Goal: Information Seeking & Learning: Learn about a topic

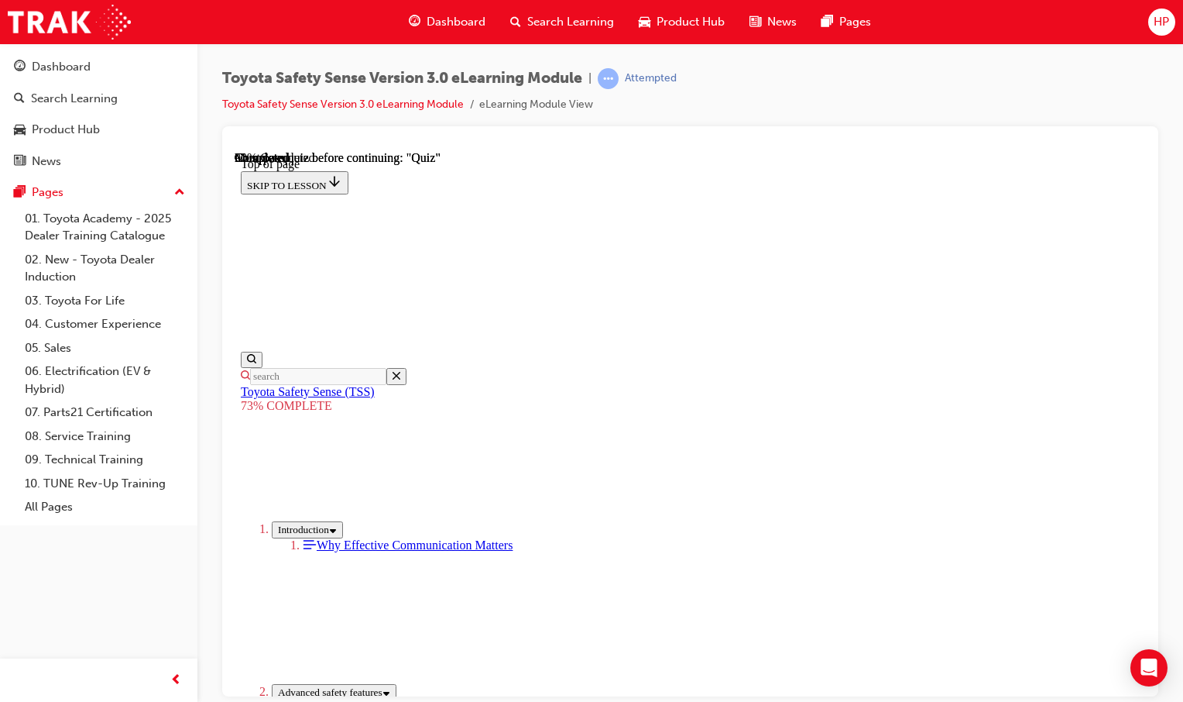
scroll to position [416, 0]
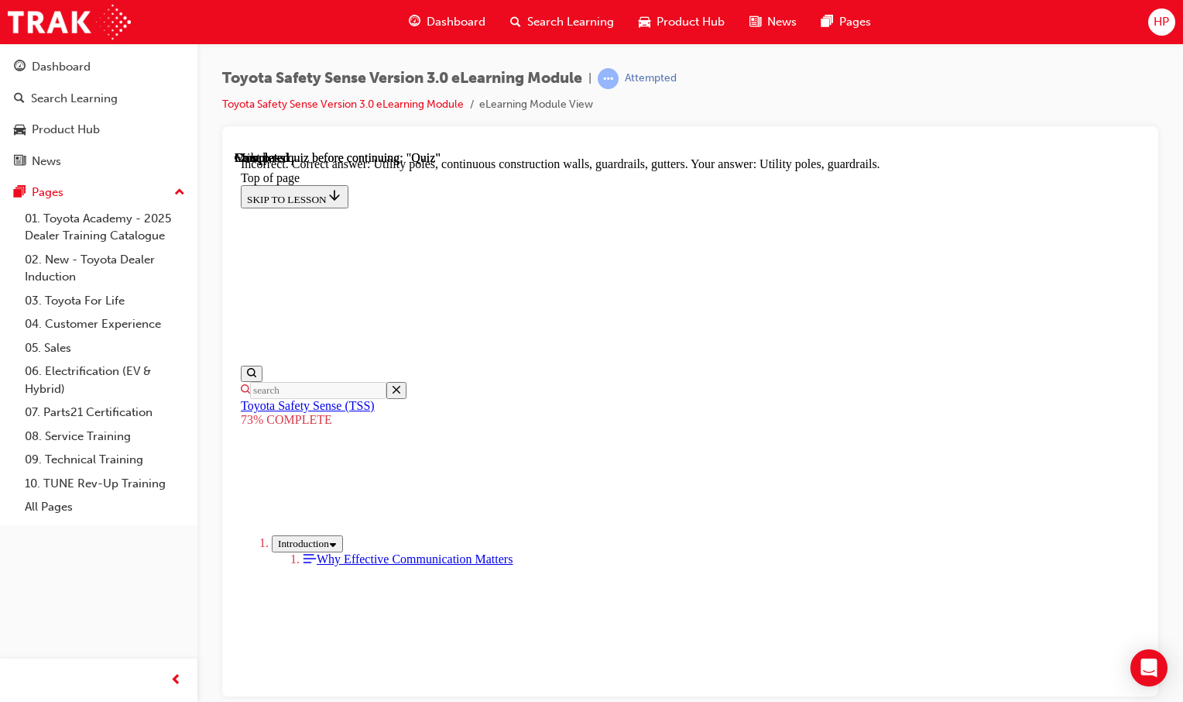
scroll to position [465, 0]
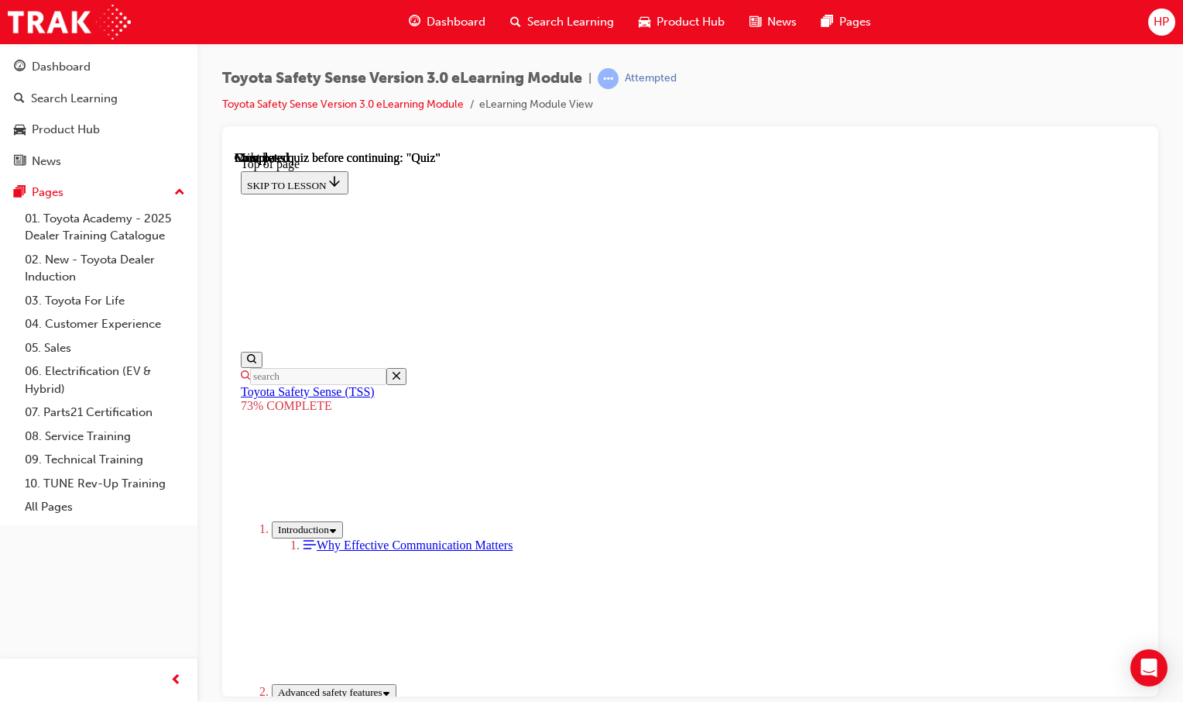
scroll to position [249, 0]
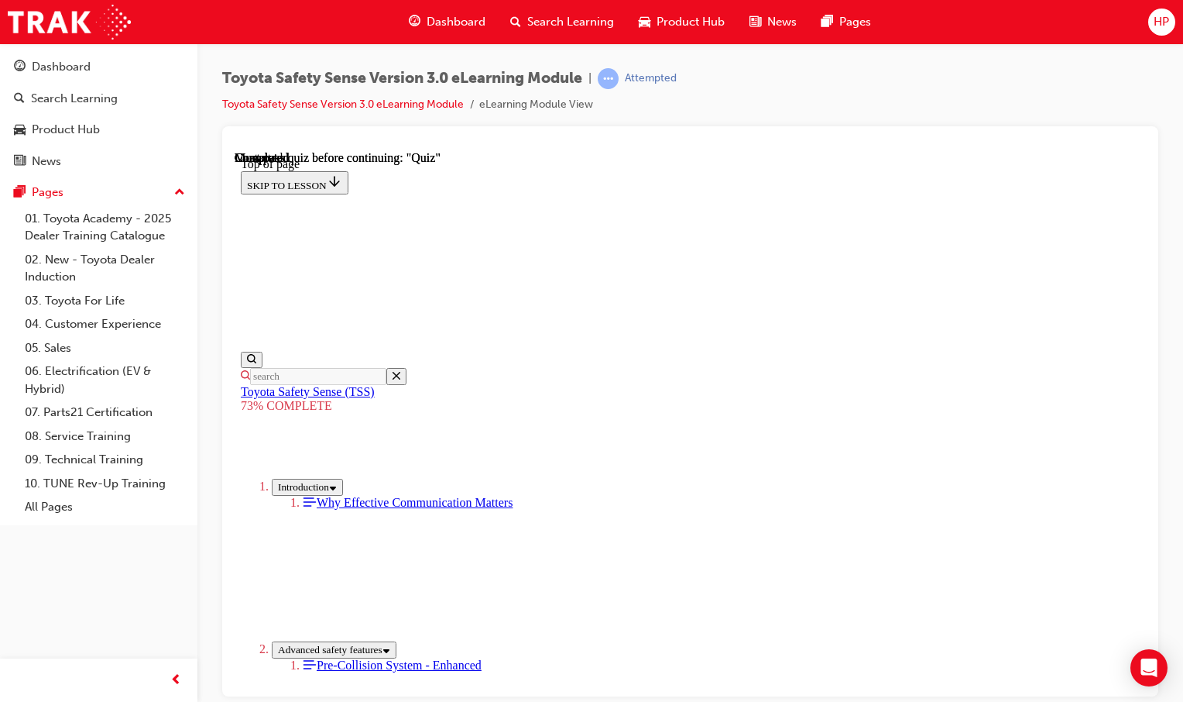
scroll to position [166, 0]
drag, startPoint x: 576, startPoint y: 318, endPoint x: 689, endPoint y: 319, distance: 112.3
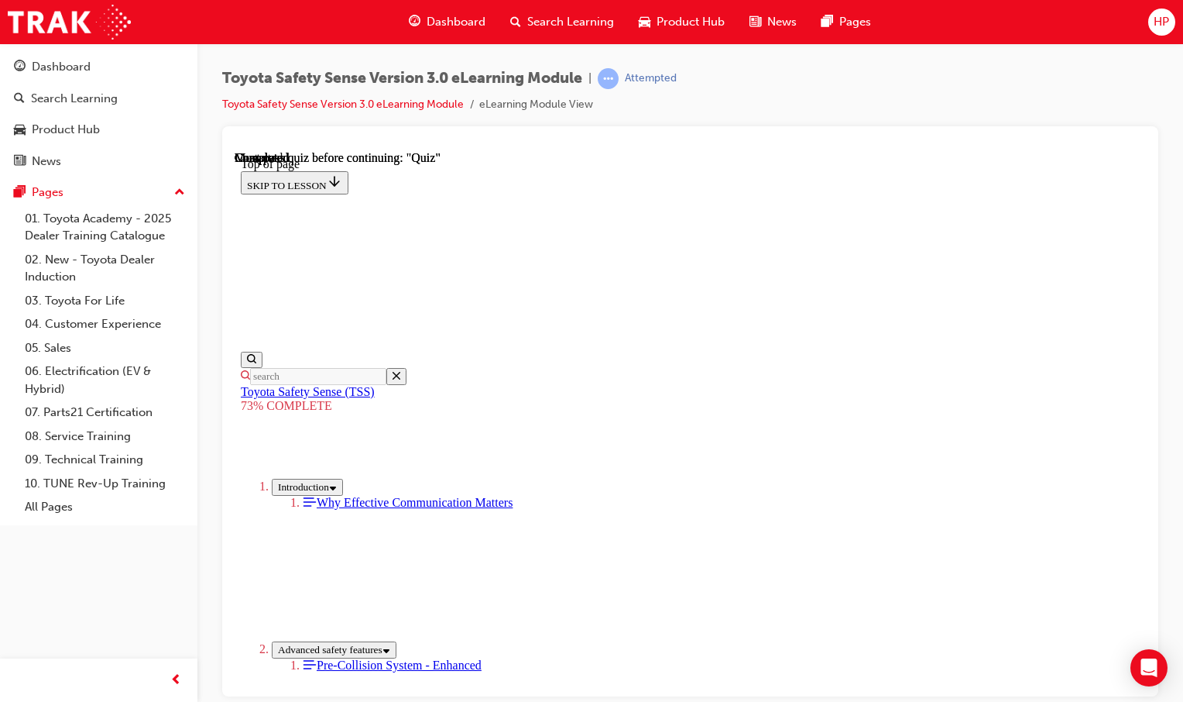
drag, startPoint x: 682, startPoint y: 321, endPoint x: 725, endPoint y: 325, distance: 43.5
drag, startPoint x: 726, startPoint y: 325, endPoint x: 768, endPoint y: 321, distance: 42.0
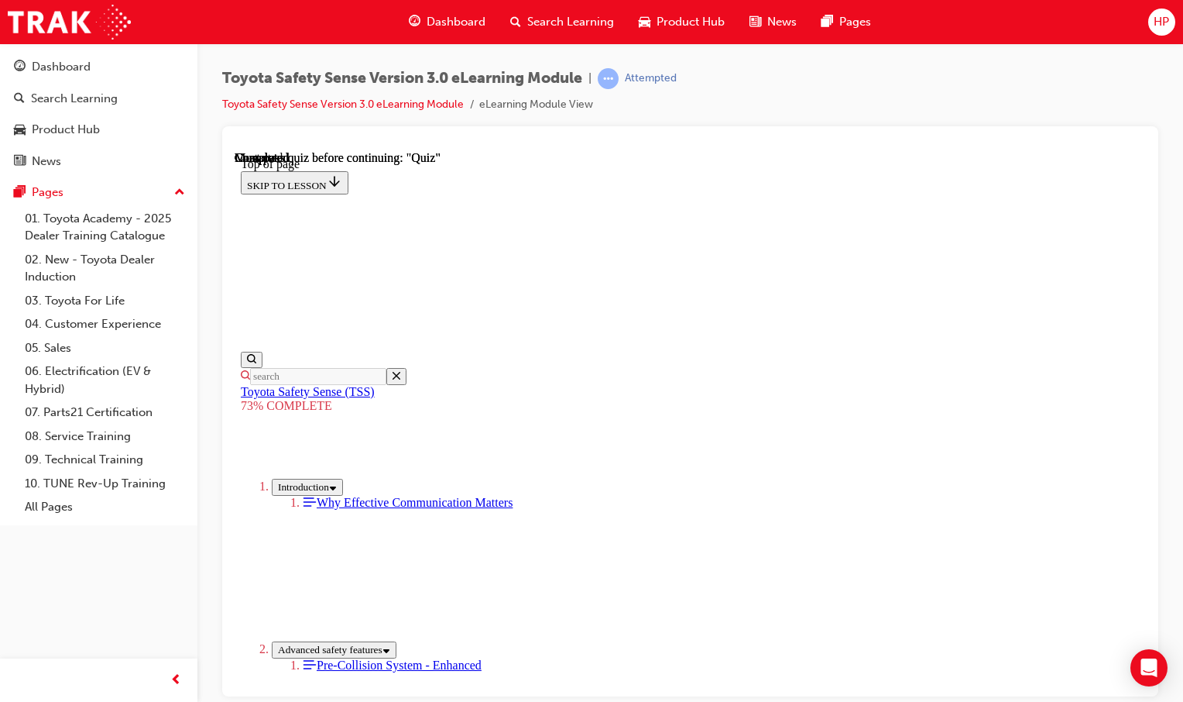
drag, startPoint x: 768, startPoint y: 321, endPoint x: 716, endPoint y: 333, distance: 54.1
drag, startPoint x: 716, startPoint y: 333, endPoint x: 659, endPoint y: 337, distance: 56.7
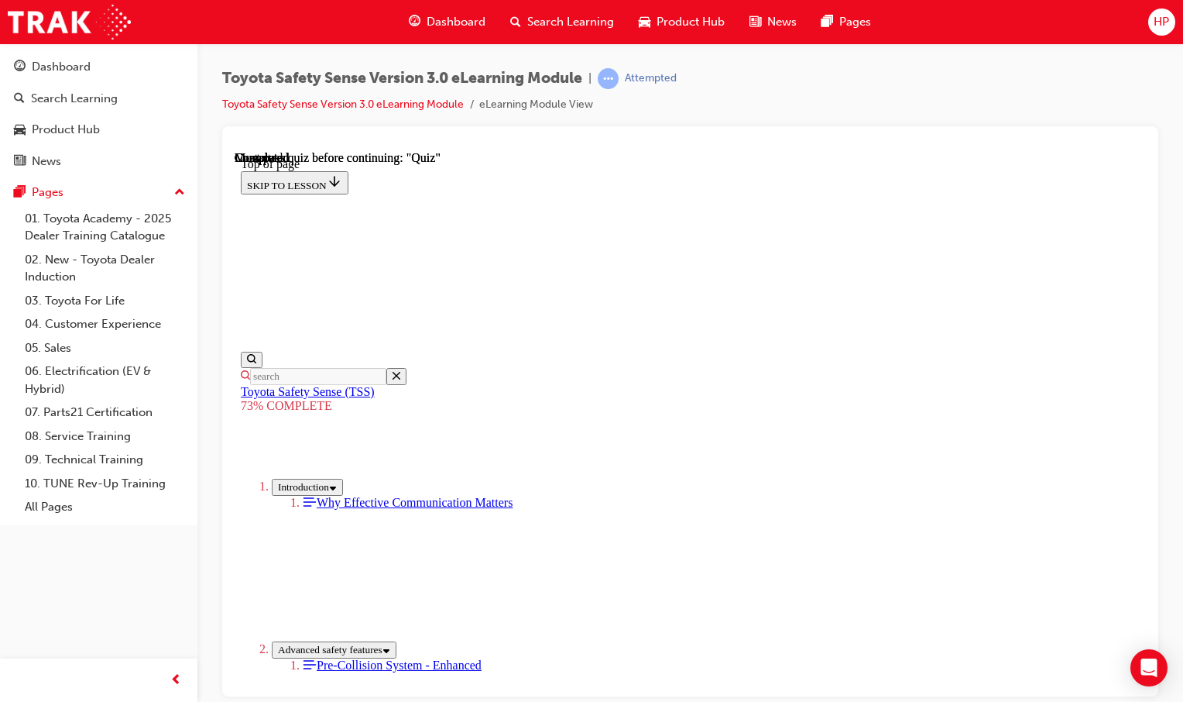
drag, startPoint x: 574, startPoint y: 321, endPoint x: 988, endPoint y: 318, distance: 414.4
drag, startPoint x: 595, startPoint y: 228, endPoint x: 671, endPoint y: 236, distance: 77.1
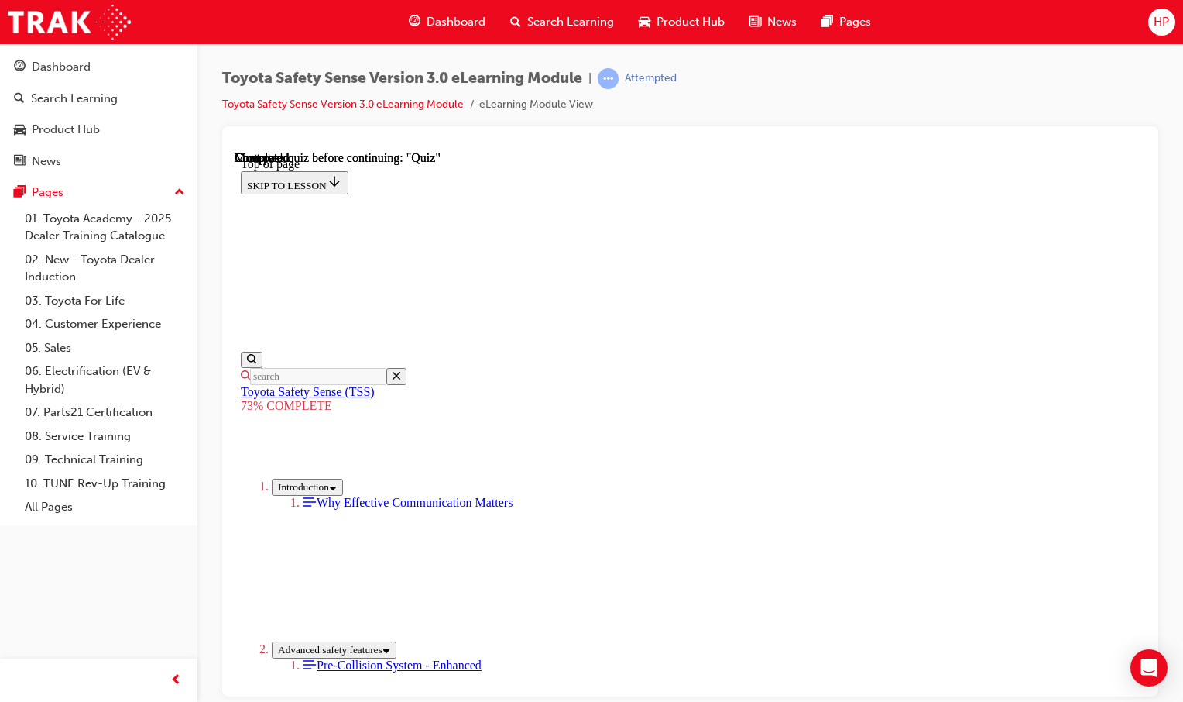
drag, startPoint x: 640, startPoint y: 246, endPoint x: 627, endPoint y: 266, distance: 23.0
drag, startPoint x: 627, startPoint y: 266, endPoint x: 606, endPoint y: 249, distance: 26.5
drag, startPoint x: 606, startPoint y: 249, endPoint x: 621, endPoint y: 248, distance: 15.6
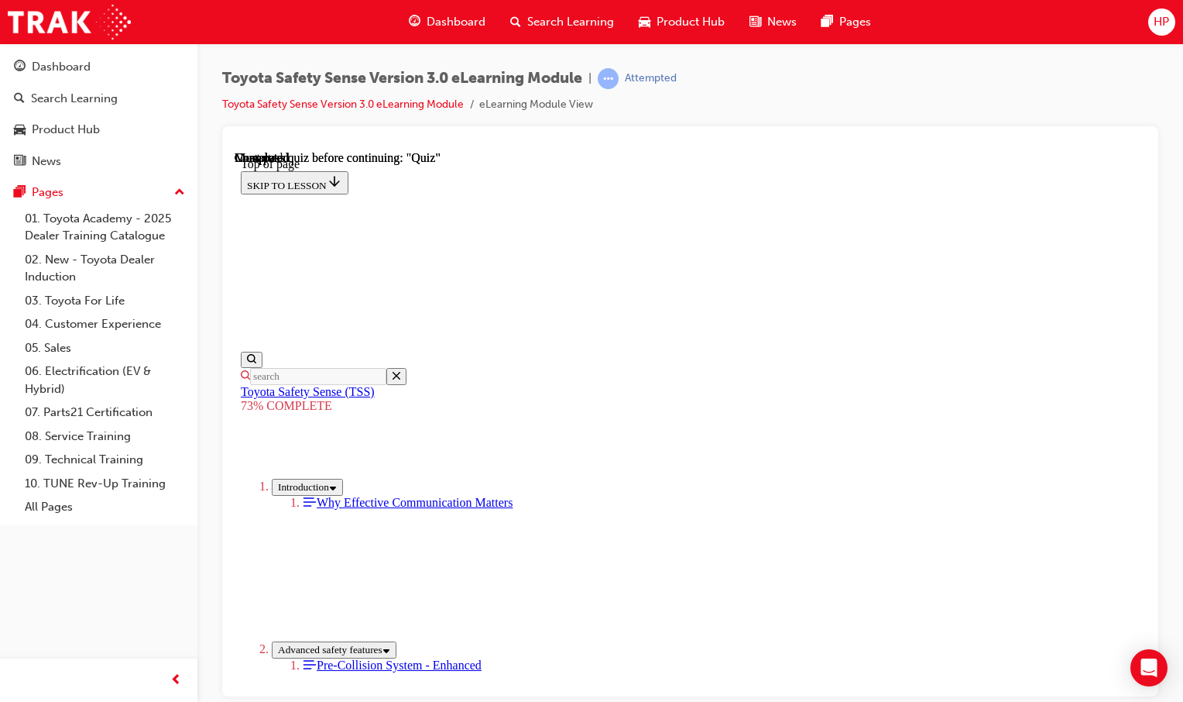
drag, startPoint x: 621, startPoint y: 248, endPoint x: 589, endPoint y: 244, distance: 32.0
drag, startPoint x: 610, startPoint y: 241, endPoint x: 662, endPoint y: 244, distance: 52.0
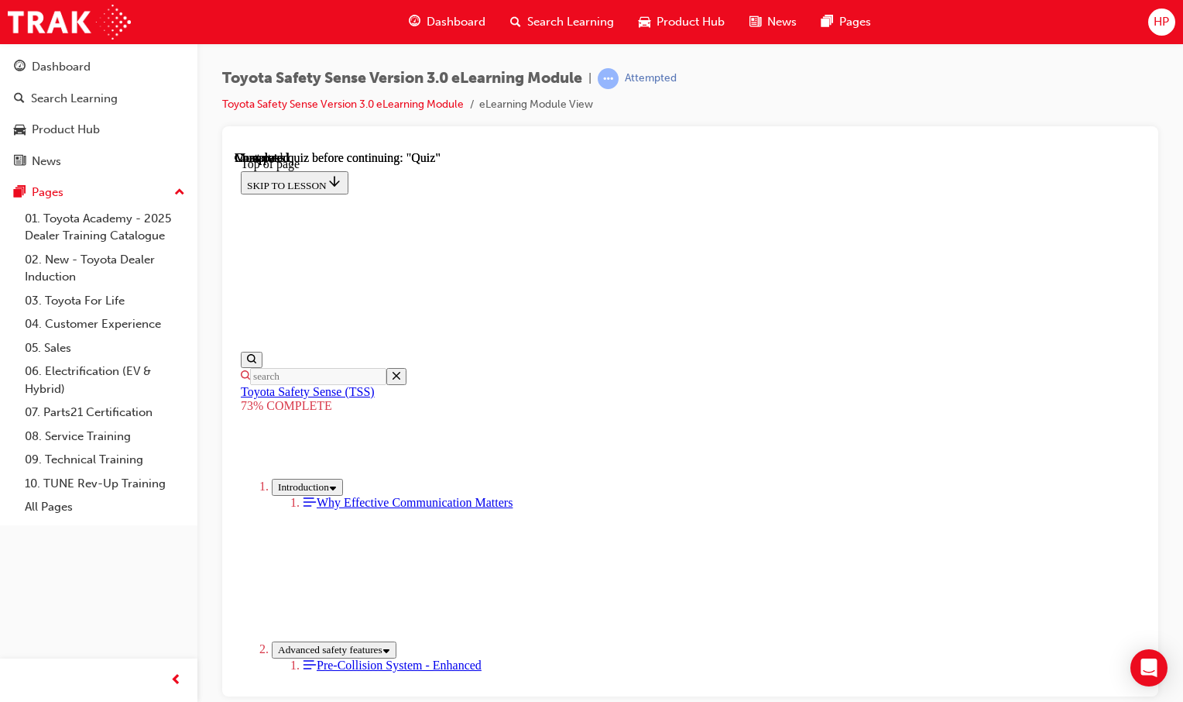
drag, startPoint x: 592, startPoint y: 298, endPoint x: 764, endPoint y: 306, distance: 171.3
drag, startPoint x: 675, startPoint y: 280, endPoint x: 677, endPoint y: 290, distance: 10.3
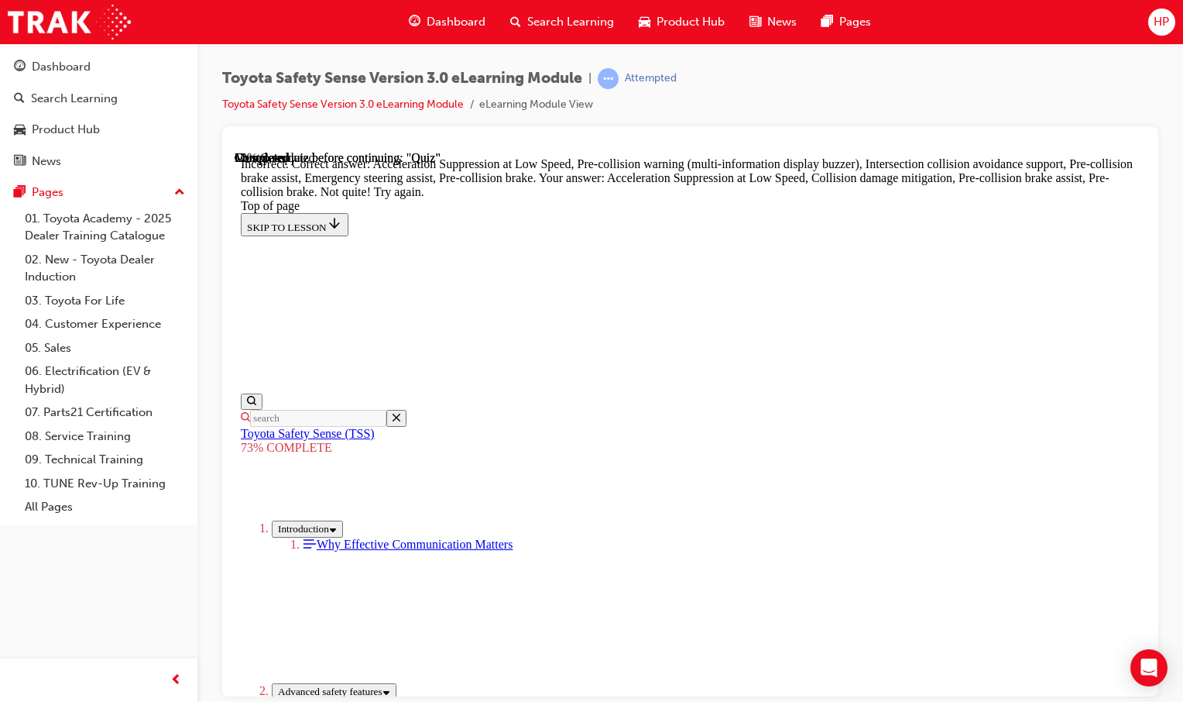
scroll to position [342, 0]
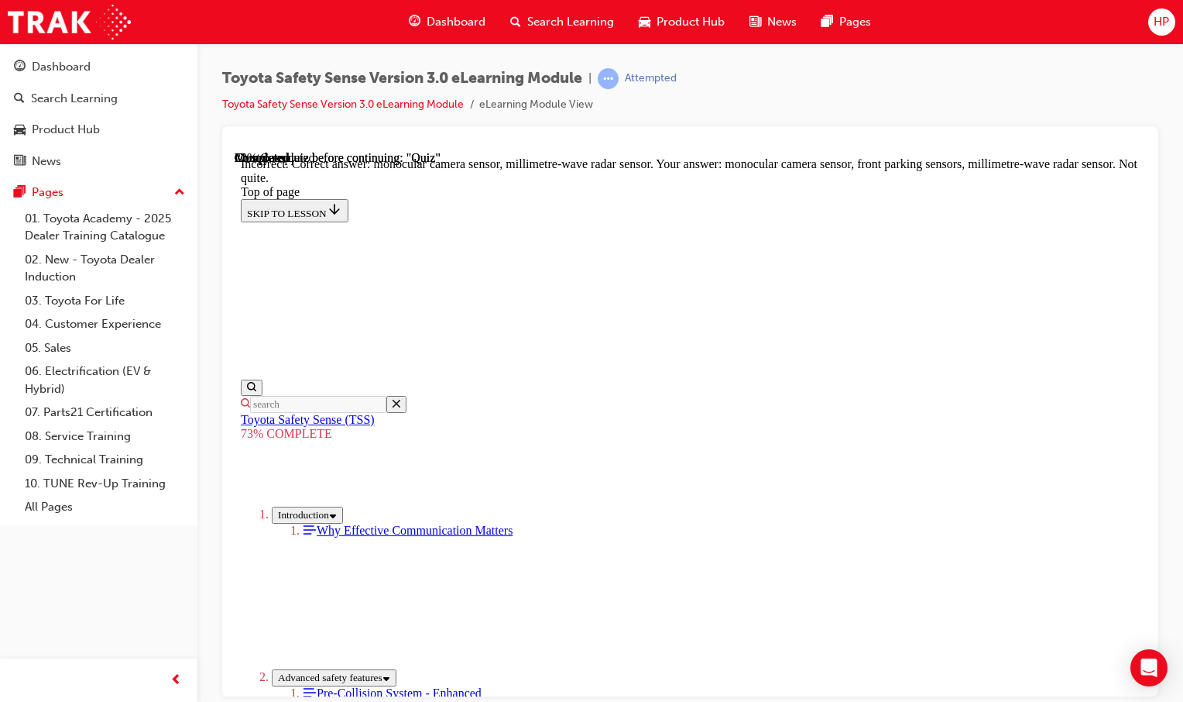
scroll to position [568, 0]
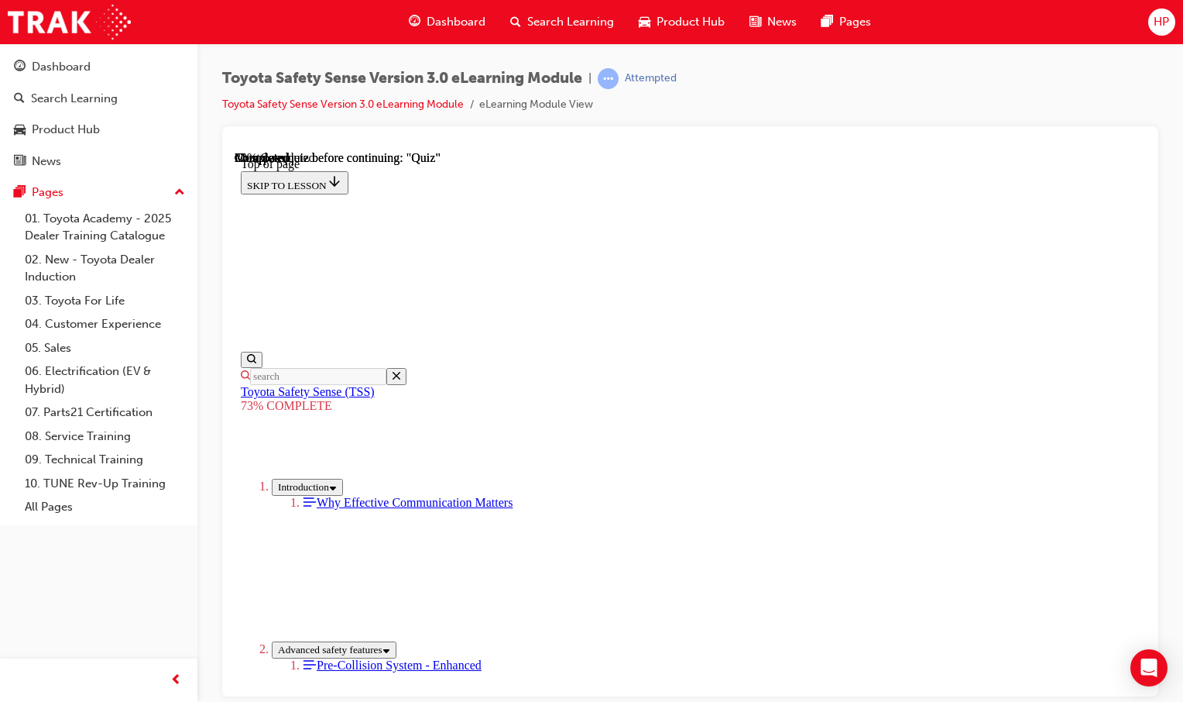
scroll to position [122, 0]
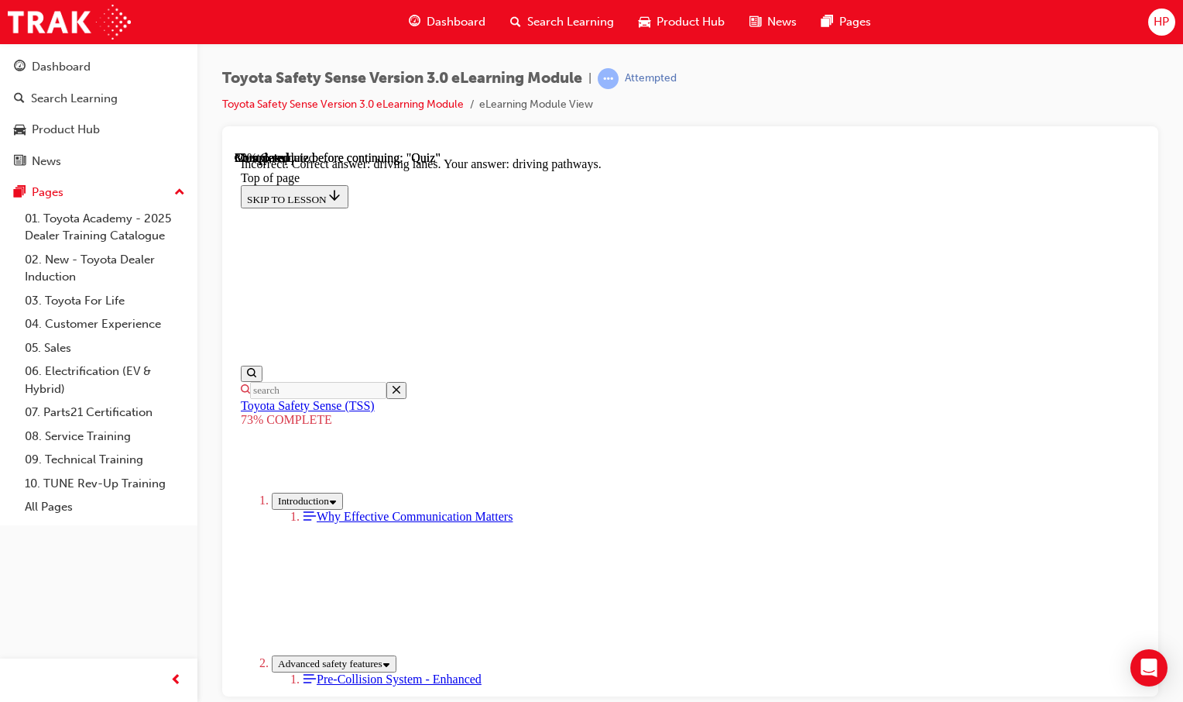
scroll to position [403, 0]
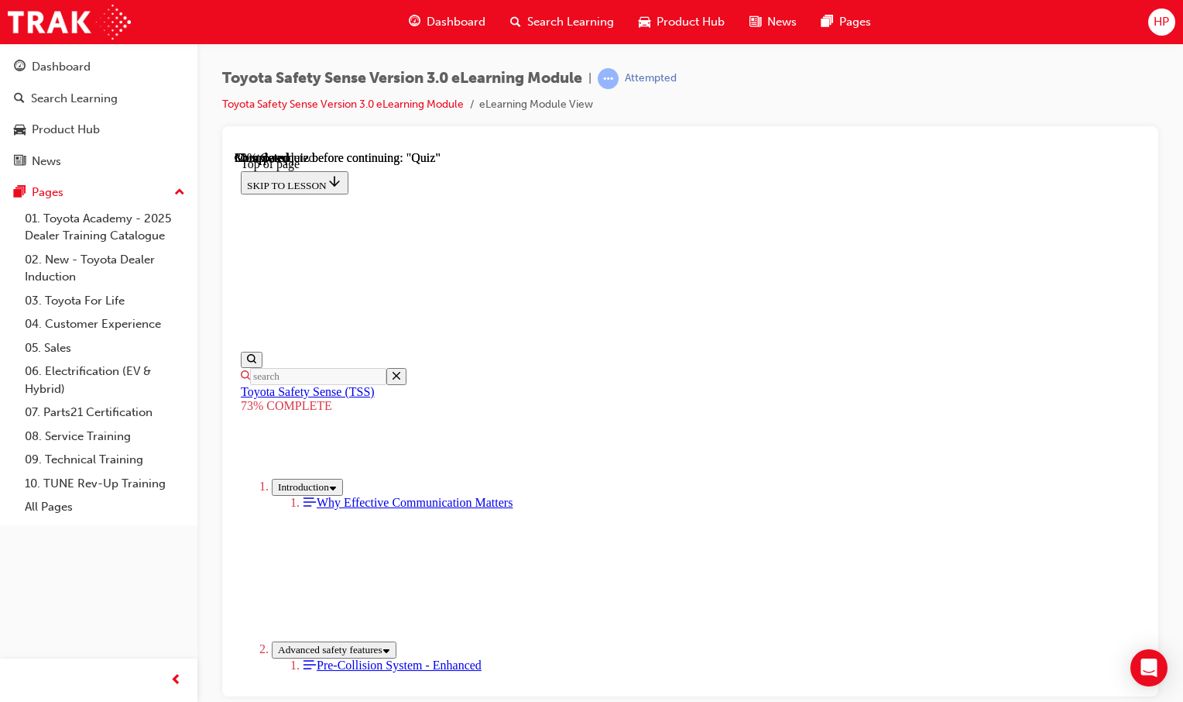
scroll to position [366, 0]
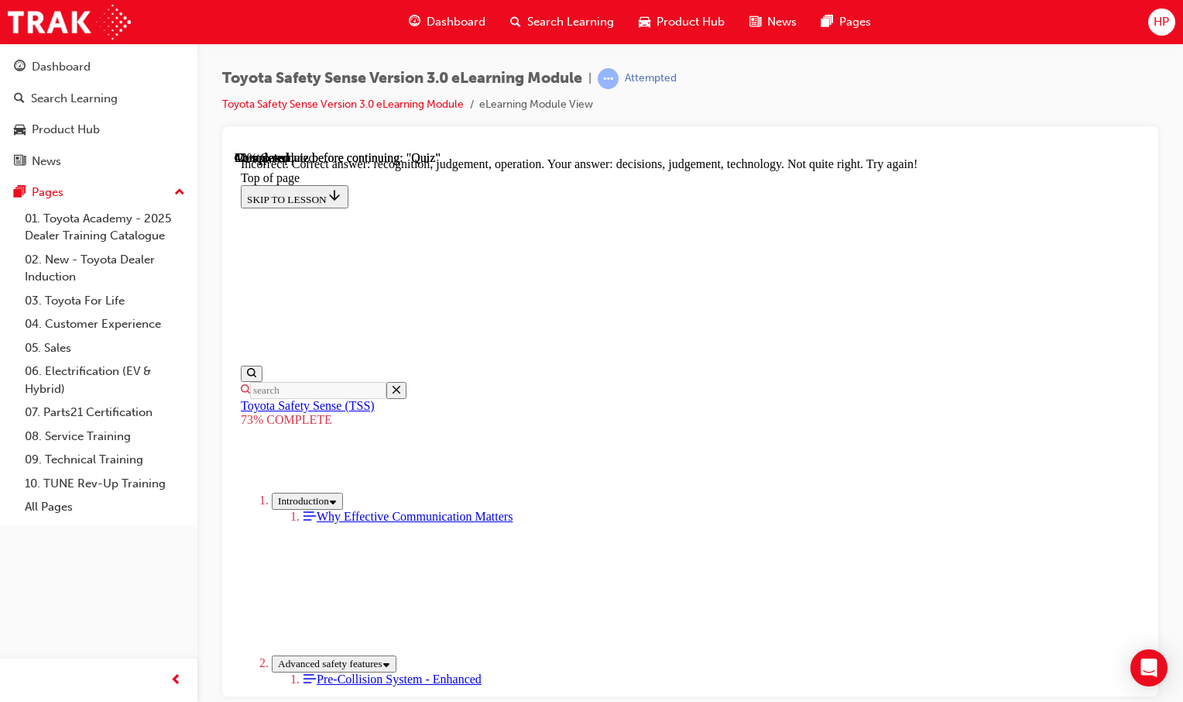
scroll to position [450, 0]
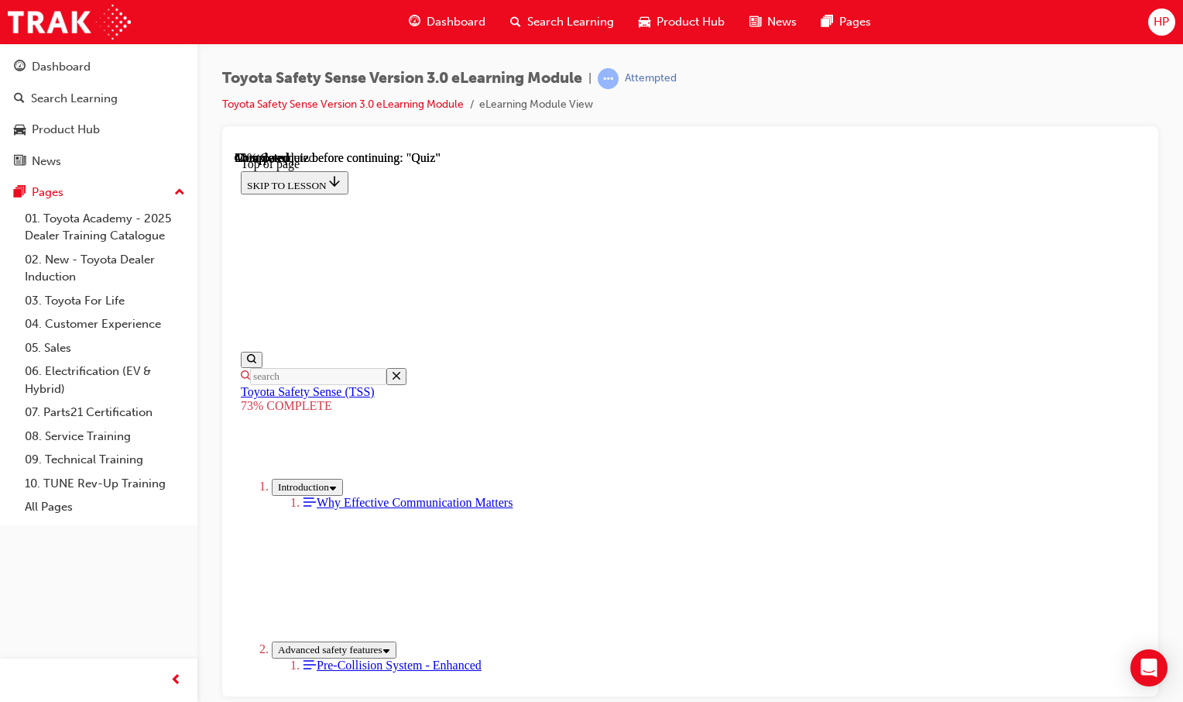
scroll to position [303, 0]
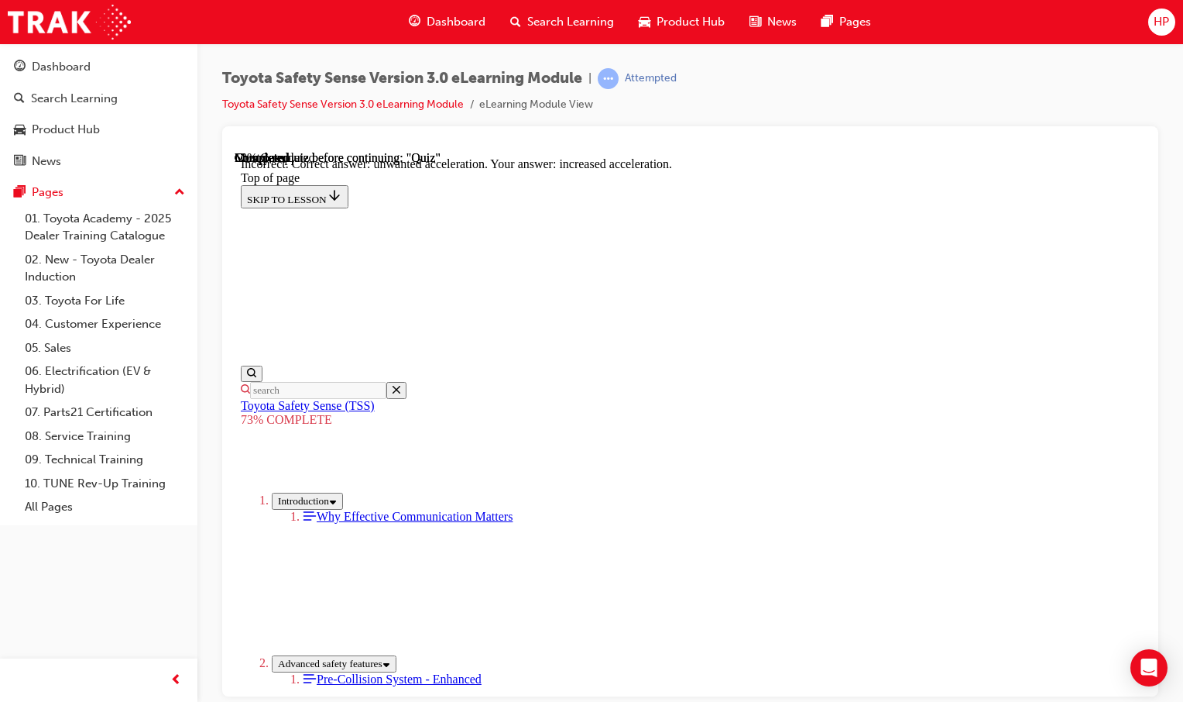
scroll to position [429, 0]
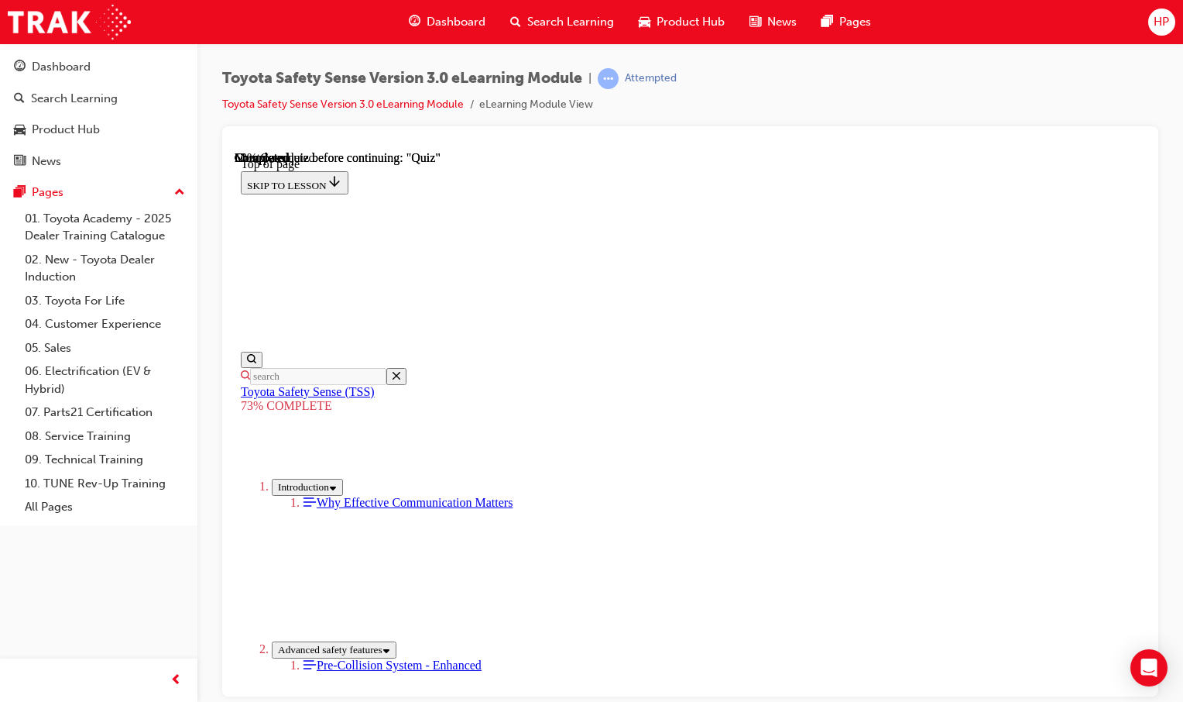
scroll to position [167, 0]
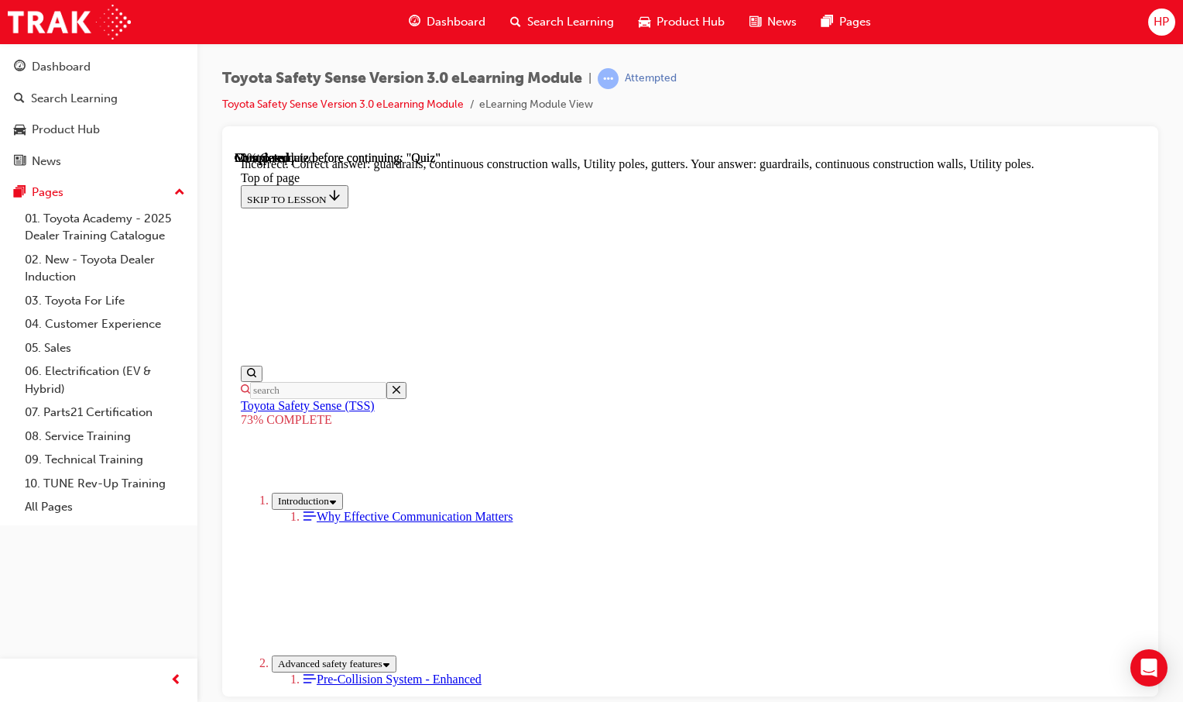
scroll to position [465, 0]
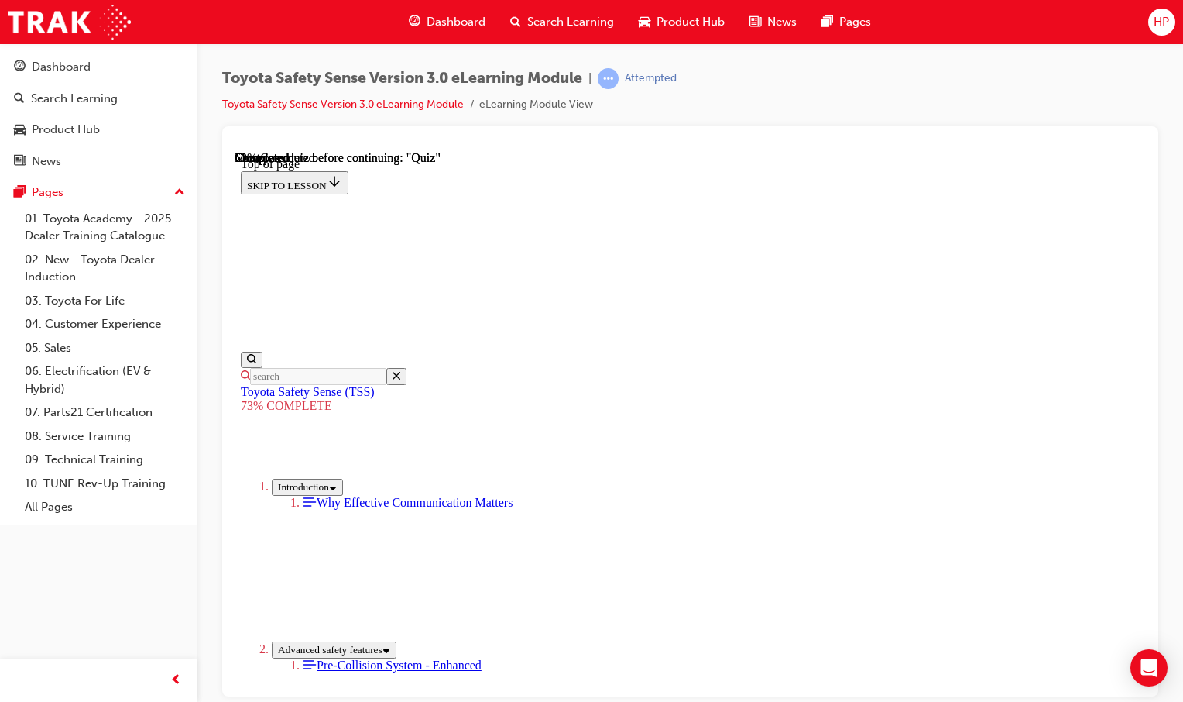
scroll to position [211, 0]
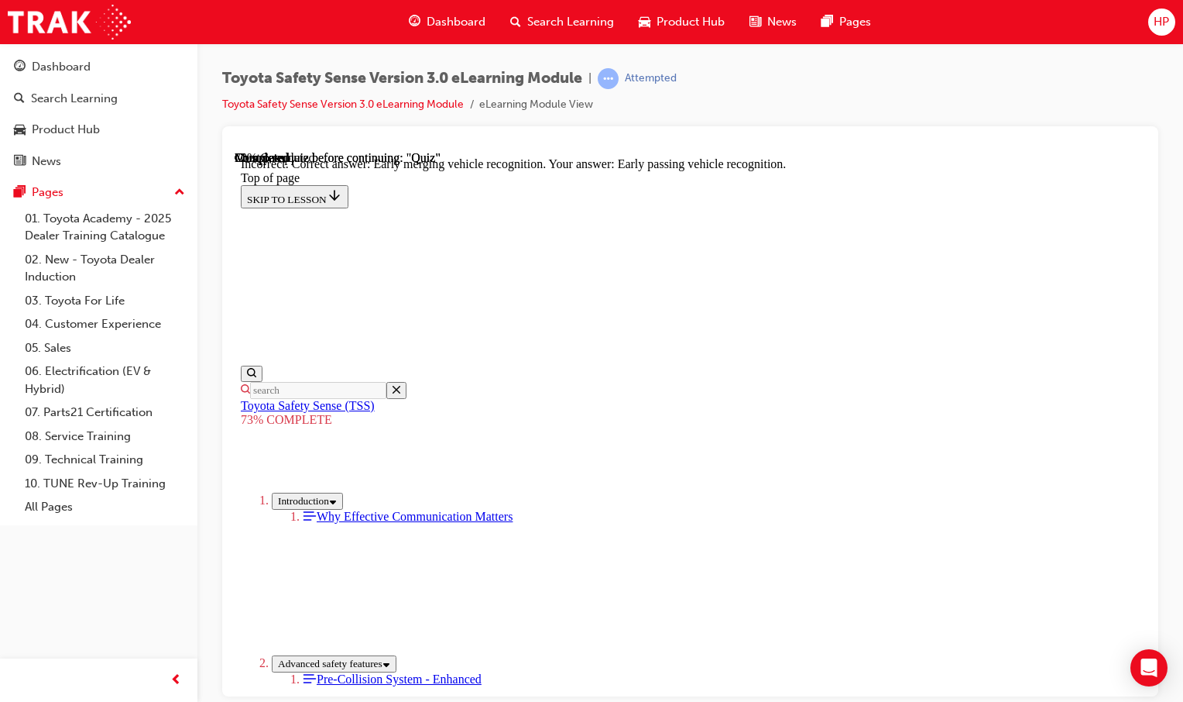
scroll to position [429, 0]
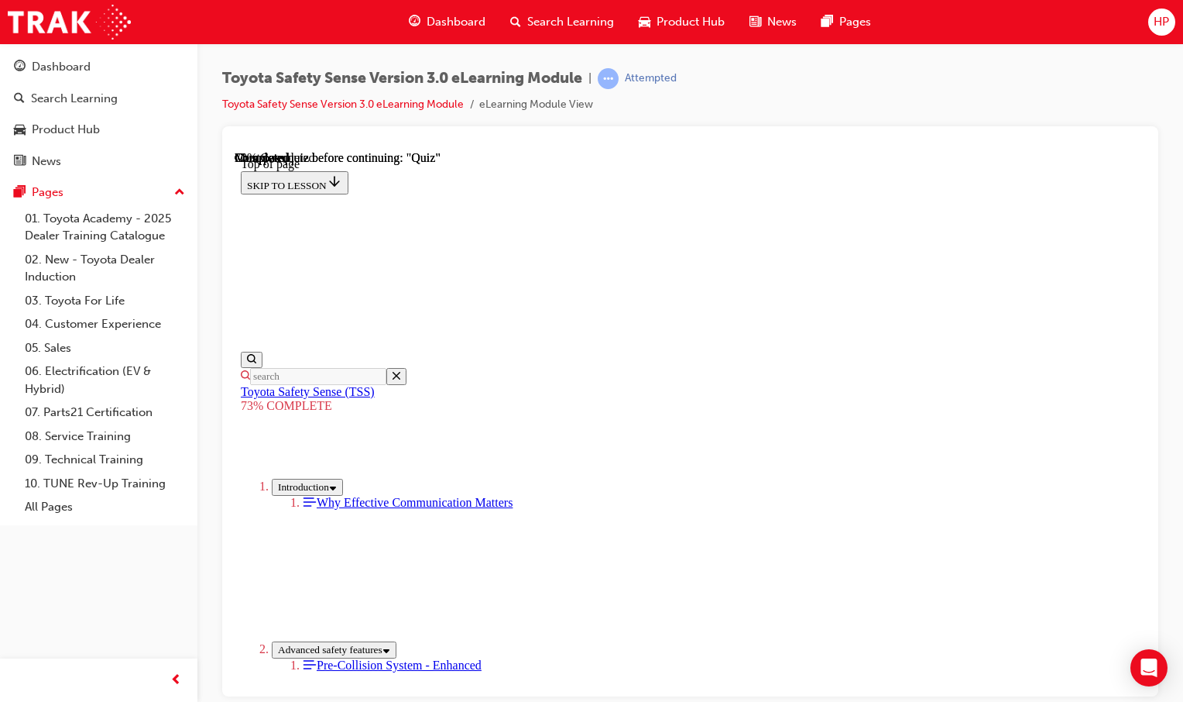
scroll to position [289, 0]
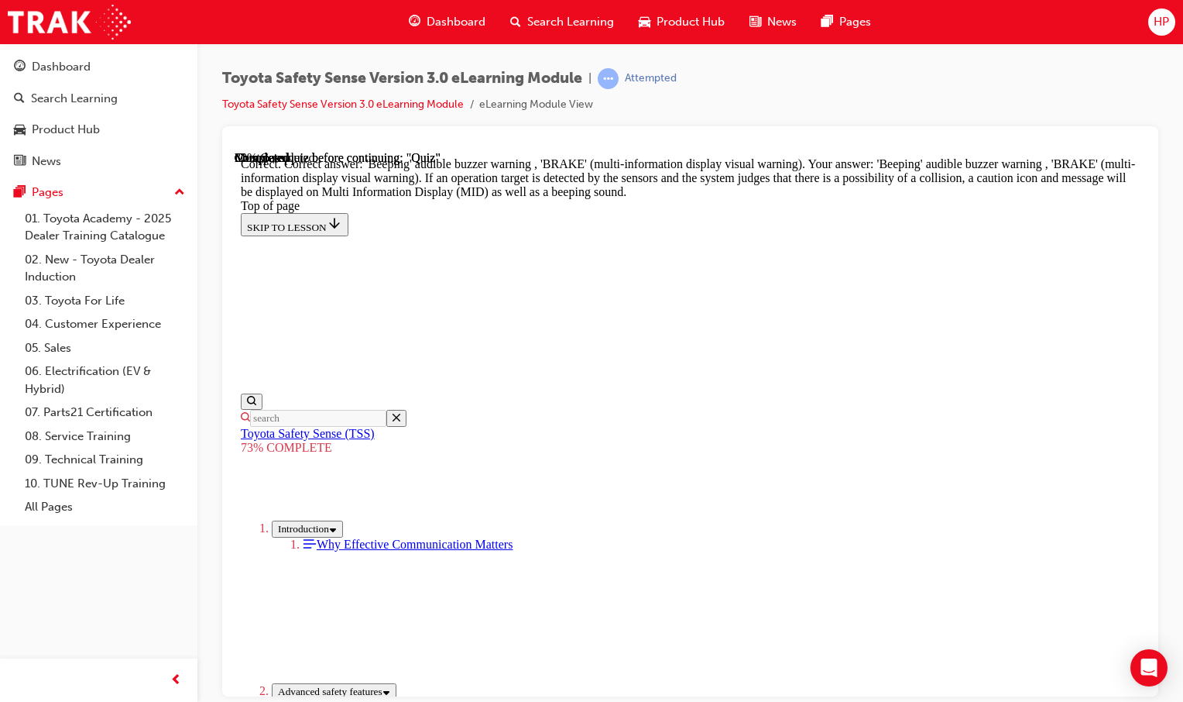
scroll to position [618, 0]
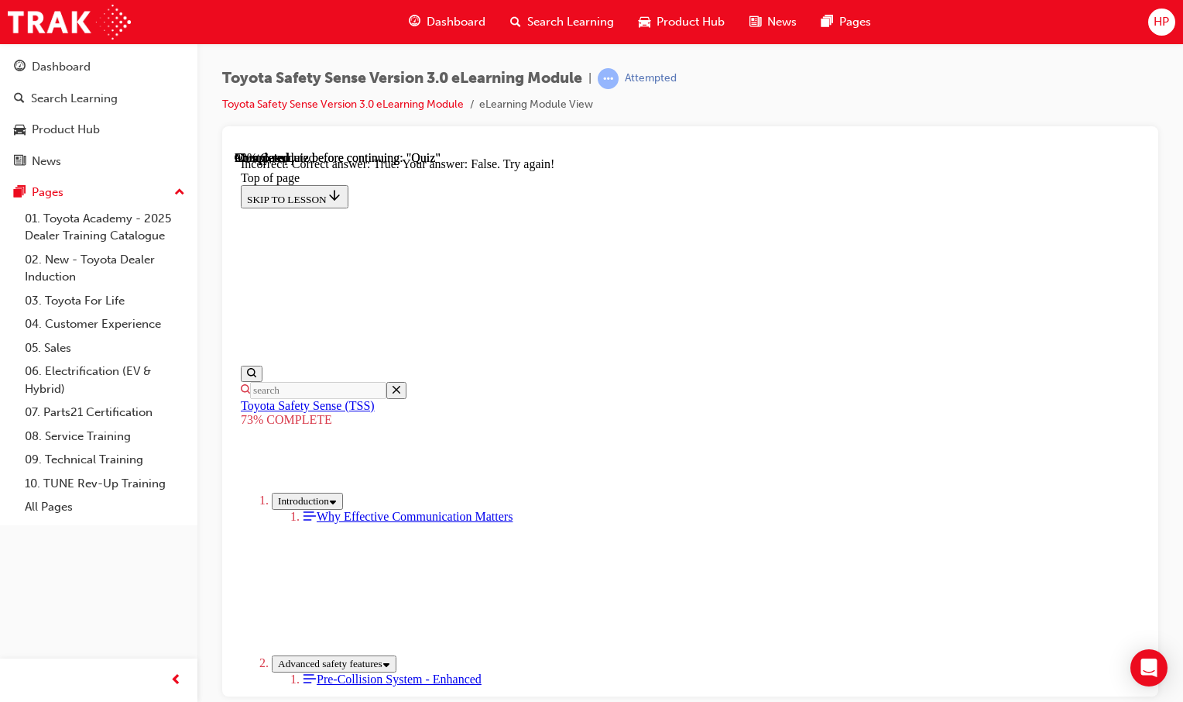
scroll to position [303, 0]
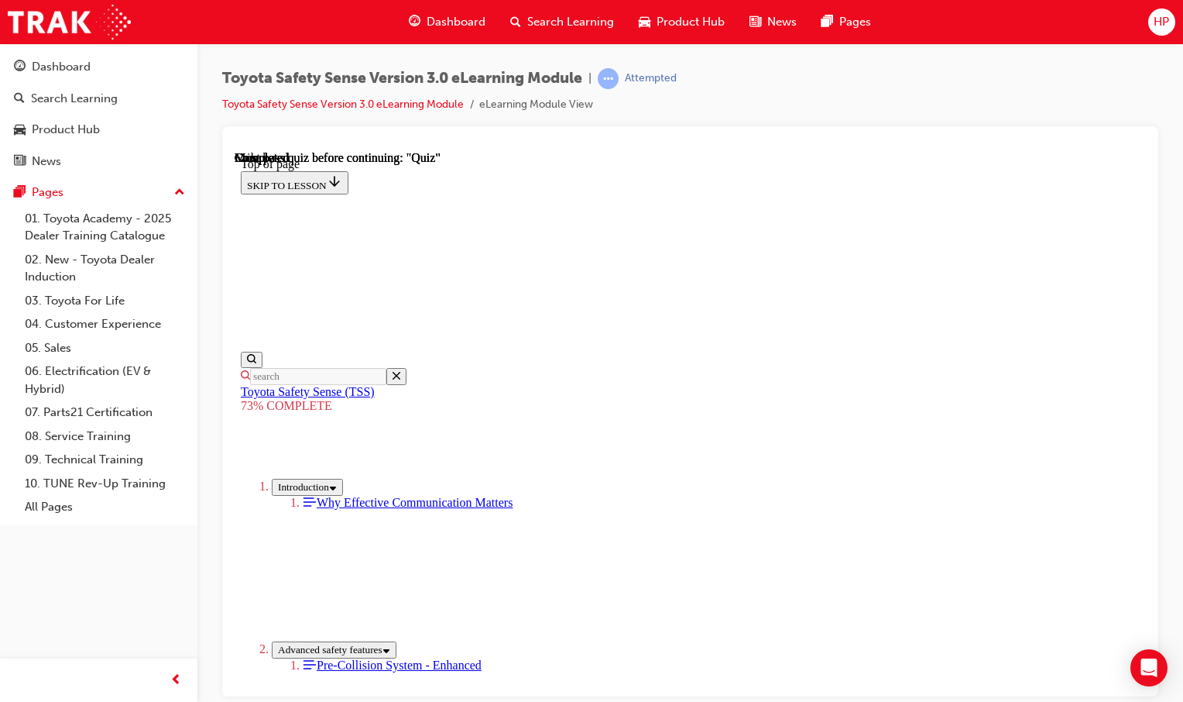
scroll to position [249, 0]
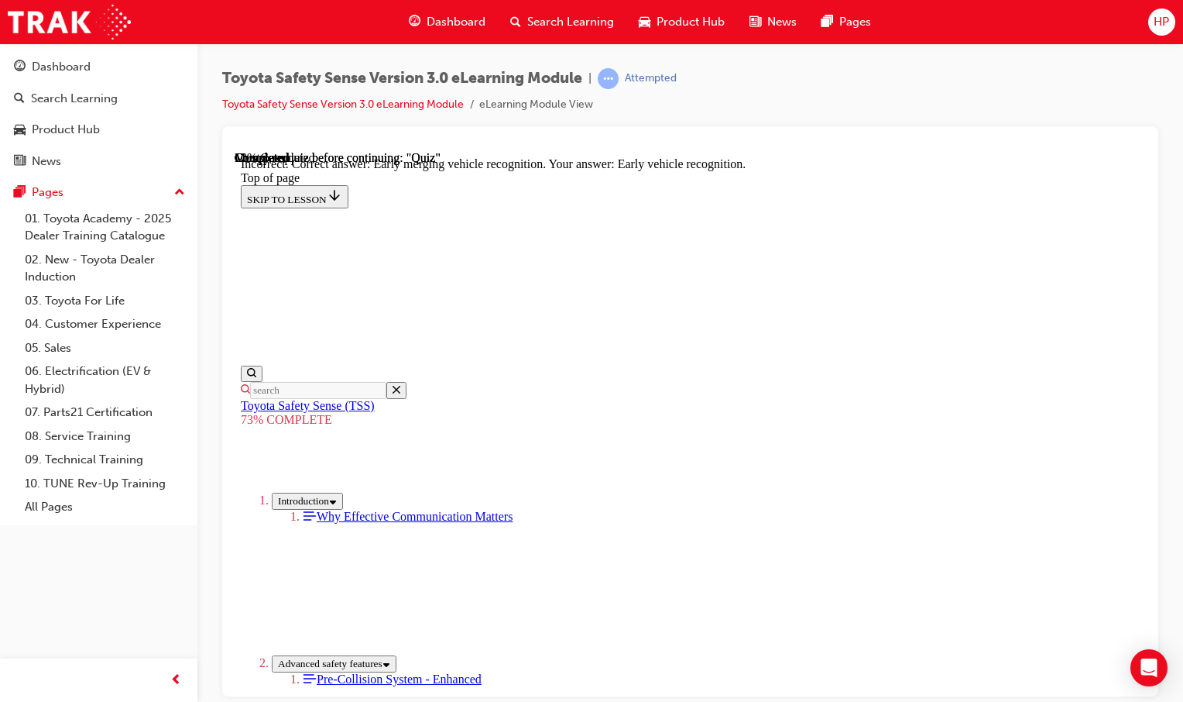
scroll to position [429, 0]
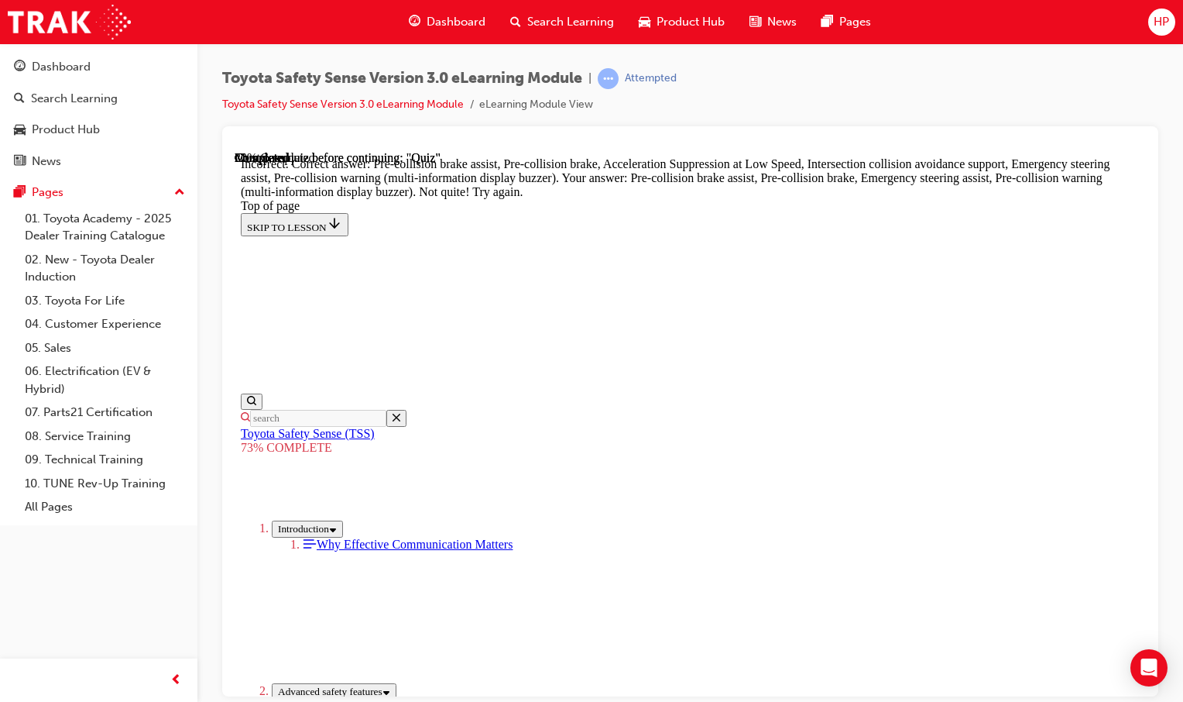
scroll to position [681, 0]
drag, startPoint x: 773, startPoint y: 632, endPoint x: 771, endPoint y: 640, distance: 8.8
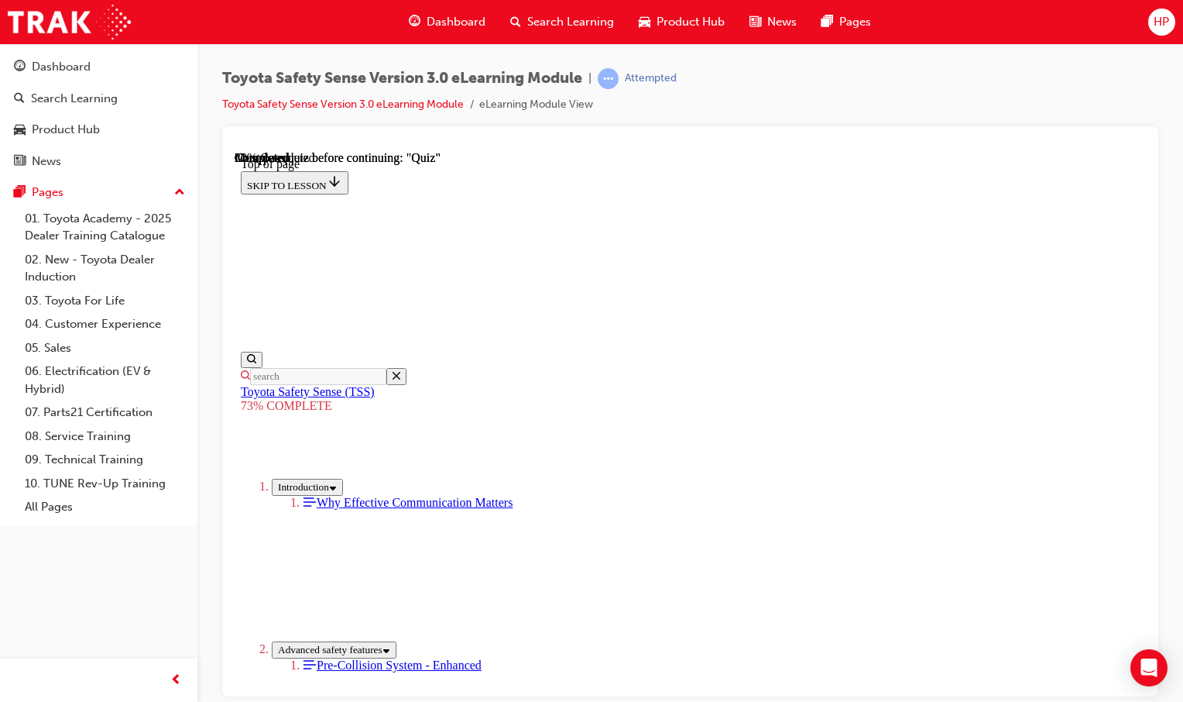
scroll to position [211, 0]
drag, startPoint x: 714, startPoint y: 475, endPoint x: 711, endPoint y: 487, distance: 12.8
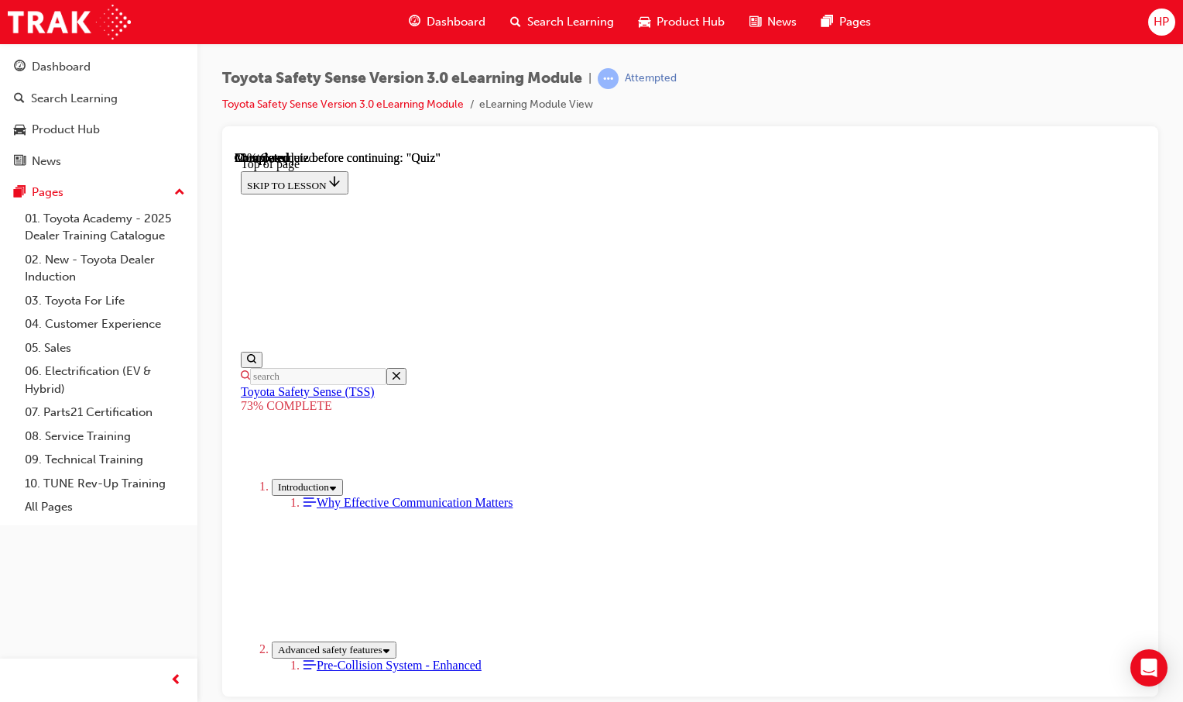
scroll to position [416, 0]
drag, startPoint x: 662, startPoint y: 453, endPoint x: 678, endPoint y: 427, distance: 30.6
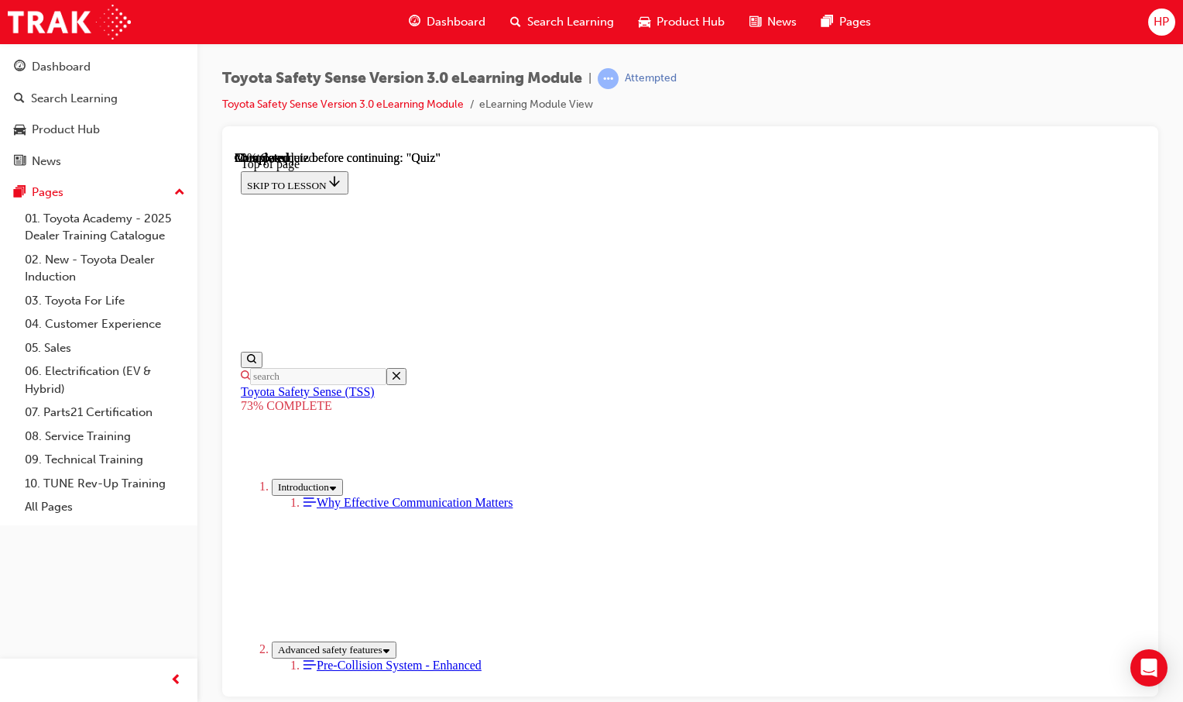
scroll to position [338, 0]
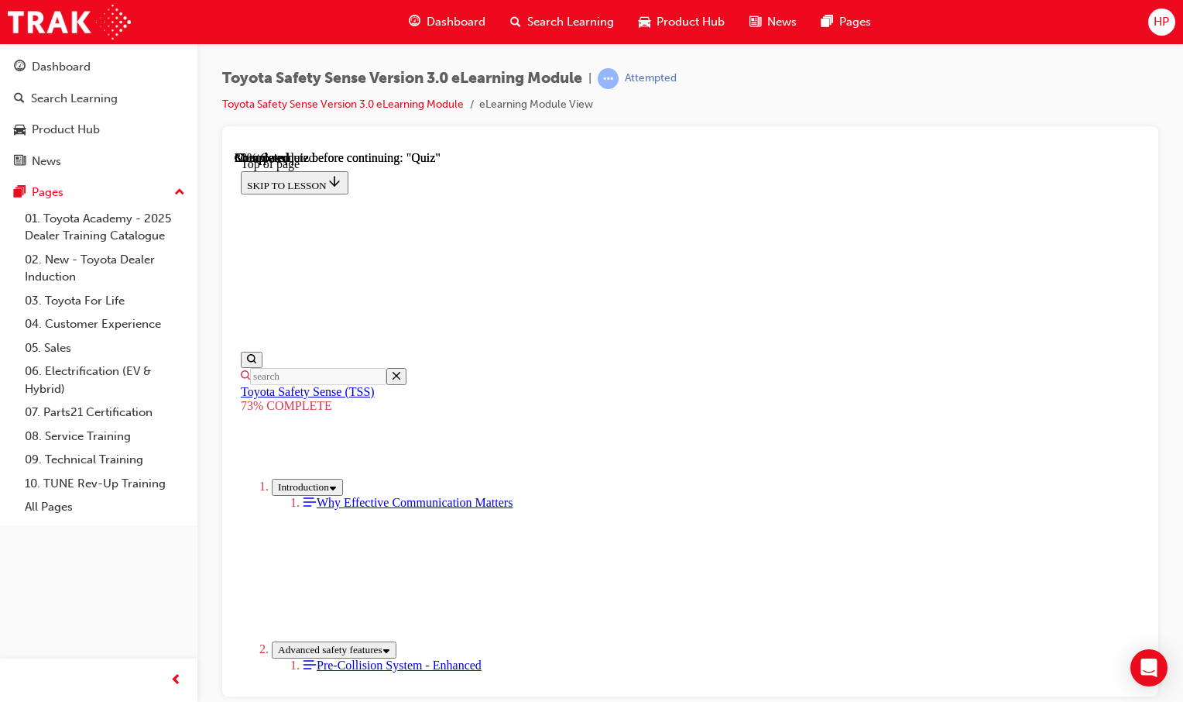
scroll to position [366, 0]
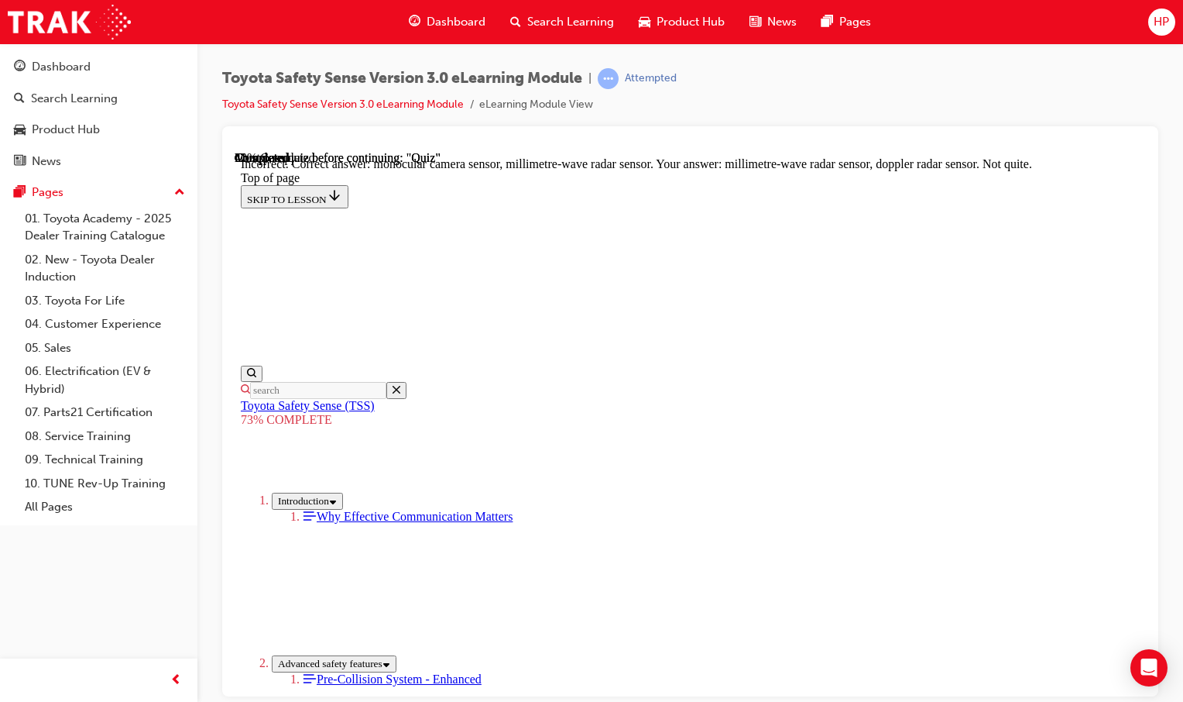
scroll to position [413, 0]
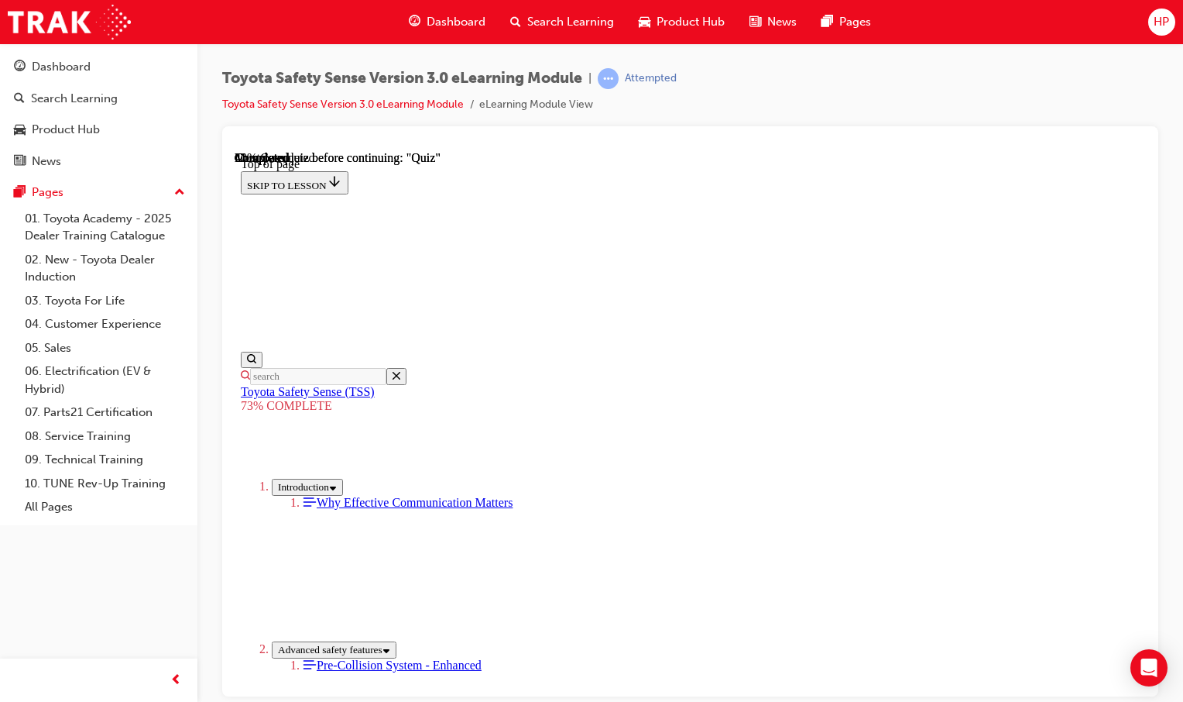
scroll to position [232, 0]
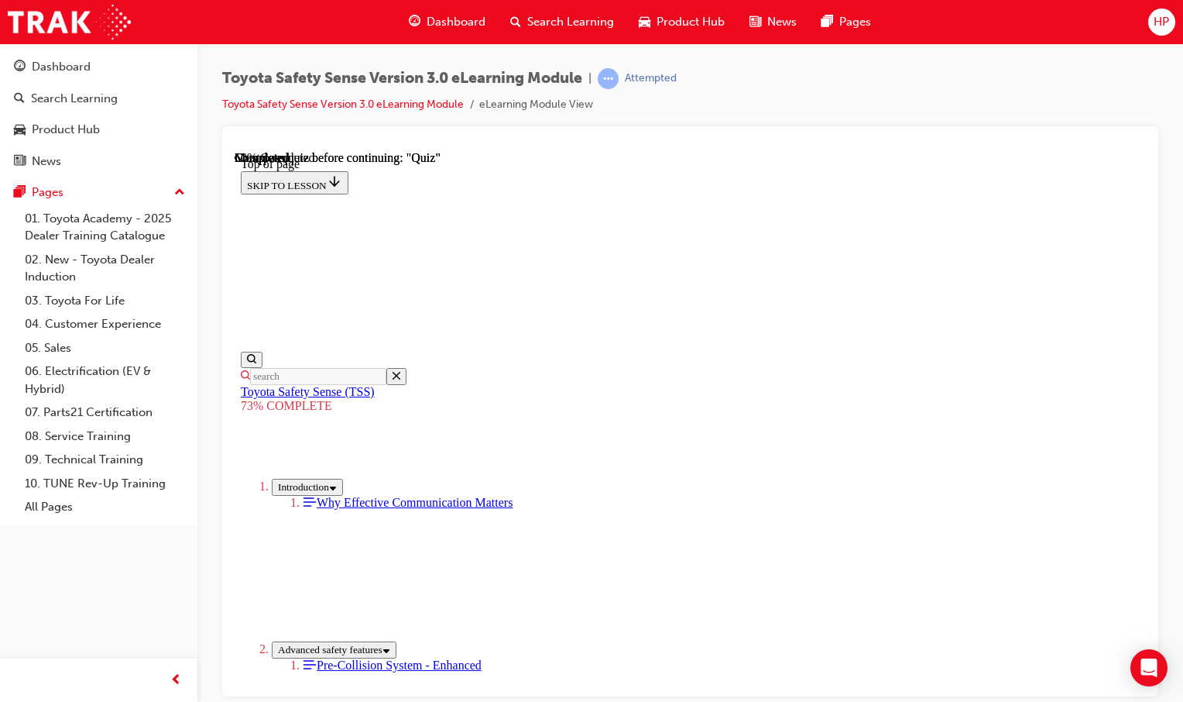
scroll to position [57, 0]
drag, startPoint x: 723, startPoint y: 552, endPoint x: 734, endPoint y: 588, distance: 37.5
drag, startPoint x: 809, startPoint y: 544, endPoint x: 817, endPoint y: 534, distance: 13.3
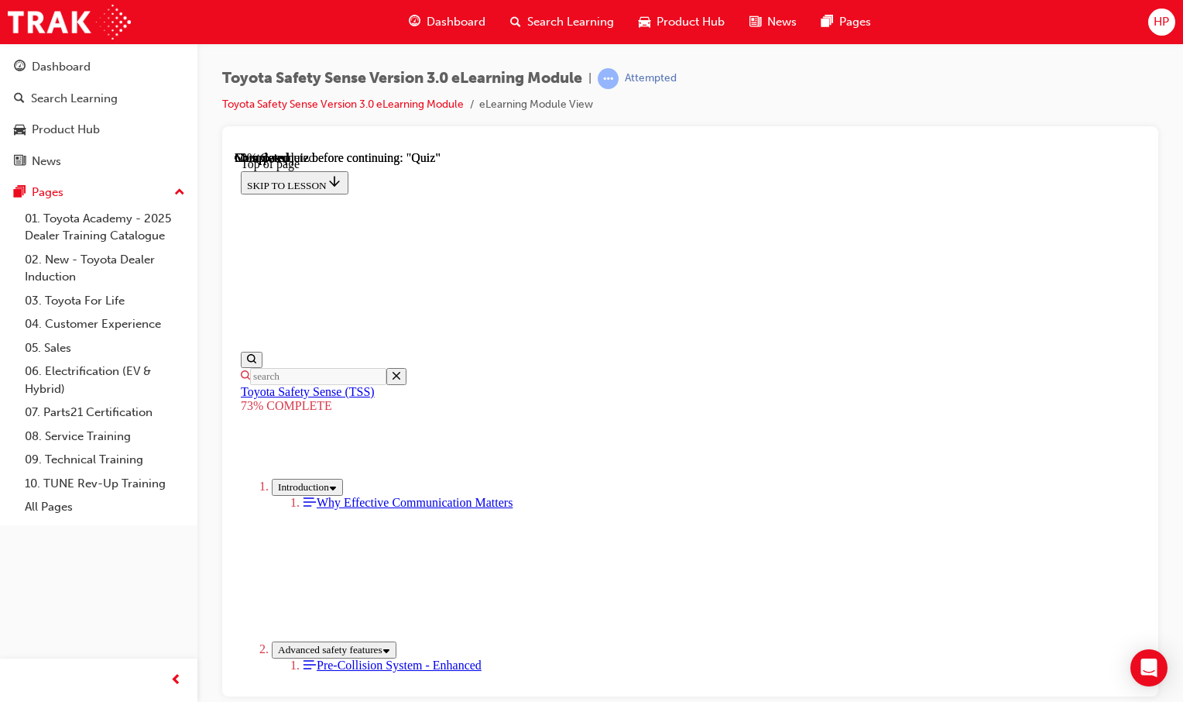
scroll to position [350, 0]
drag, startPoint x: 810, startPoint y: 492, endPoint x: 818, endPoint y: 435, distance: 57.1
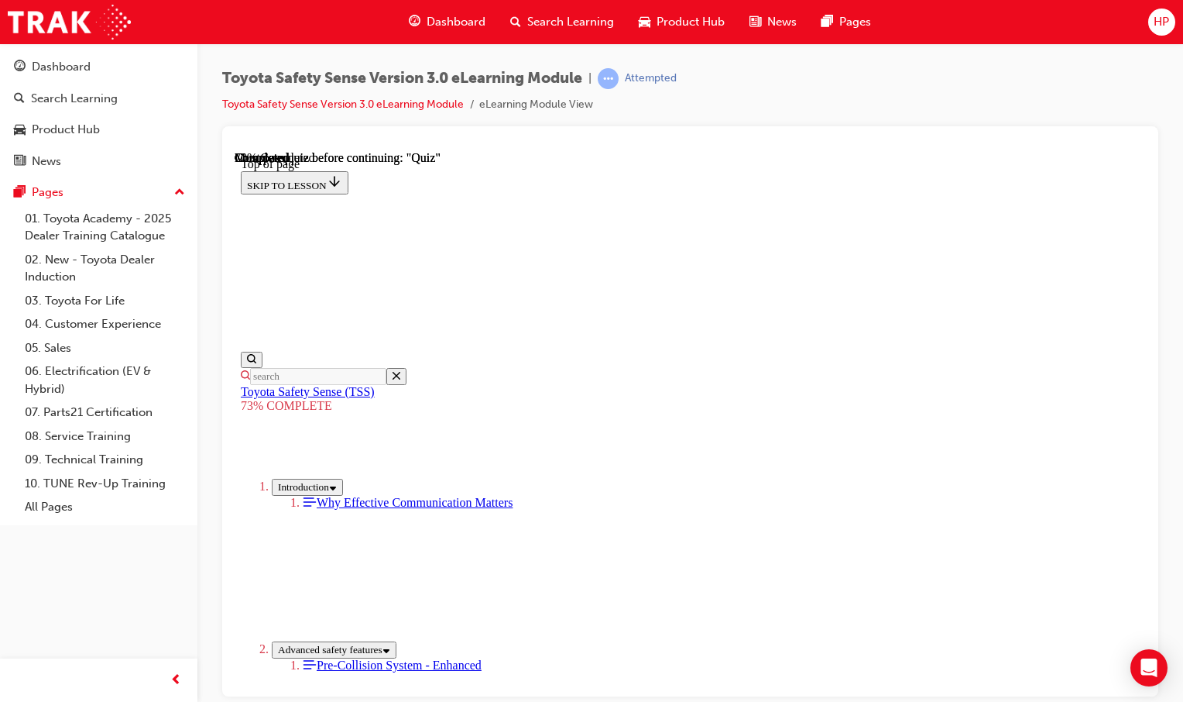
scroll to position [57, 0]
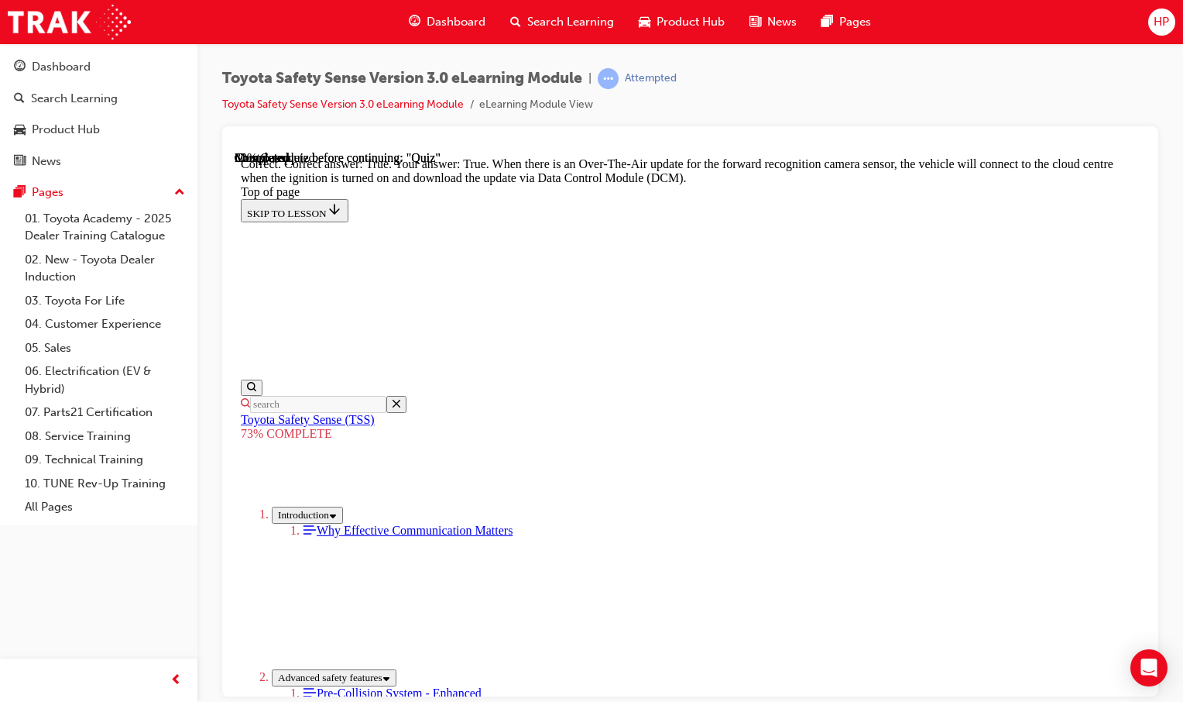
scroll to position [358, 0]
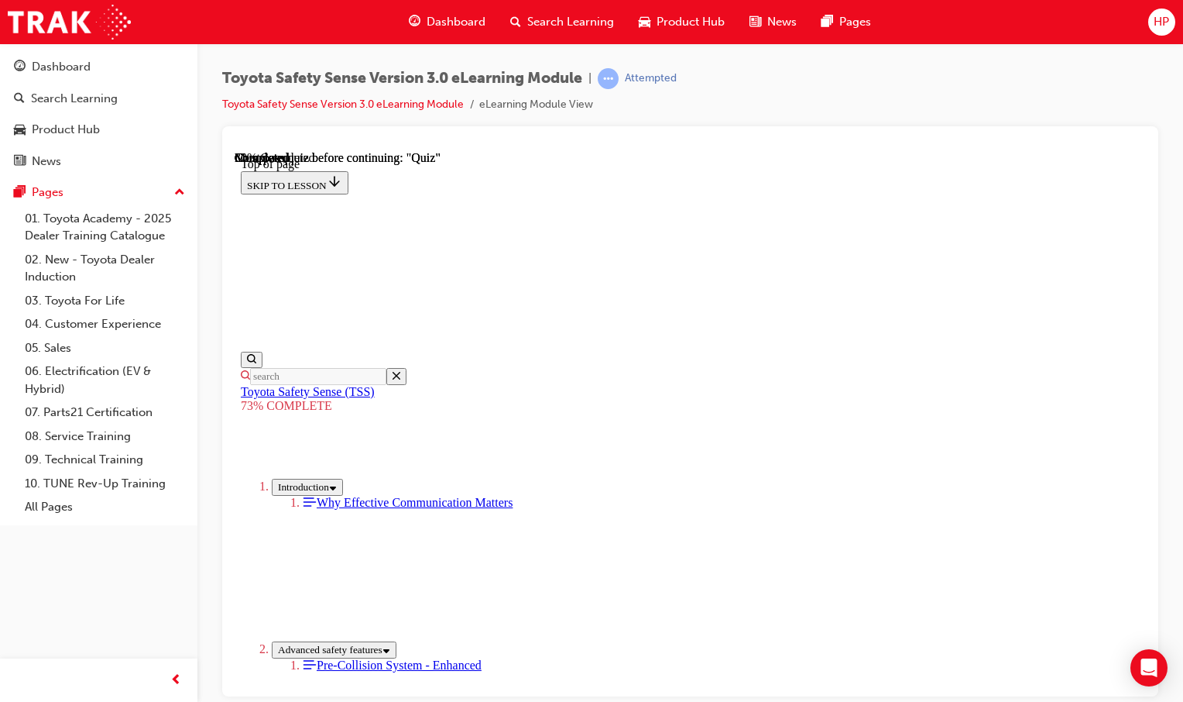
scroll to position [367, 0]
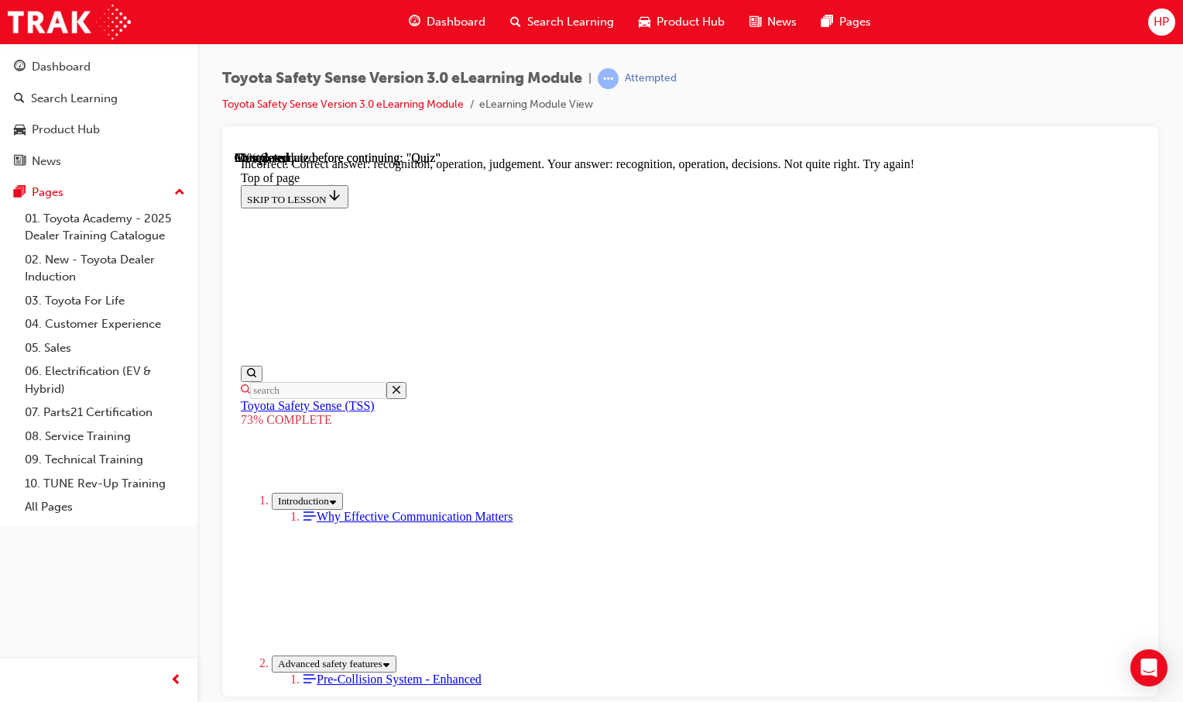
scroll to position [682, 0]
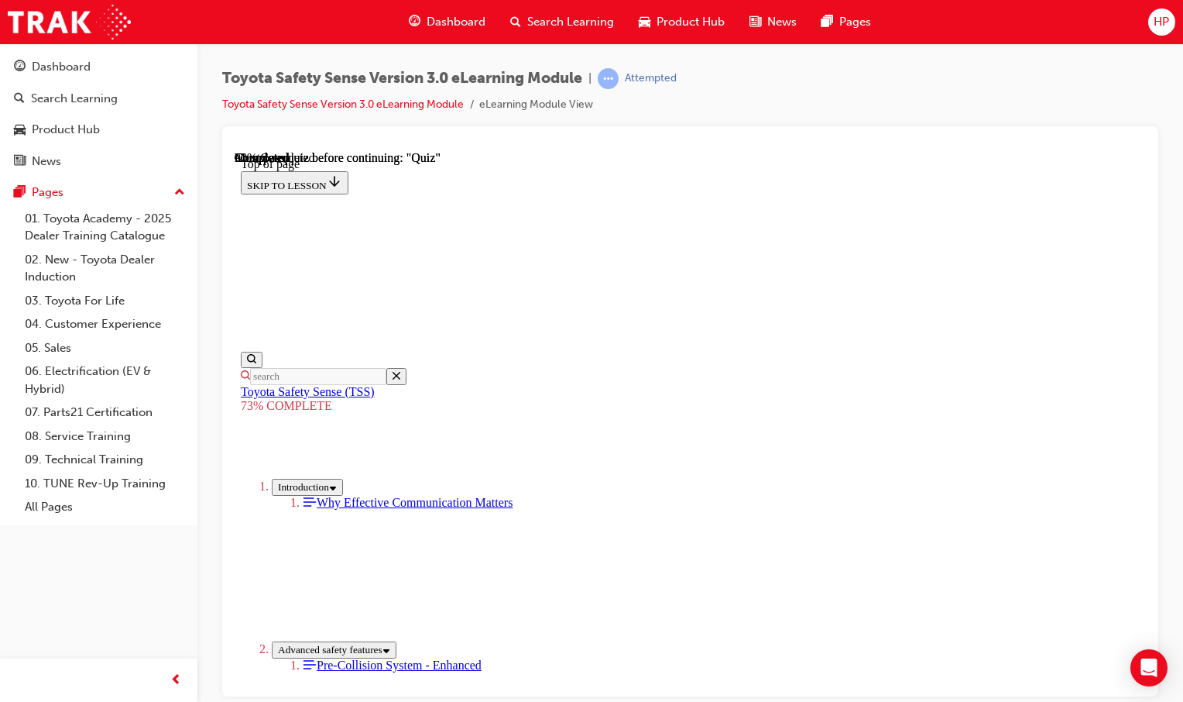
scroll to position [289, 0]
drag, startPoint x: 613, startPoint y: 430, endPoint x: 555, endPoint y: 434, distance: 57.4
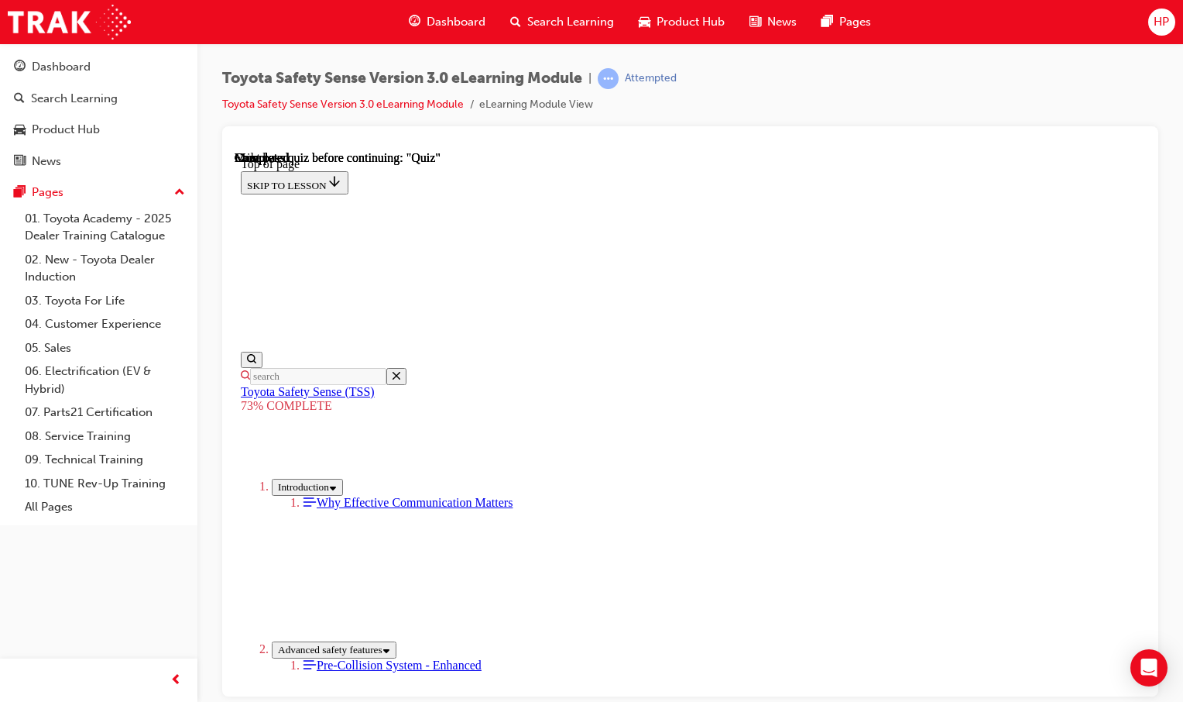
scroll to position [249, 0]
drag, startPoint x: 644, startPoint y: 592, endPoint x: 648, endPoint y: 605, distance: 13.2
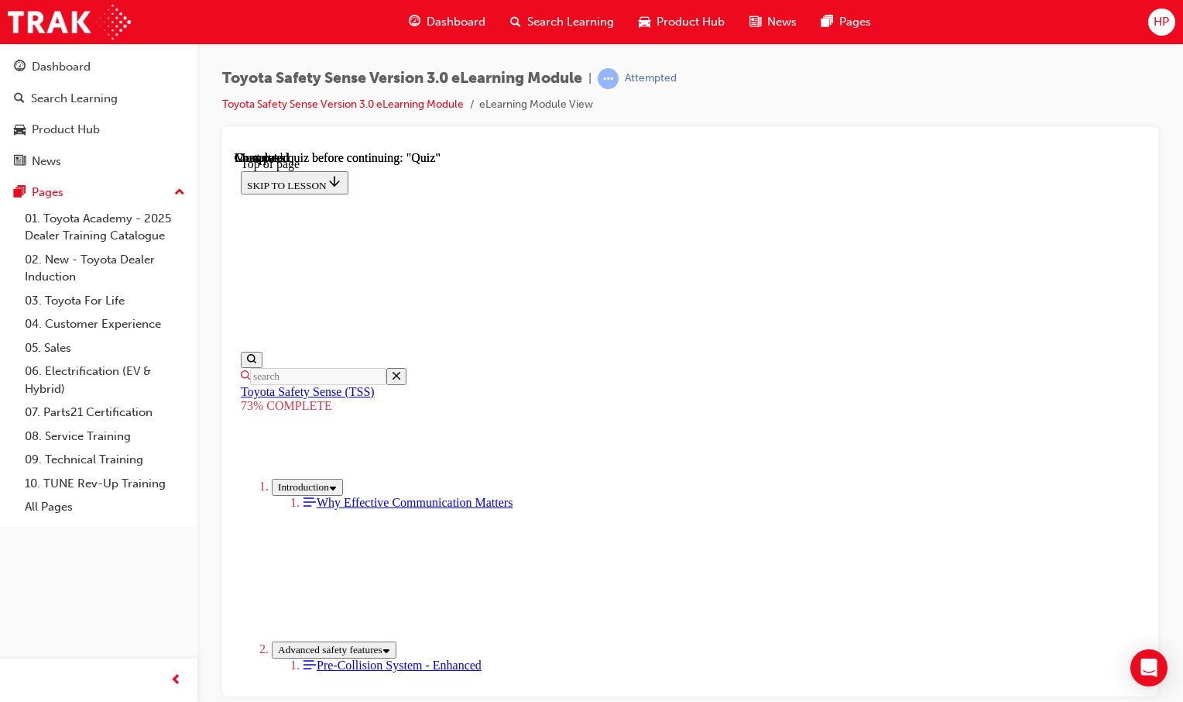
scroll to position [211, 0]
drag, startPoint x: 778, startPoint y: 421, endPoint x: 773, endPoint y: 428, distance: 9.5
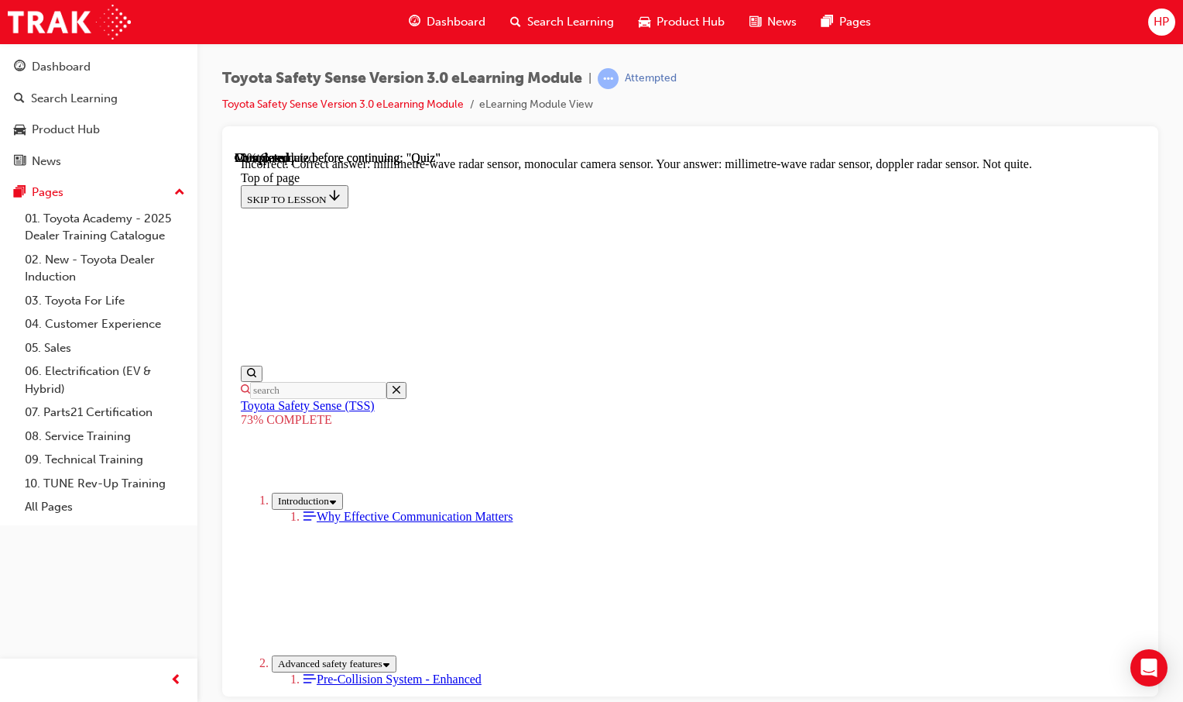
scroll to position [568, 0]
drag, startPoint x: 786, startPoint y: 387, endPoint x: 780, endPoint y: 409, distance: 22.6
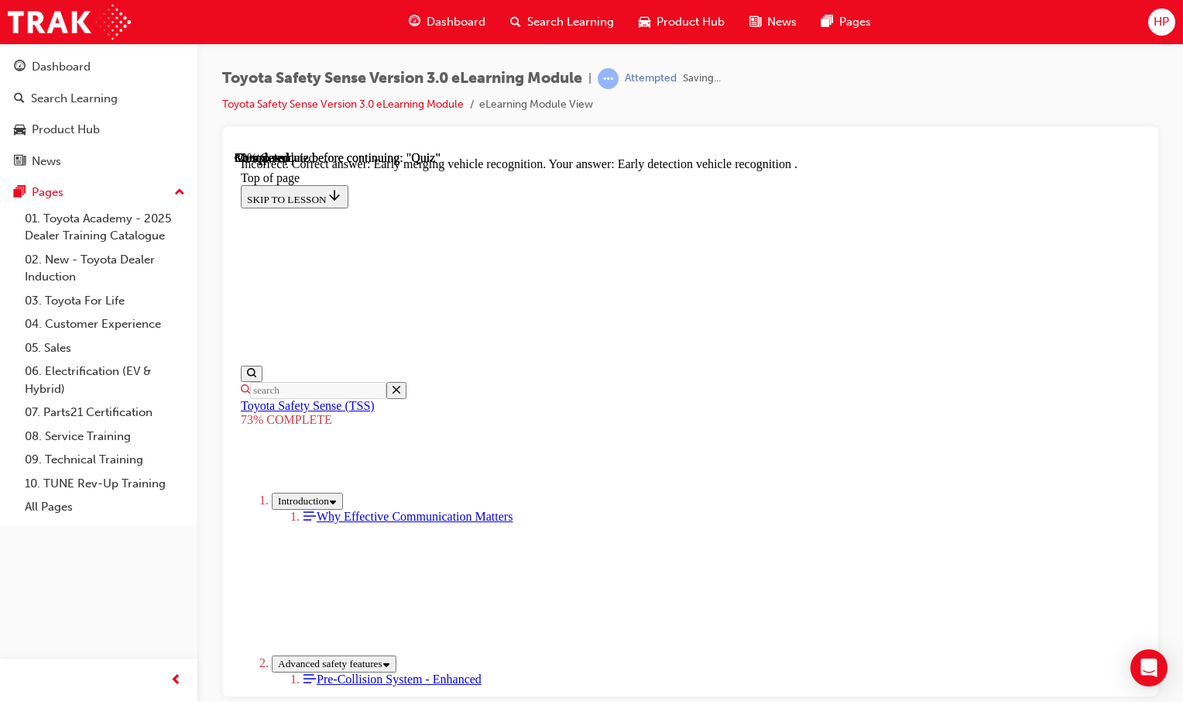
scroll to position [429, 0]
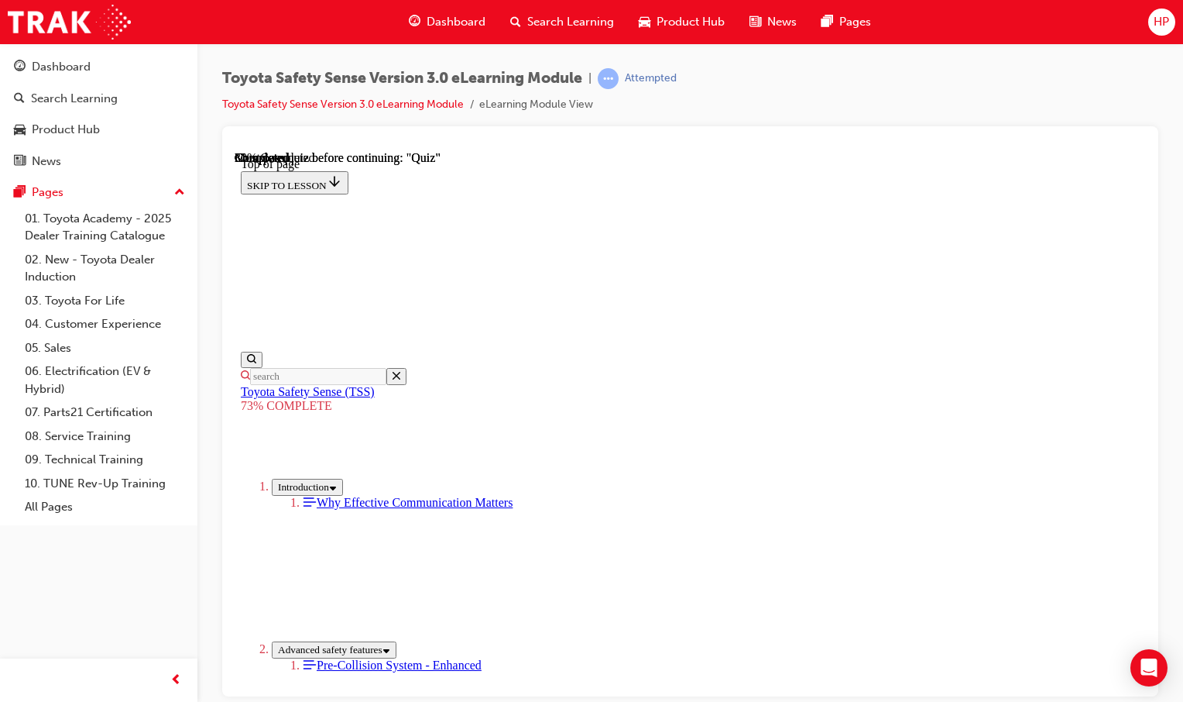
drag, startPoint x: 777, startPoint y: 557, endPoint x: 768, endPoint y: 564, distance: 11.0
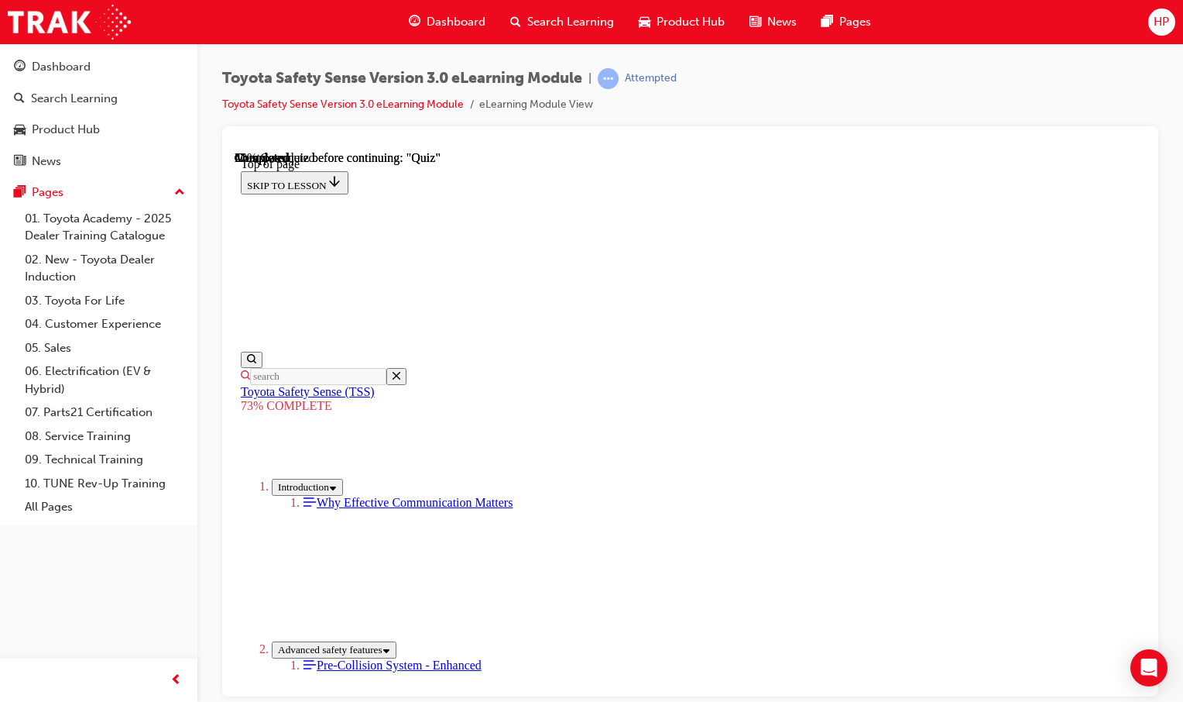
scroll to position [342, 0]
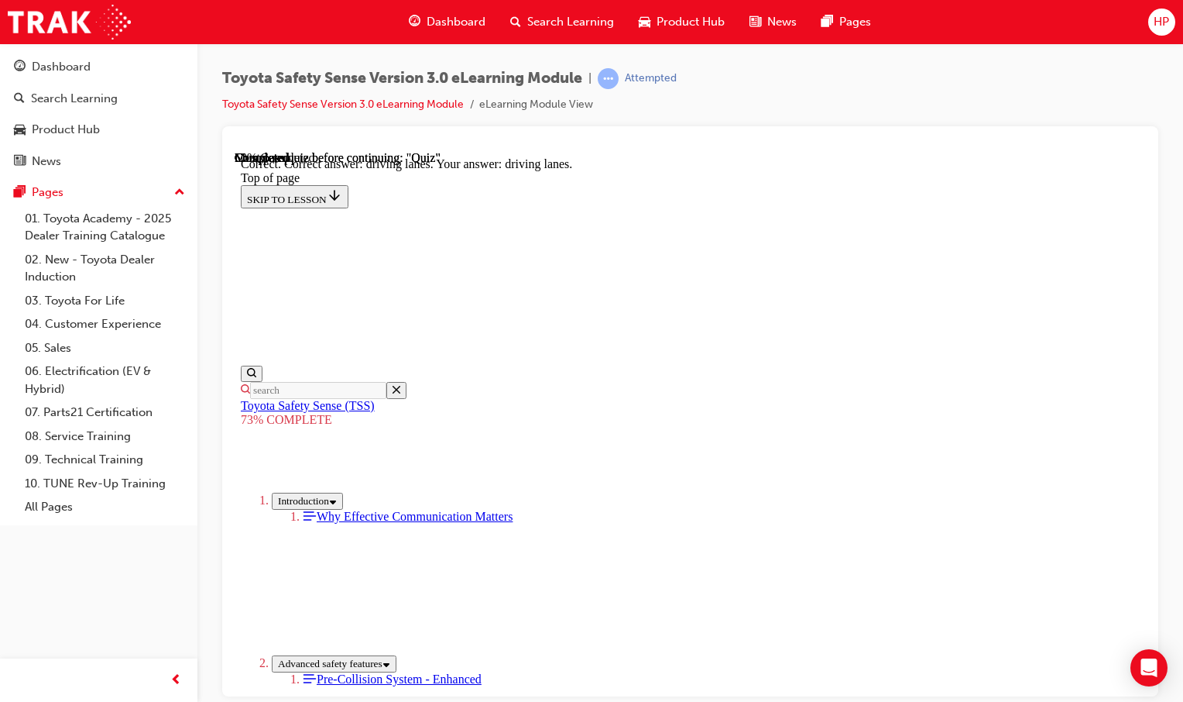
scroll to position [403, 0]
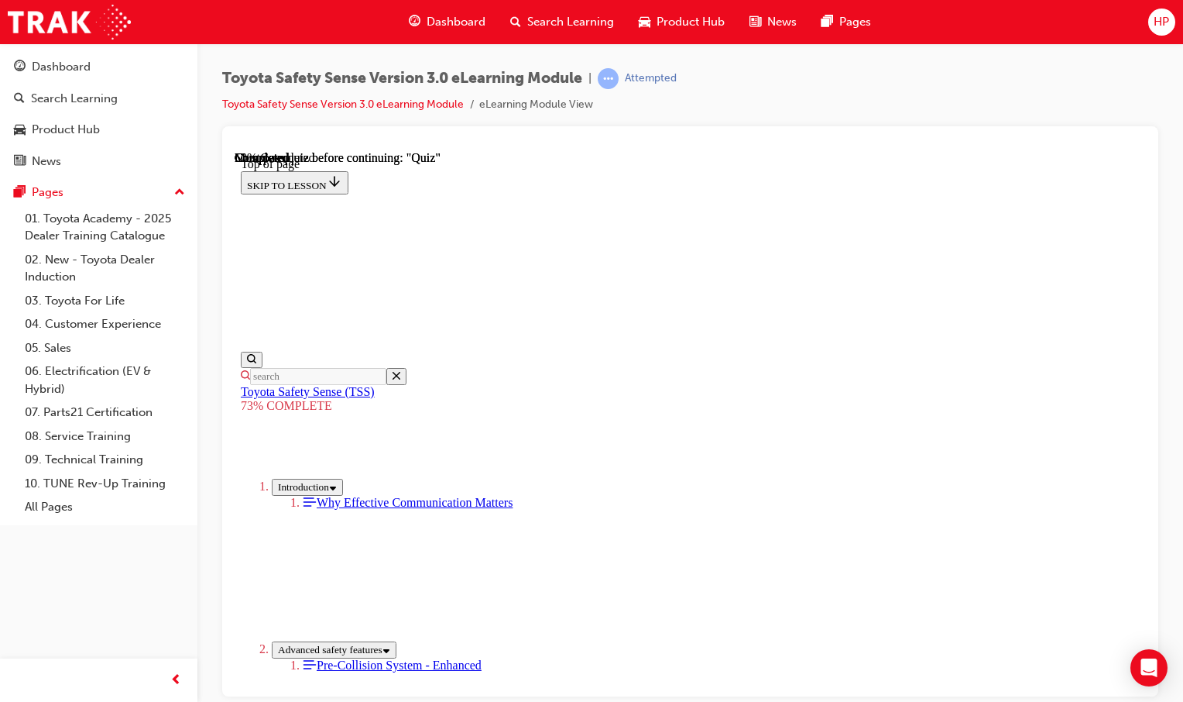
scroll to position [325, 0]
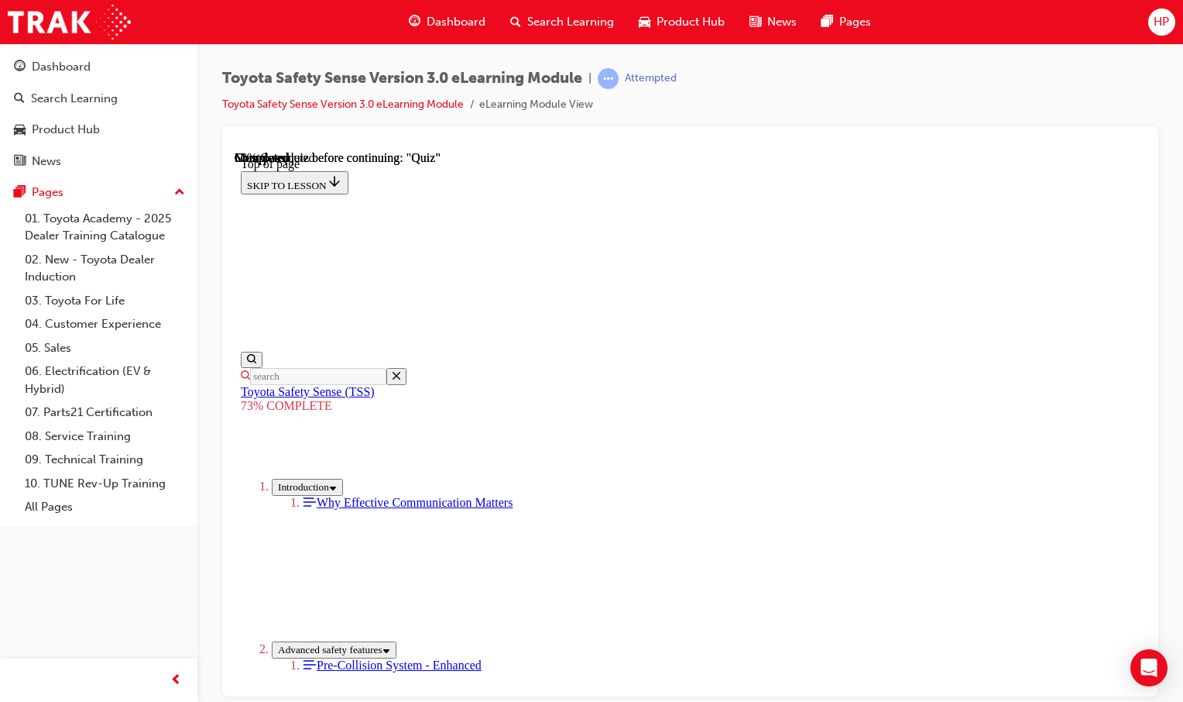
scroll to position [479, 0]
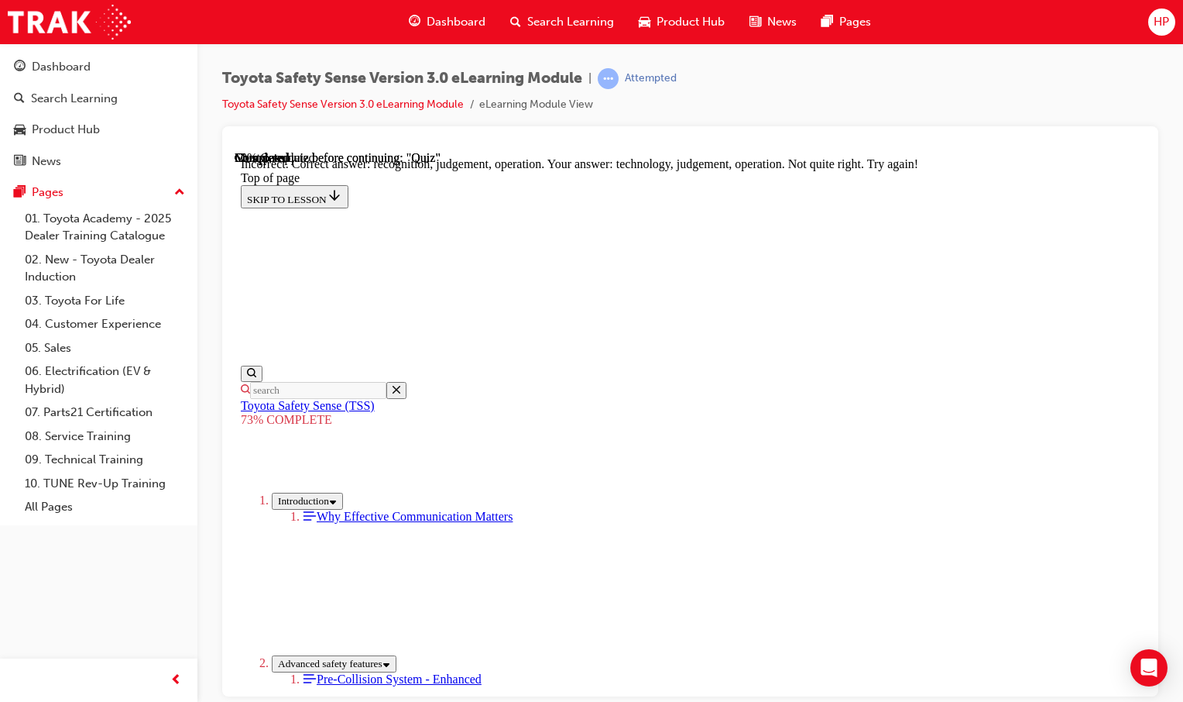
scroll to position [682, 0]
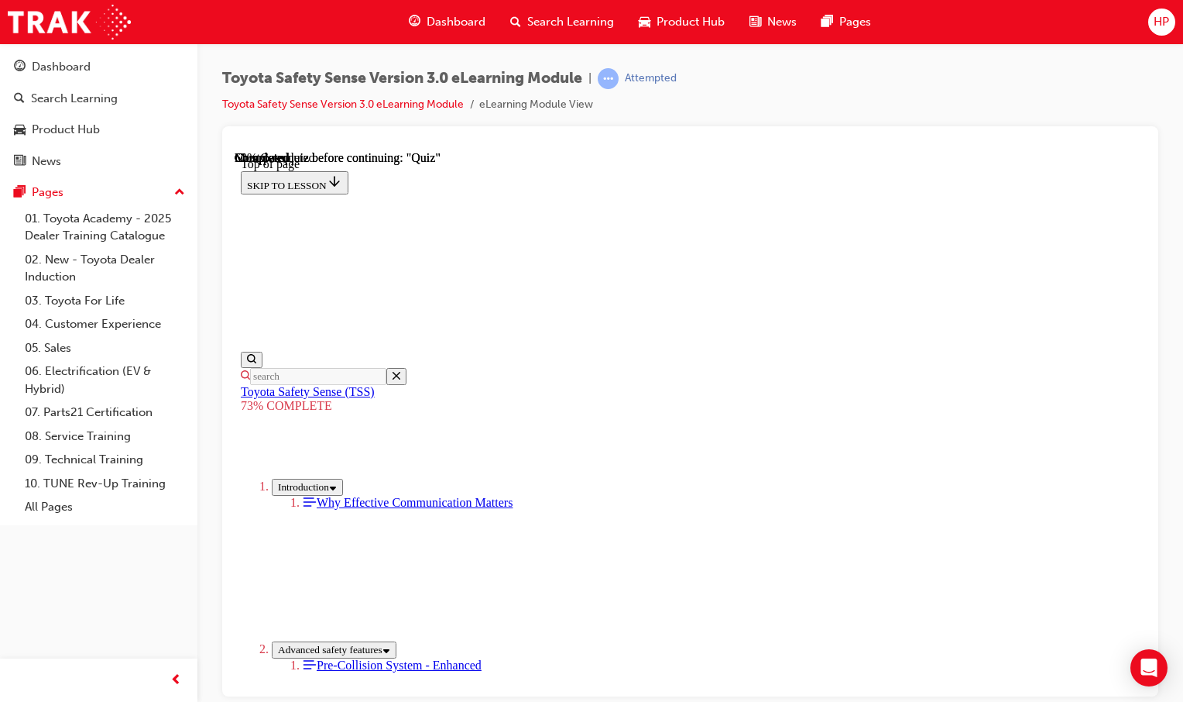
scroll to position [366, 0]
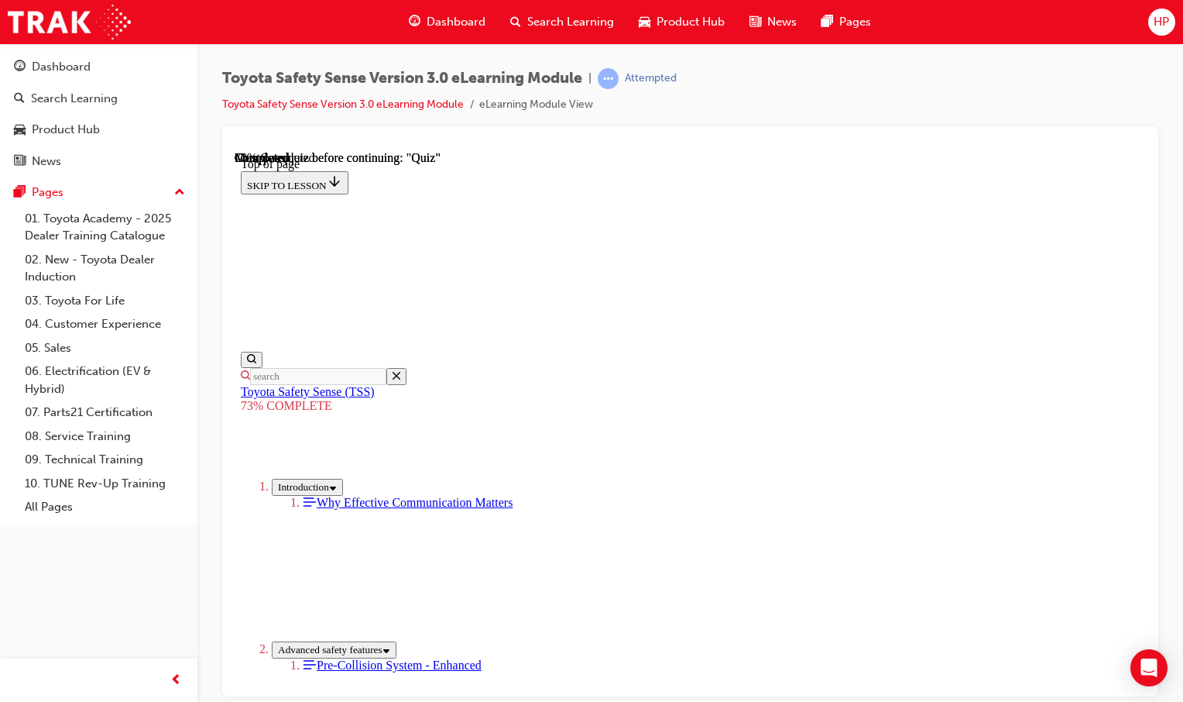
scroll to position [400, 0]
drag, startPoint x: 719, startPoint y: 492, endPoint x: 726, endPoint y: 486, distance: 8.8
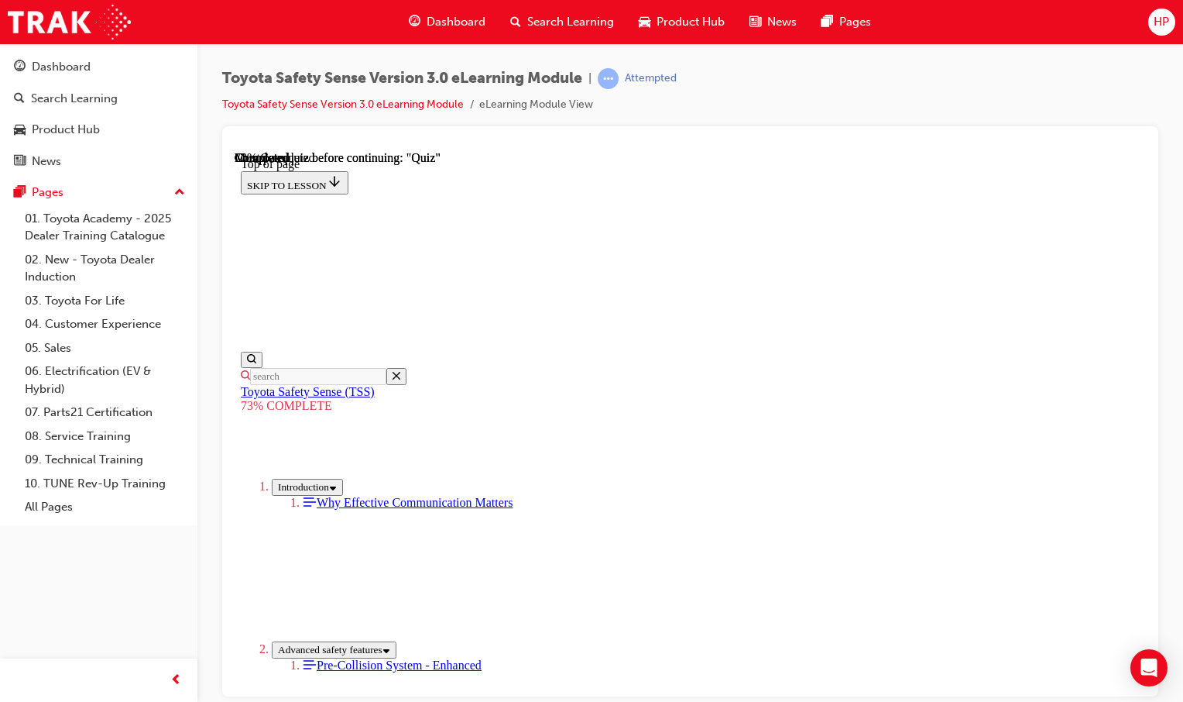
scroll to position [400, 0]
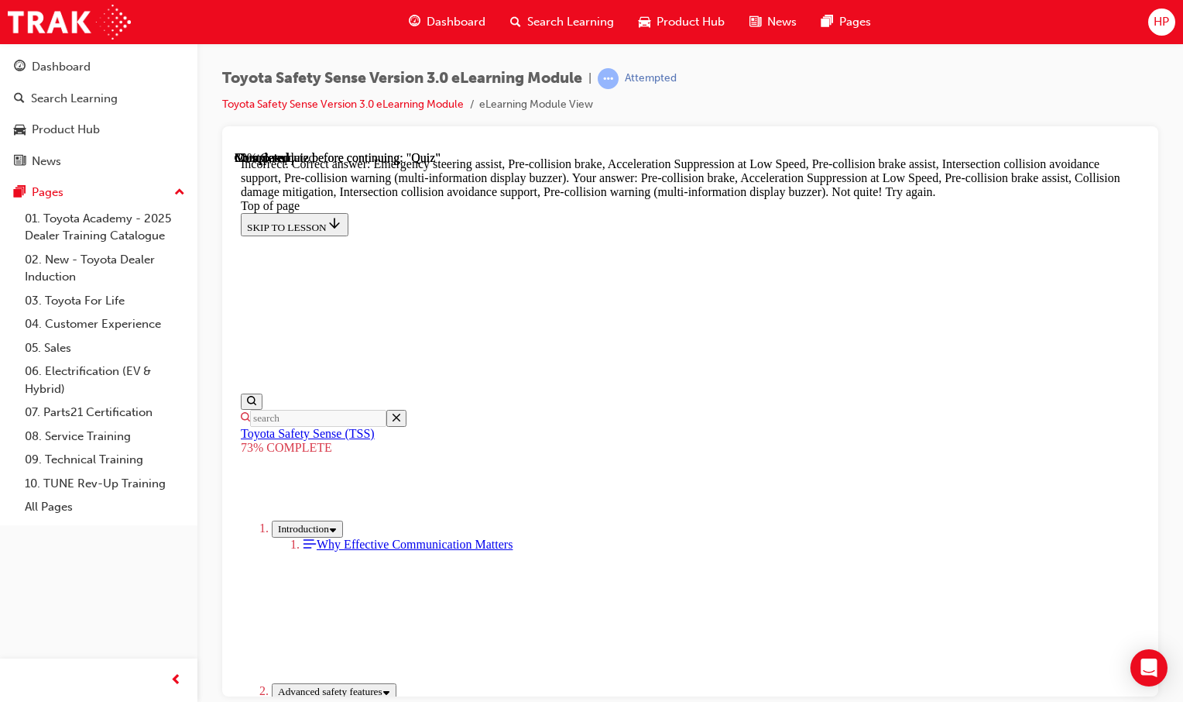
scroll to position [681, 0]
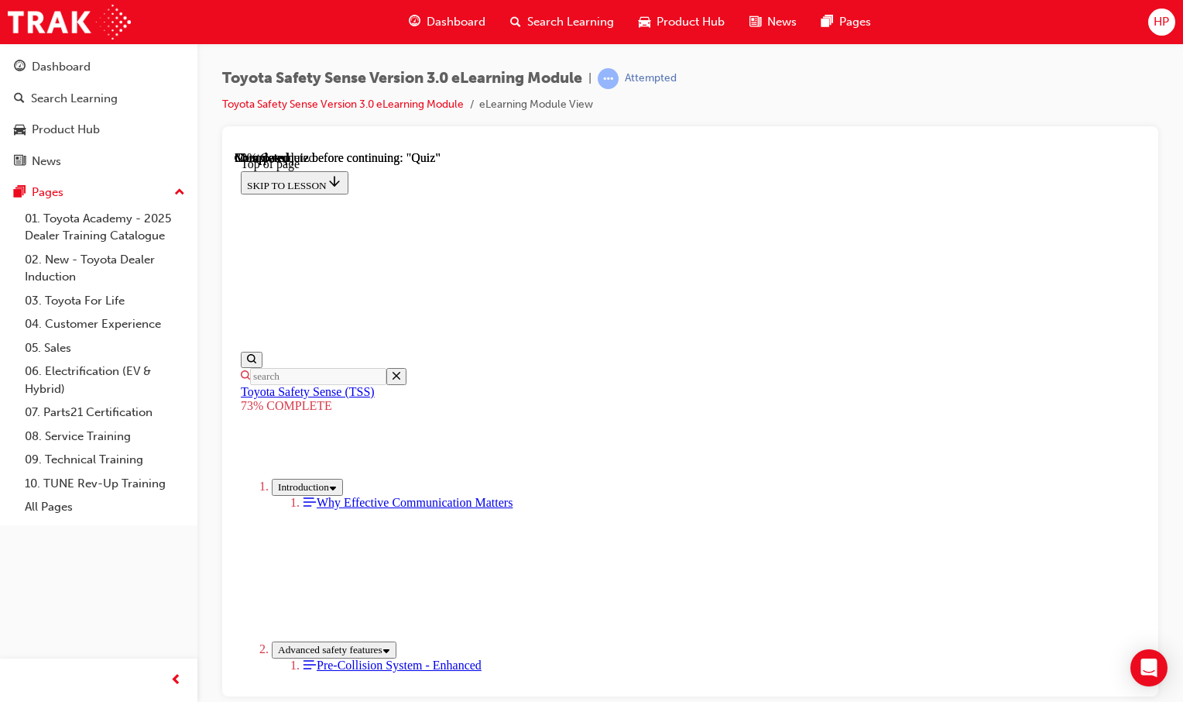
scroll to position [211, 0]
drag, startPoint x: 713, startPoint y: 431, endPoint x: 714, endPoint y: 474, distance: 43.4
drag, startPoint x: 714, startPoint y: 474, endPoint x: 715, endPoint y: 488, distance: 14.0
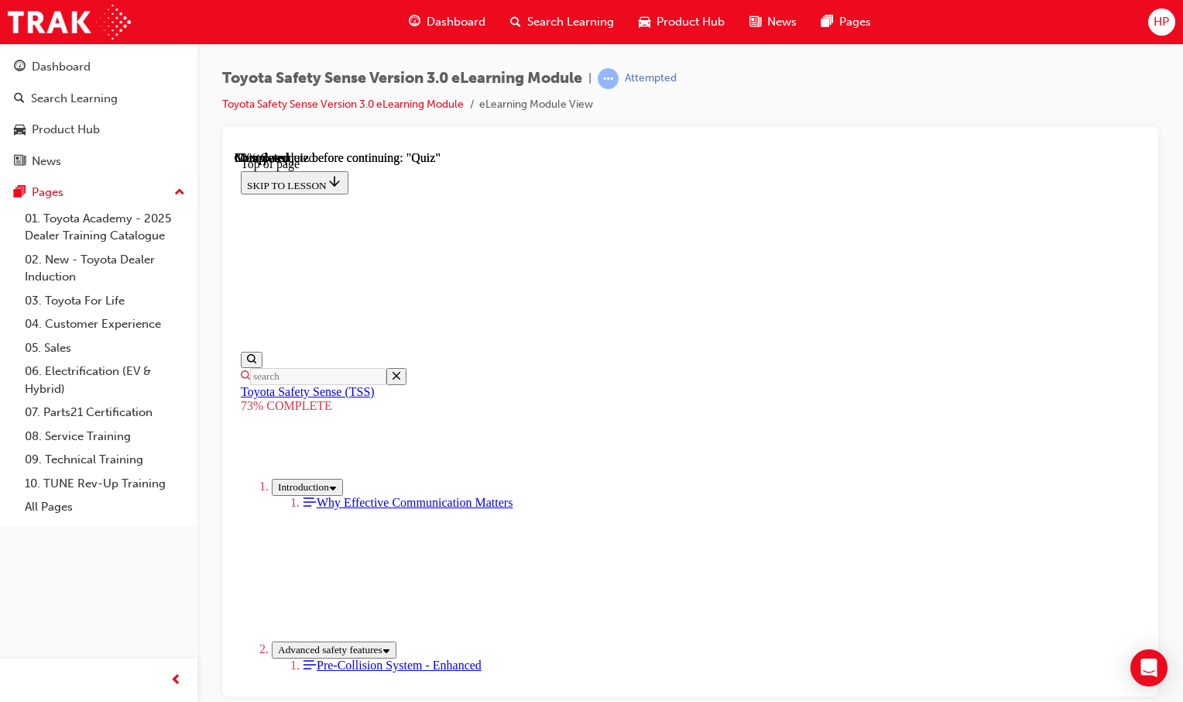
drag, startPoint x: 807, startPoint y: 620, endPoint x: 798, endPoint y: 613, distance: 11.0
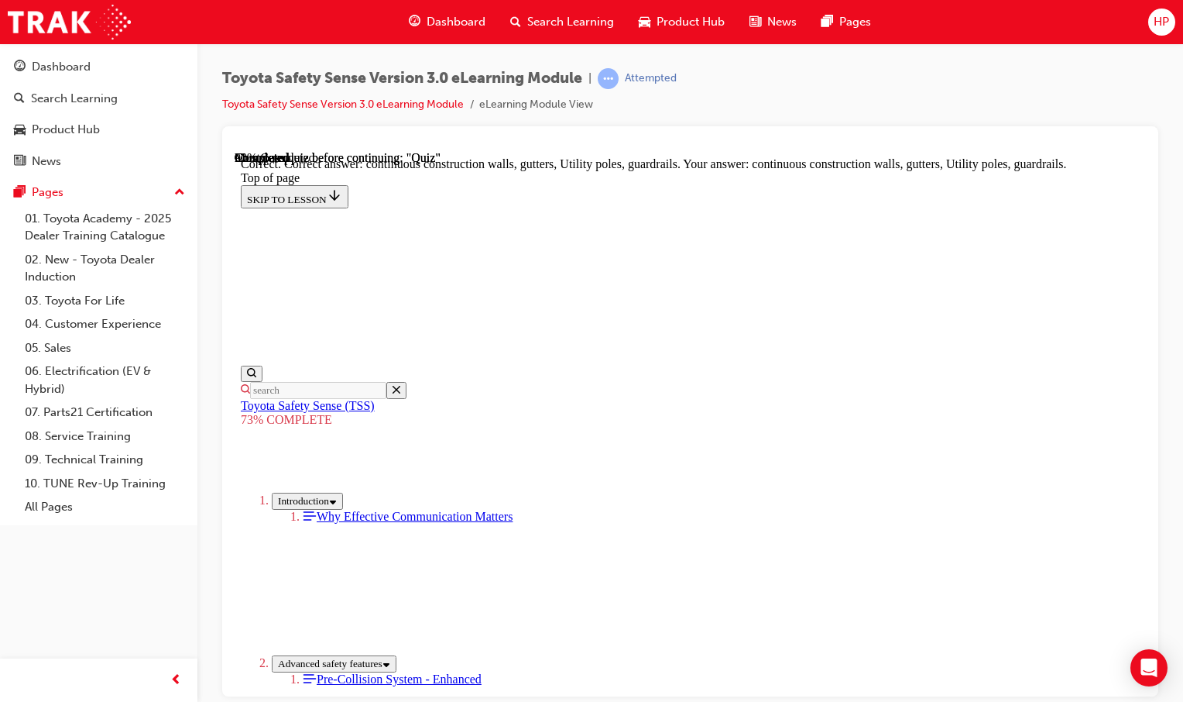
scroll to position [465, 0]
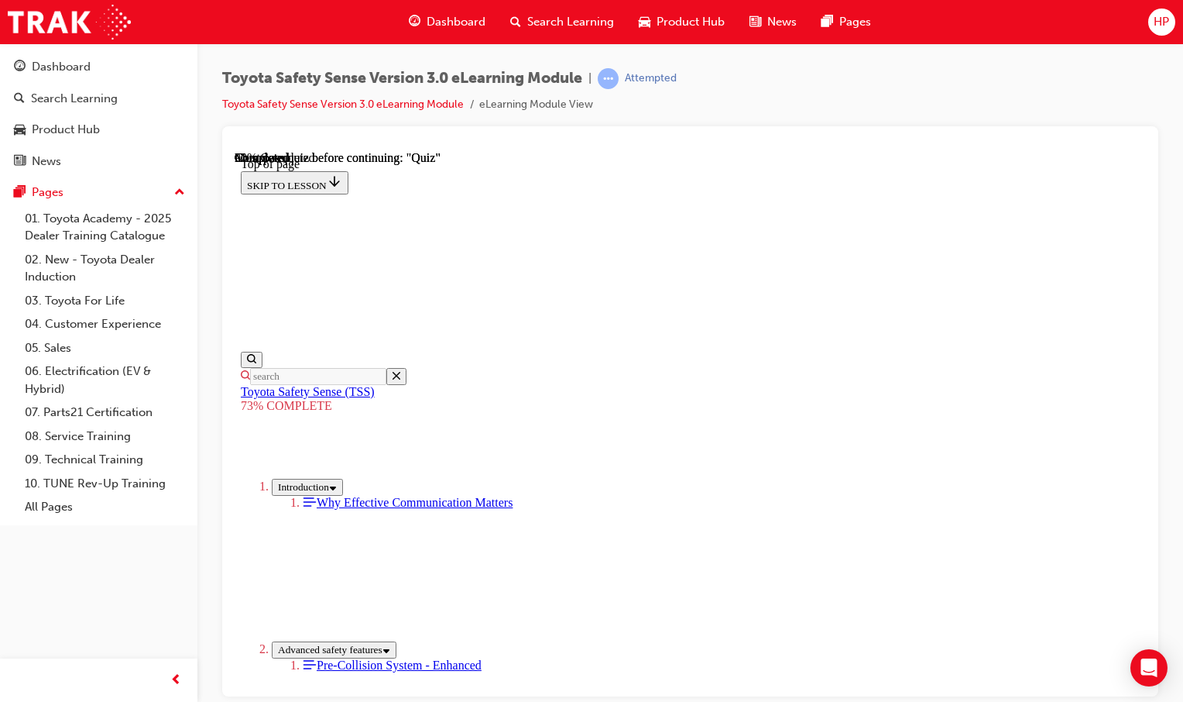
scroll to position [57, 0]
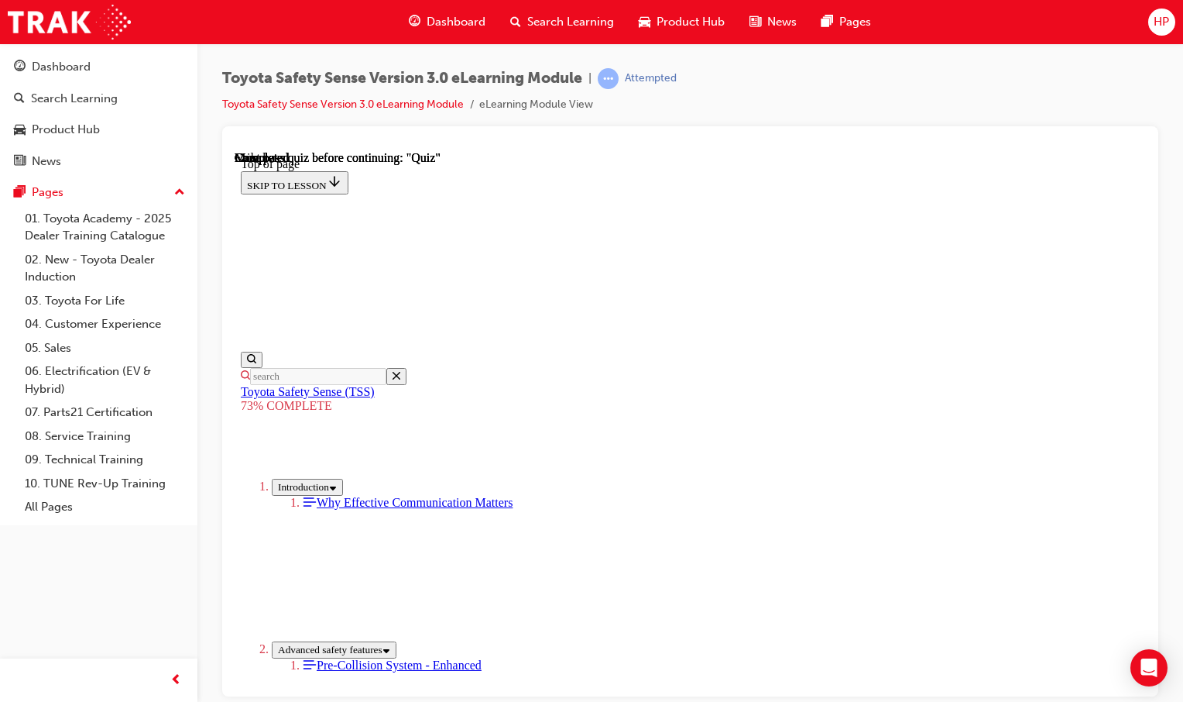
scroll to position [249, 0]
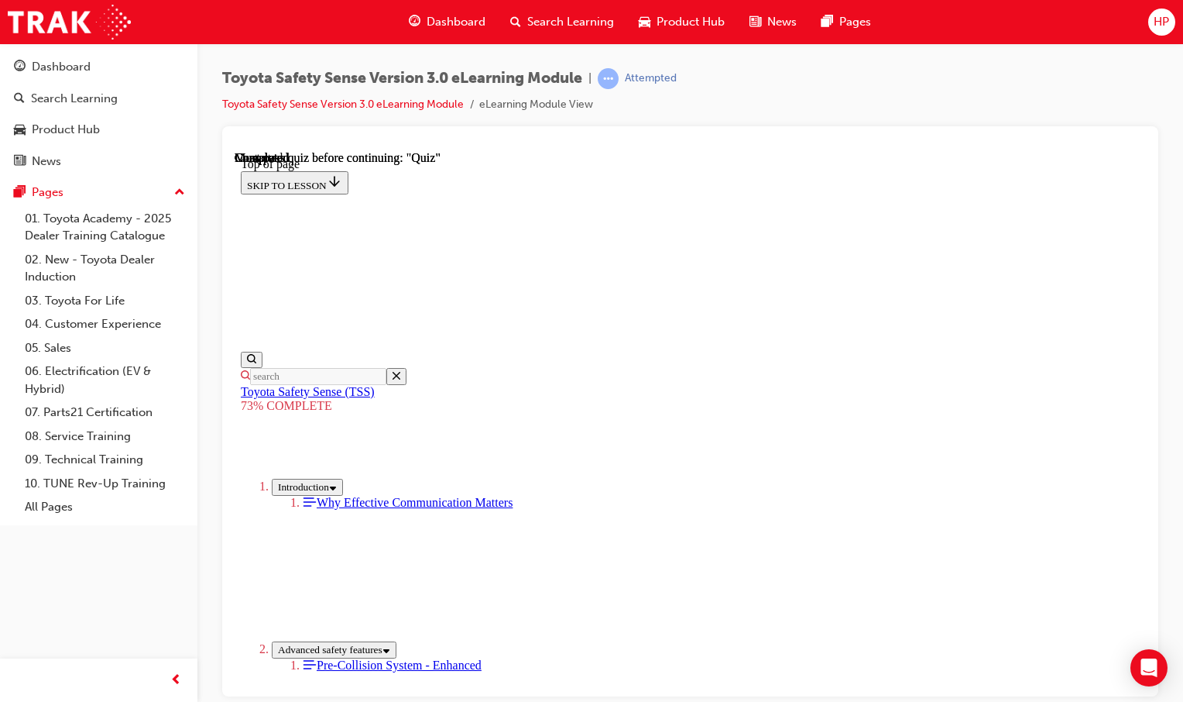
drag, startPoint x: 808, startPoint y: 568, endPoint x: 805, endPoint y: 576, distance: 8.8
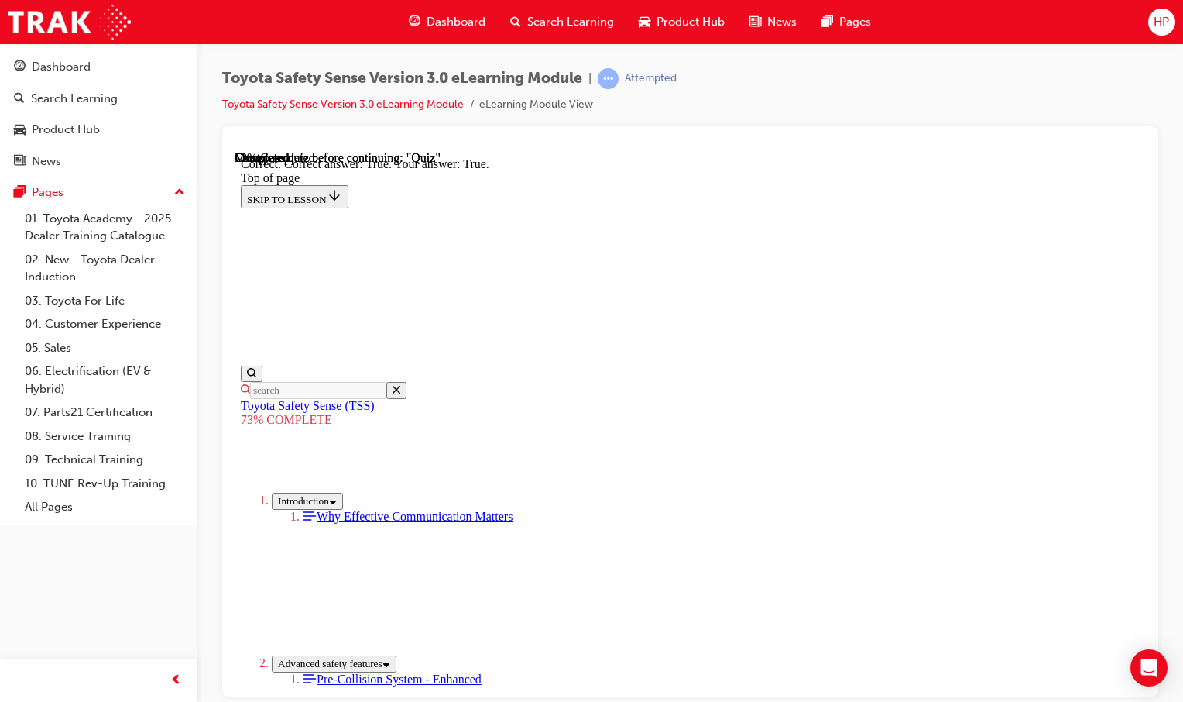
scroll to position [252, 0]
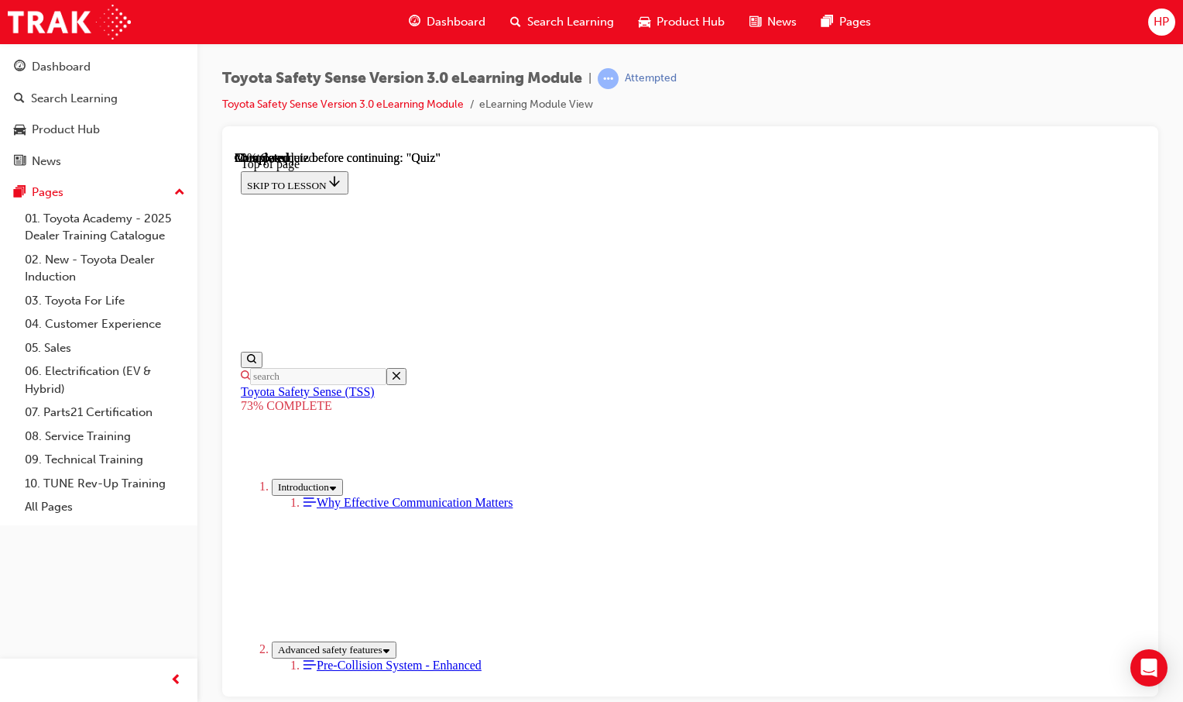
scroll to position [428, 0]
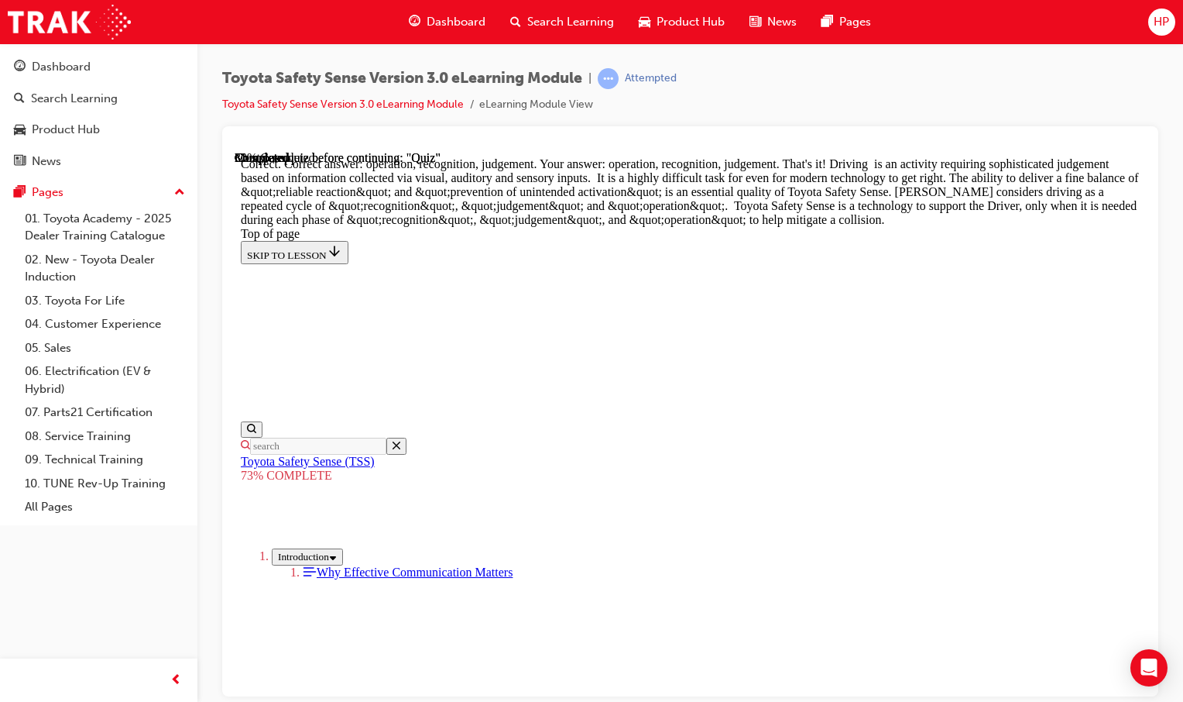
scroll to position [885, 0]
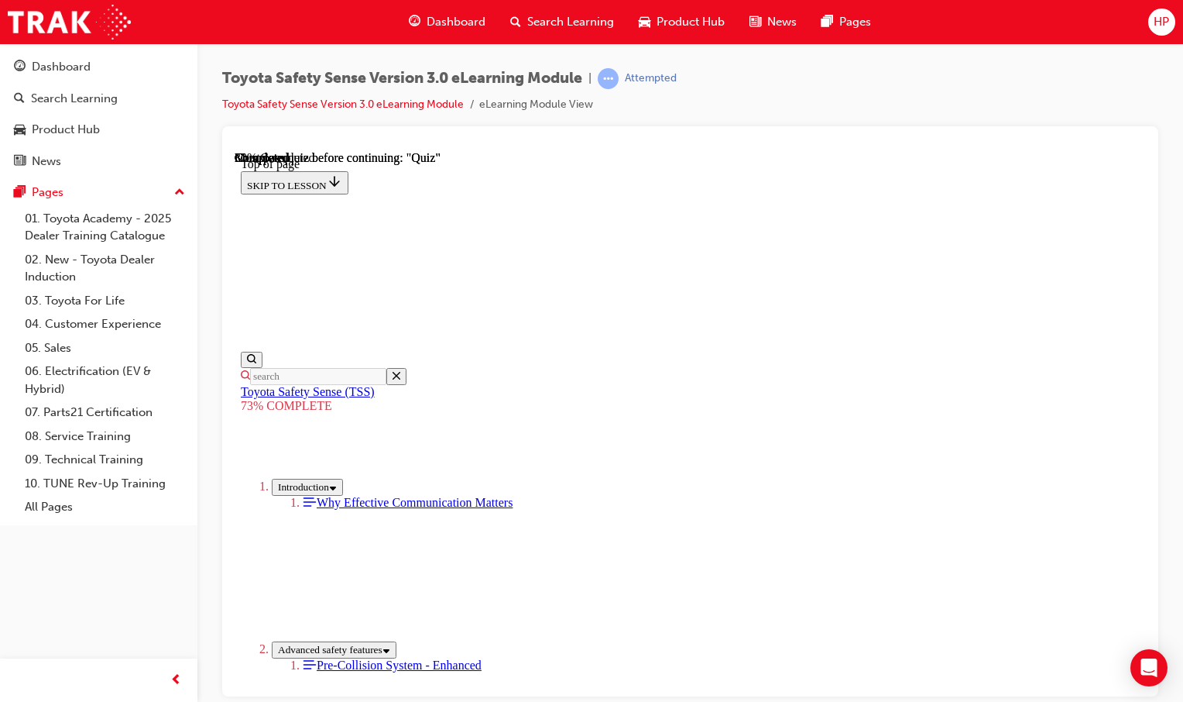
scroll to position [380, 0]
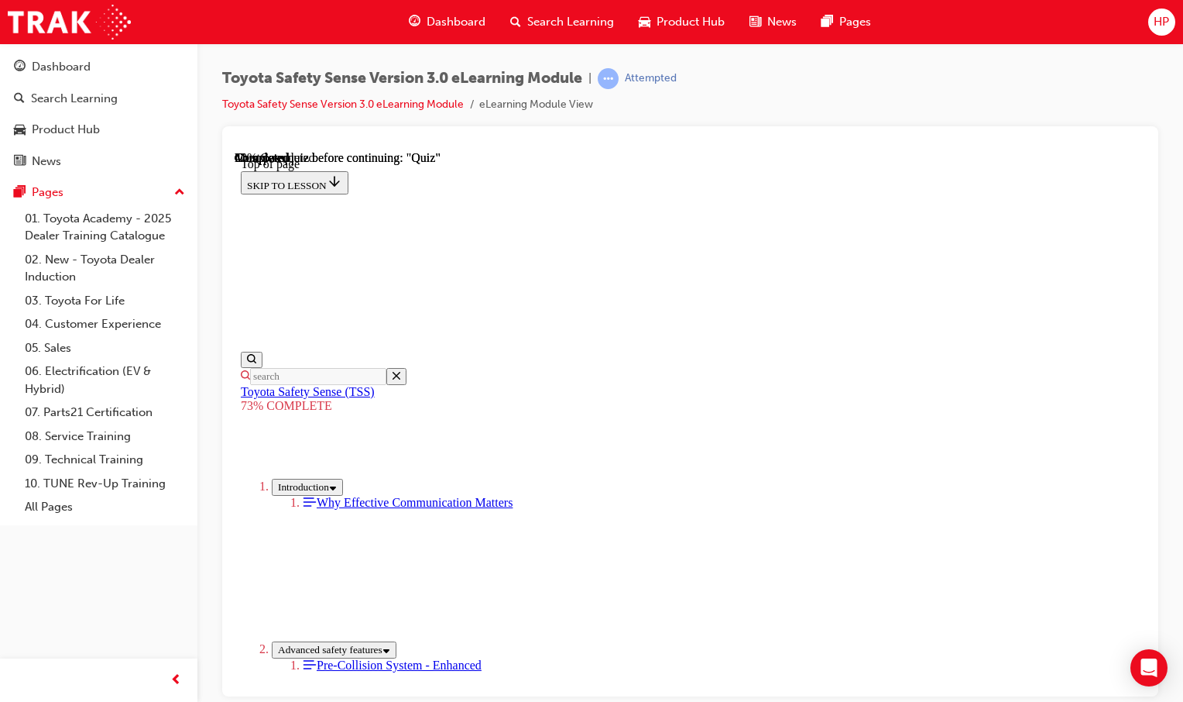
scroll to position [366, 0]
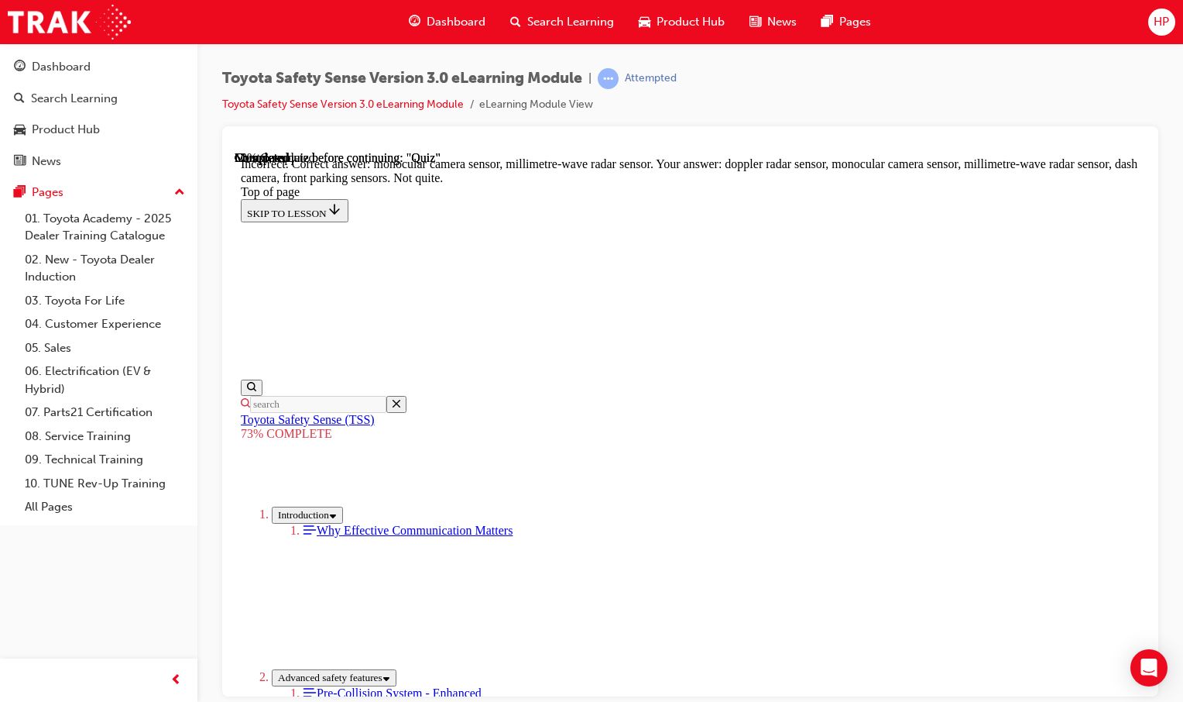
scroll to position [333, 0]
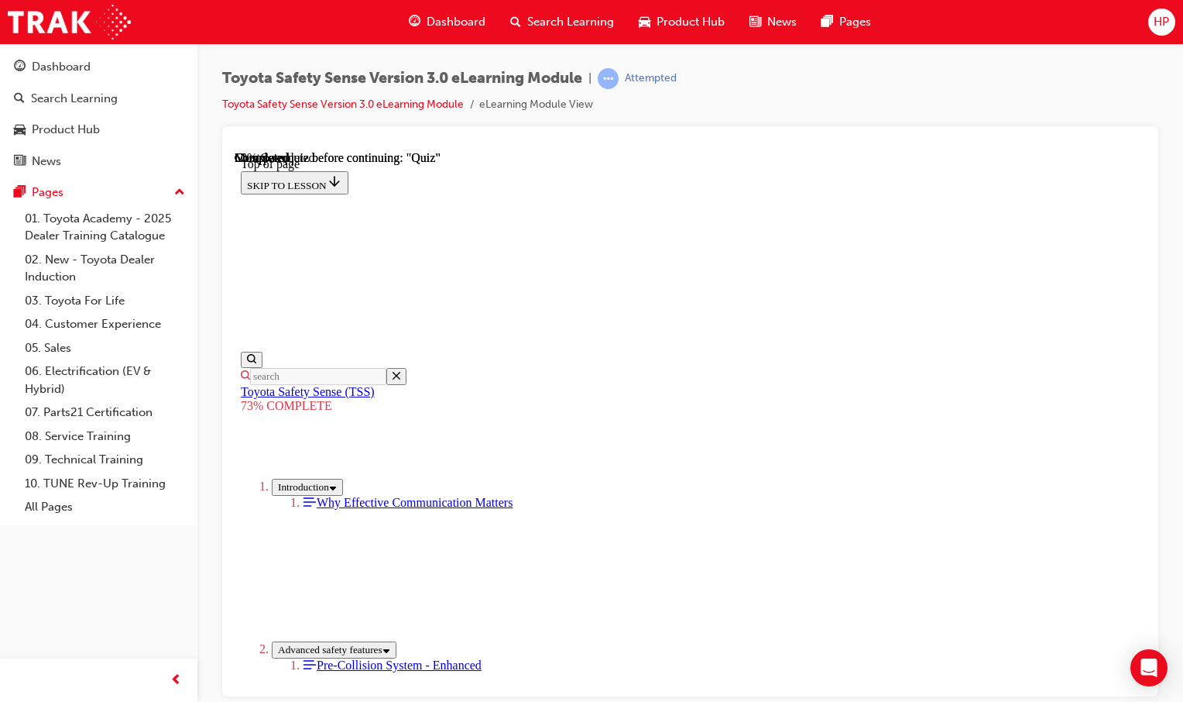
scroll to position [211, 0]
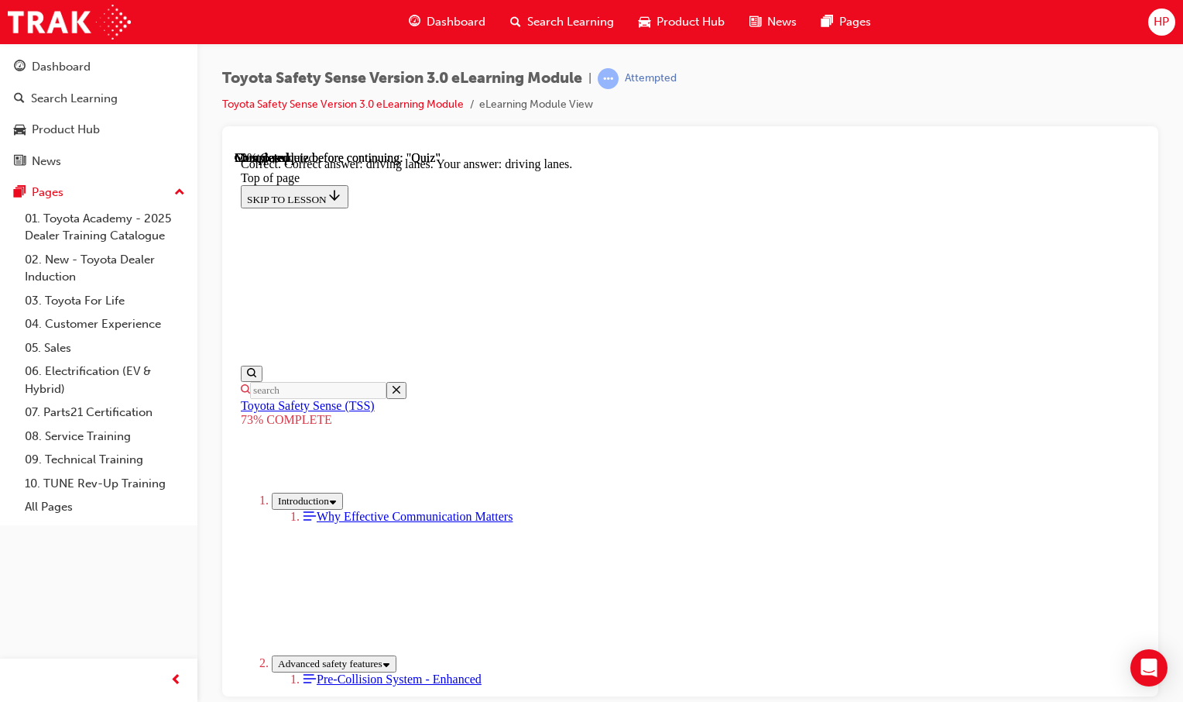
scroll to position [403, 0]
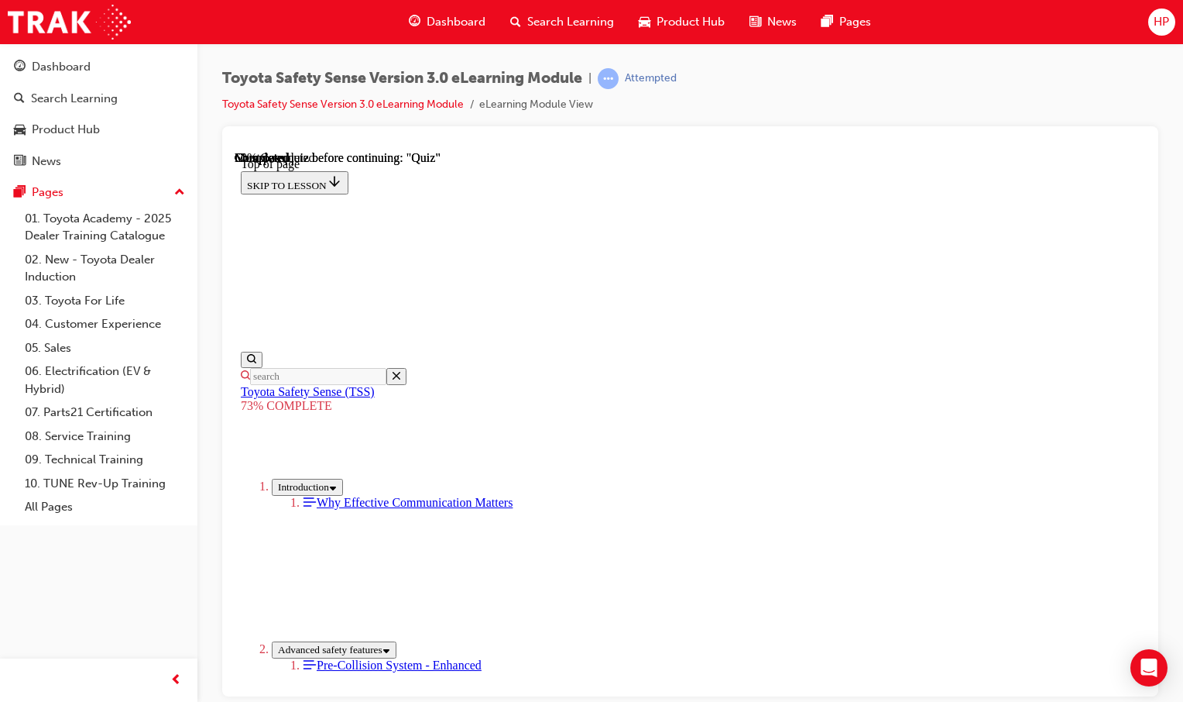
scroll to position [303, 0]
drag, startPoint x: 829, startPoint y: 492, endPoint x: 770, endPoint y: 634, distance: 154.2
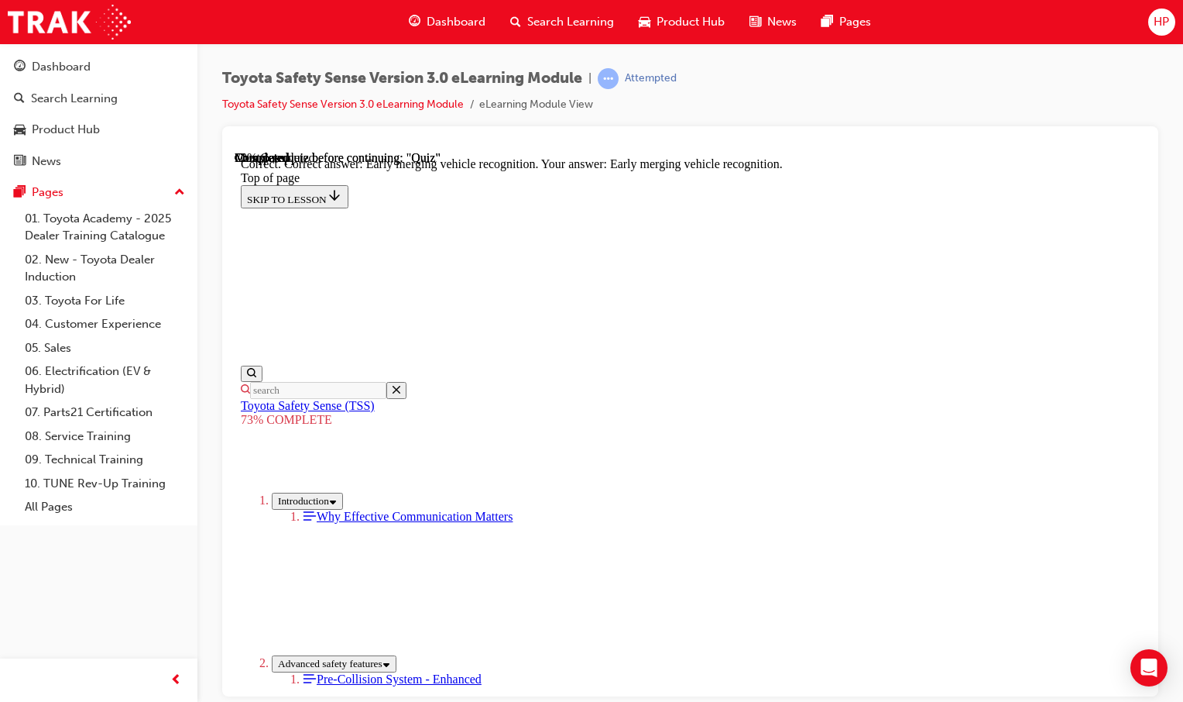
scroll to position [429, 0]
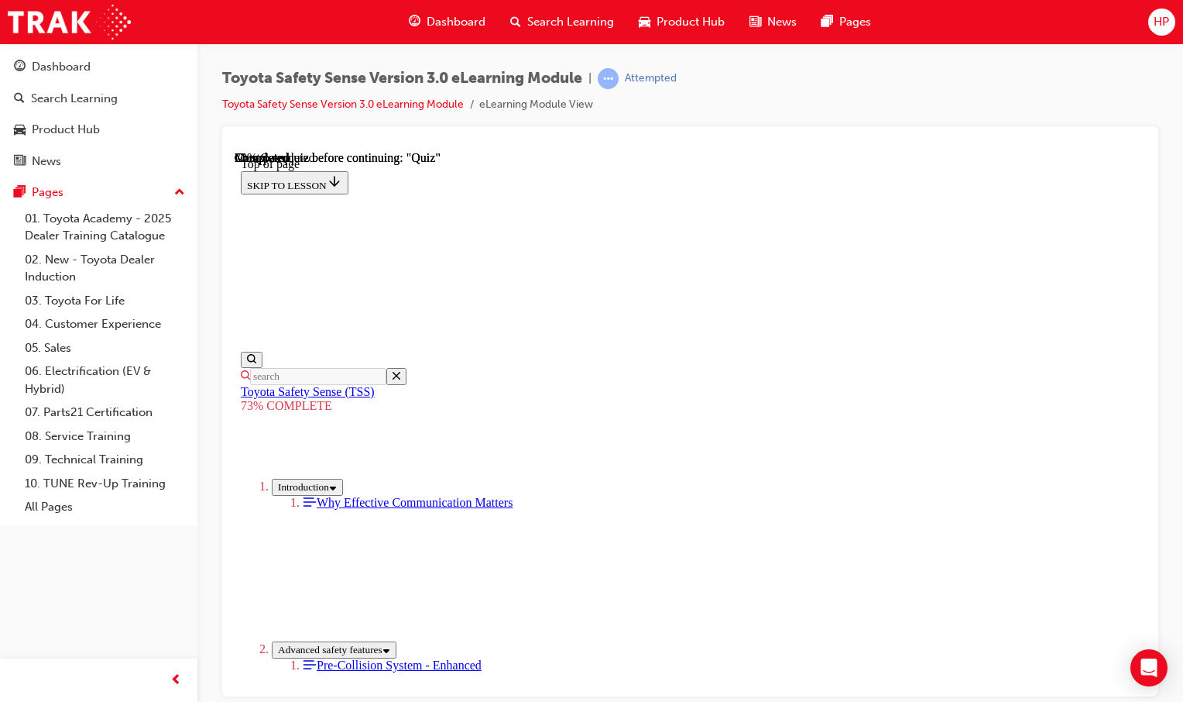
drag, startPoint x: 836, startPoint y: 685, endPoint x: 822, endPoint y: 678, distance: 15.6
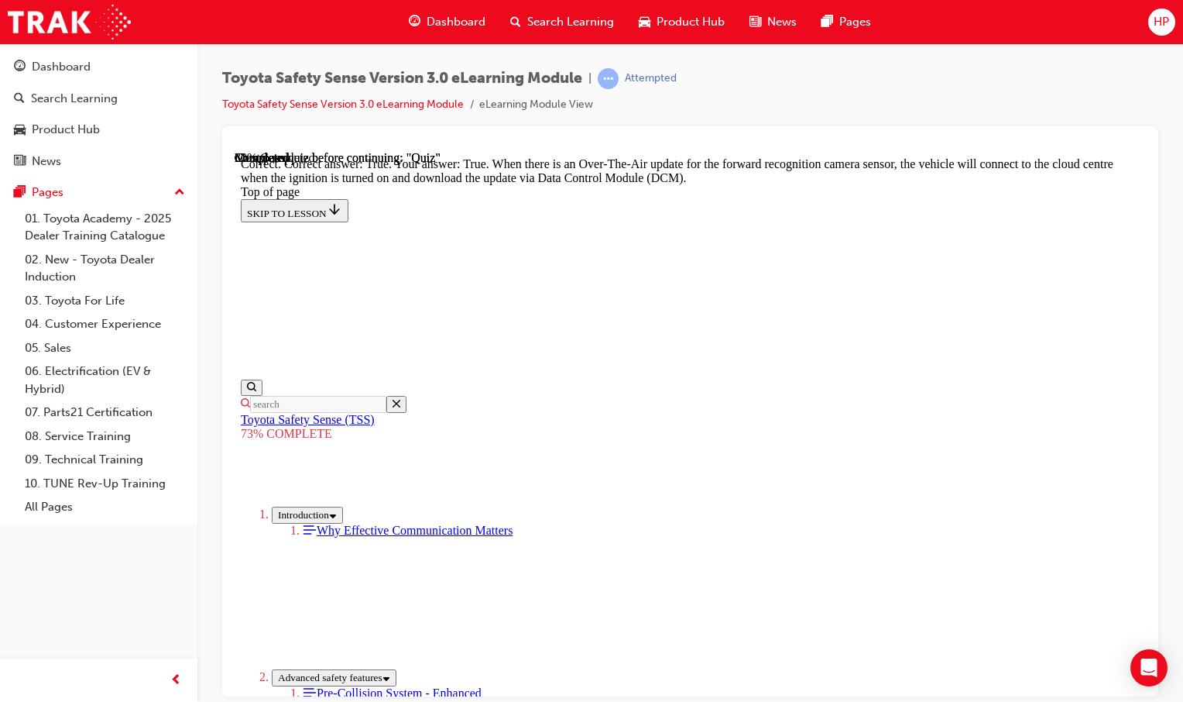
scroll to position [358, 0]
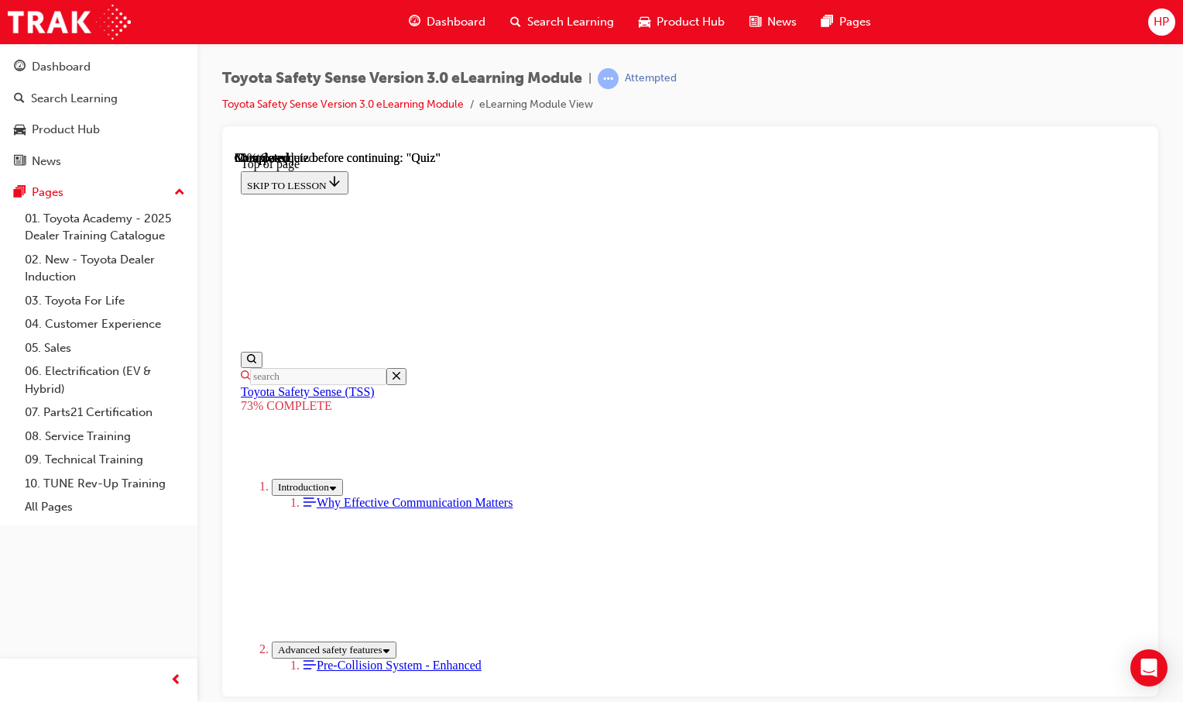
scroll to position [264, 0]
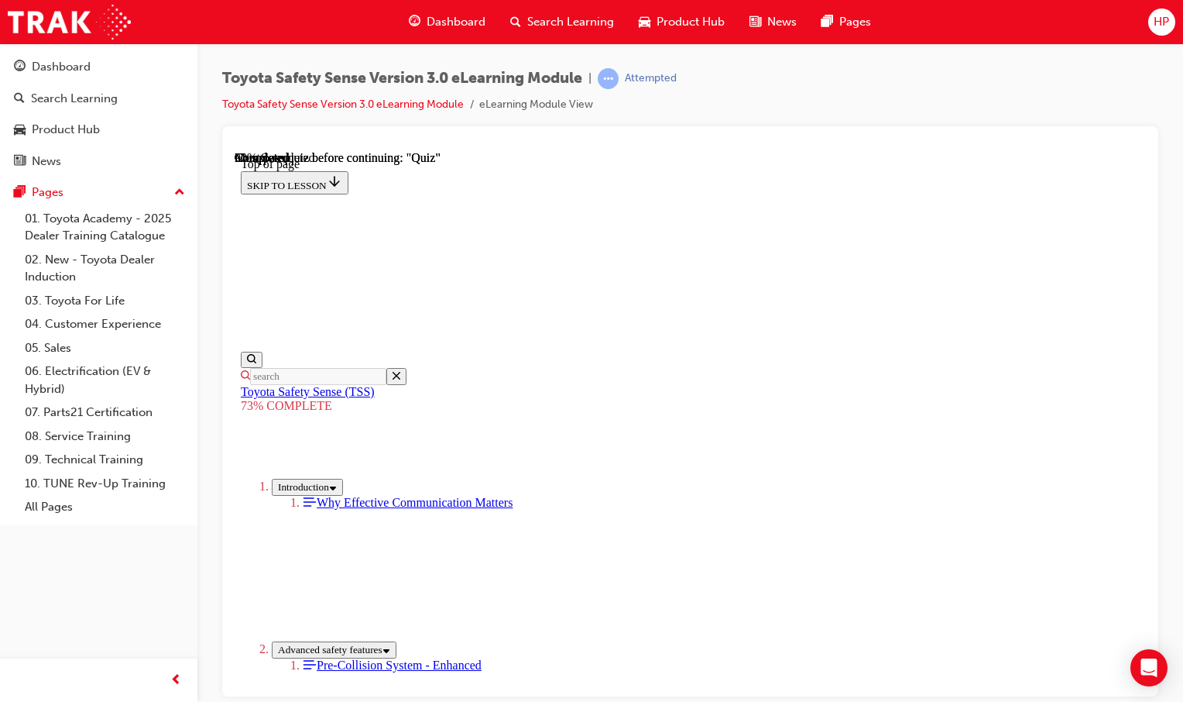
scroll to position [211, 0]
drag, startPoint x: 785, startPoint y: 421, endPoint x: 782, endPoint y: 434, distance: 12.6
drag, startPoint x: 772, startPoint y: 523, endPoint x: 764, endPoint y: 534, distance: 13.3
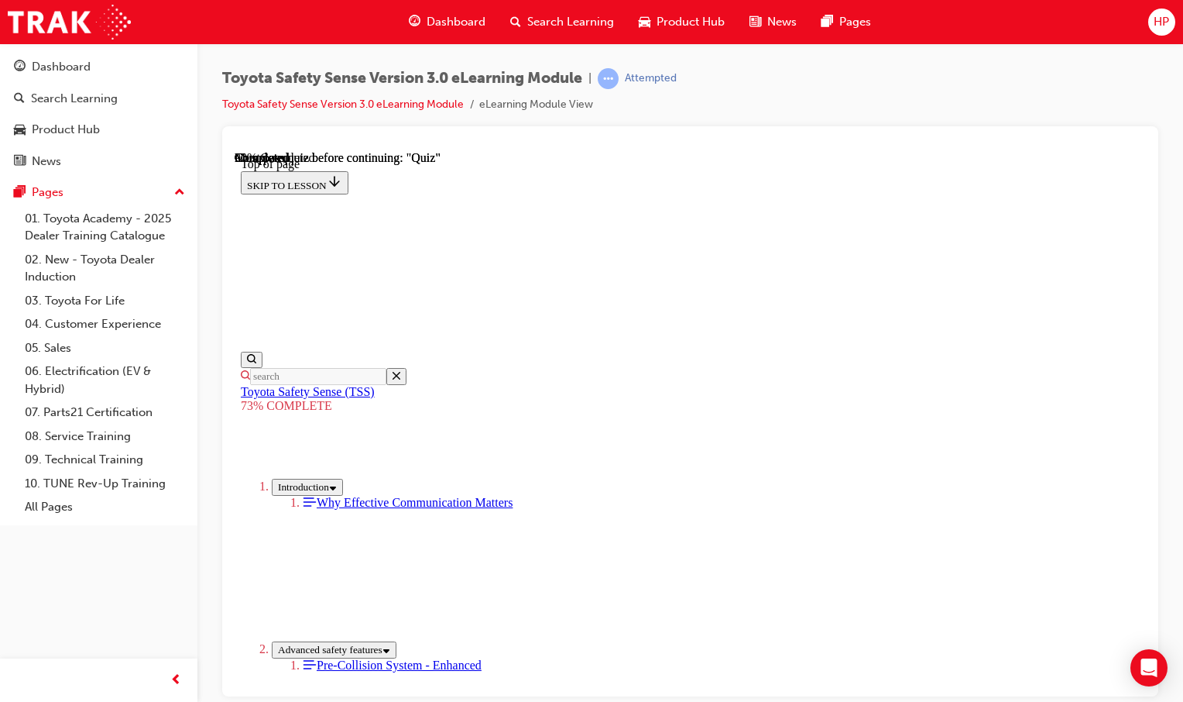
drag, startPoint x: 764, startPoint y: 534, endPoint x: 737, endPoint y: 578, distance: 51.8
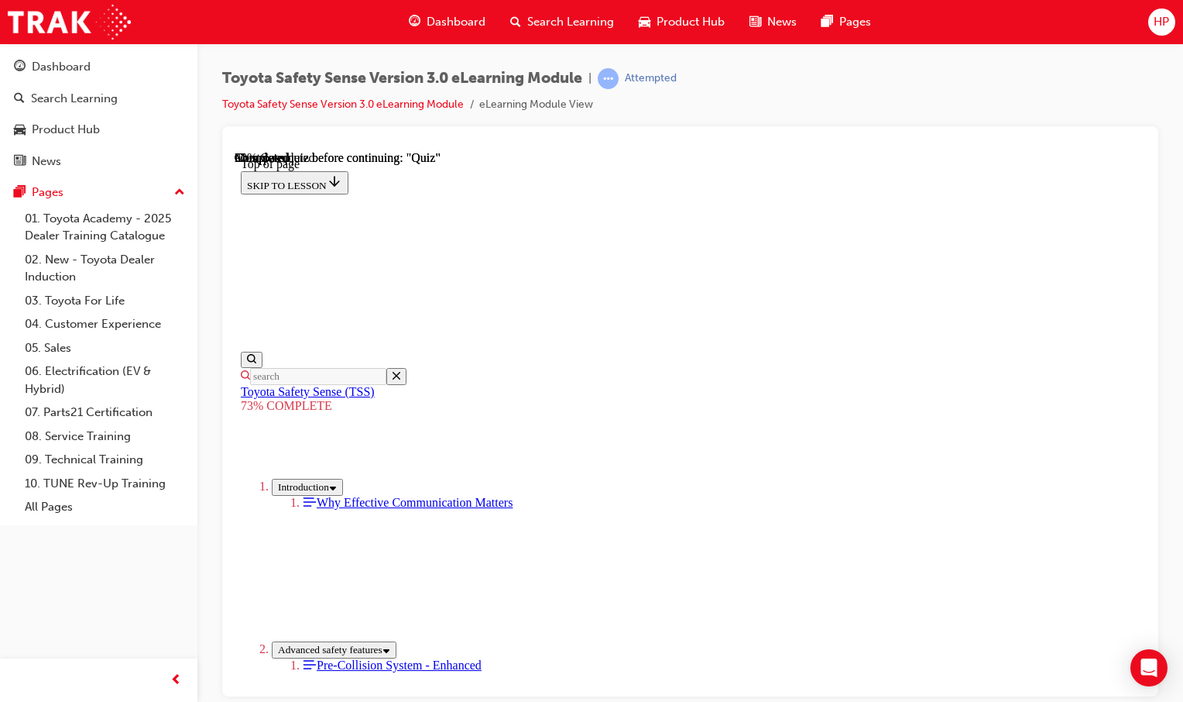
scroll to position [168, 0]
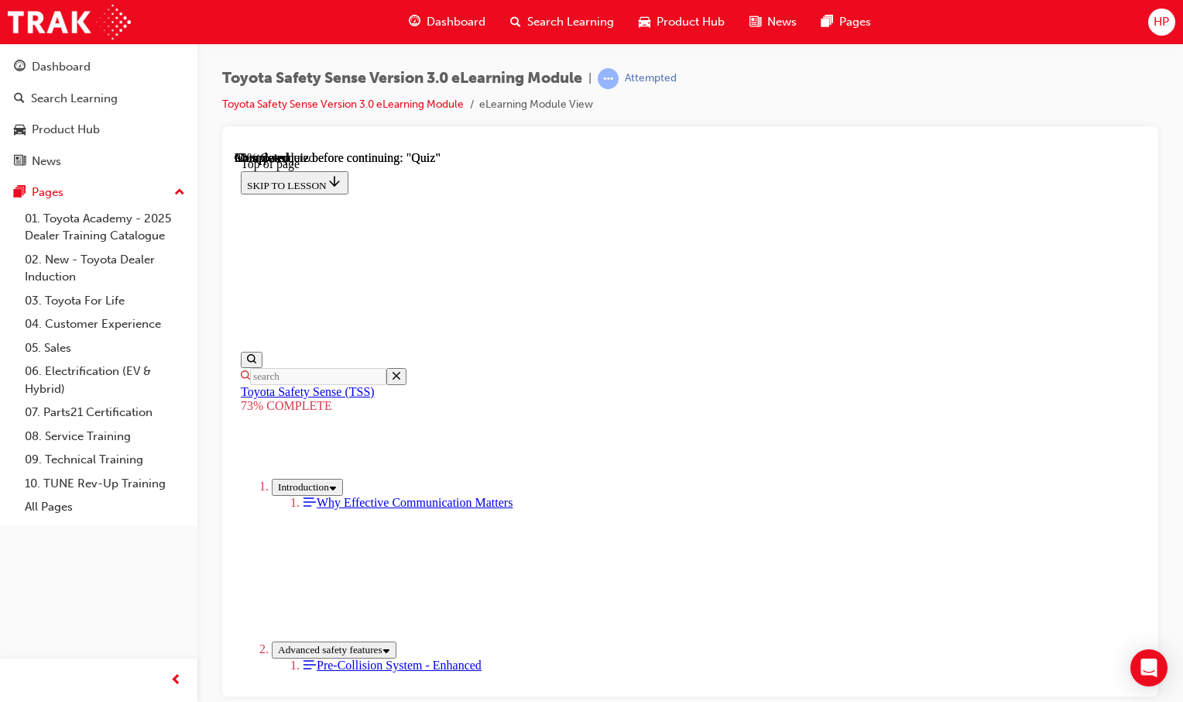
drag, startPoint x: 778, startPoint y: 554, endPoint x: 757, endPoint y: 560, distance: 21.8
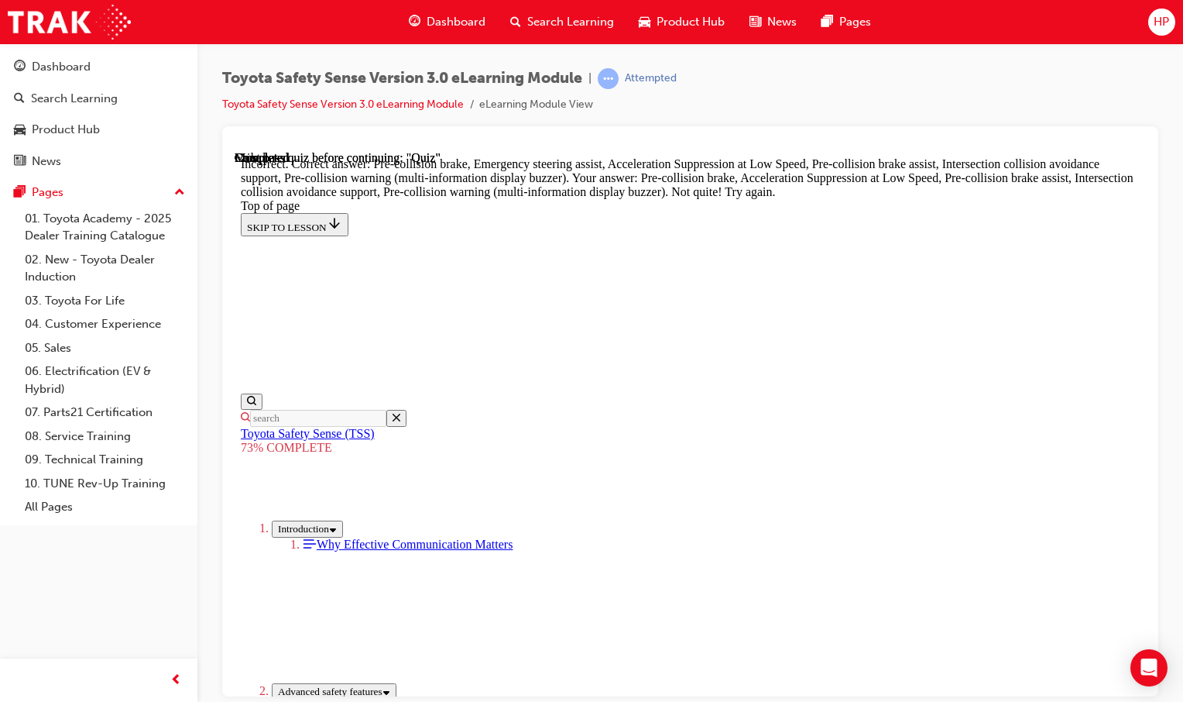
scroll to position [681, 0]
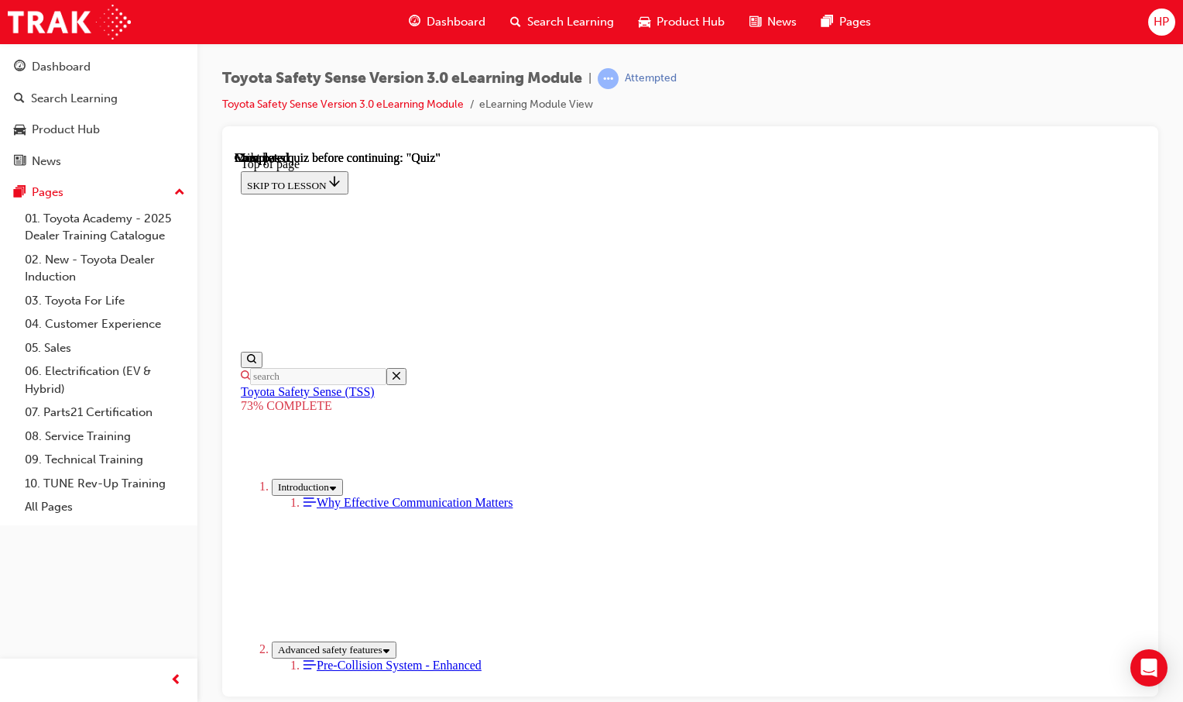
scroll to position [249, 0]
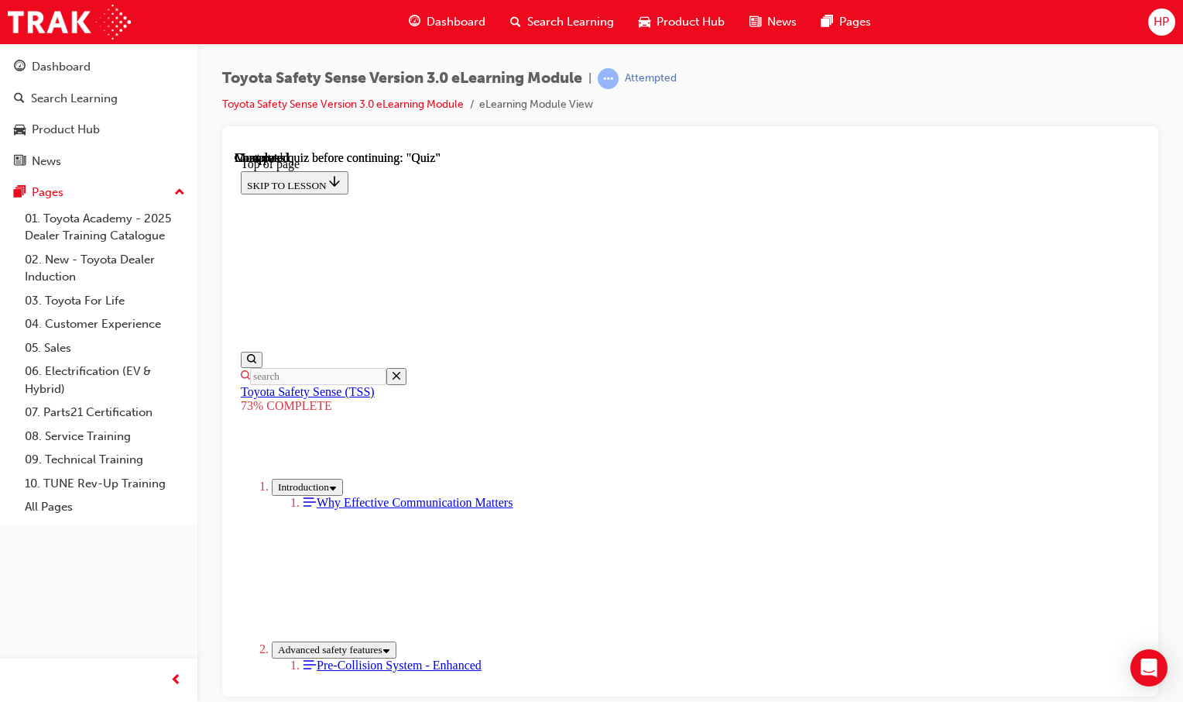
drag, startPoint x: 747, startPoint y: 651, endPoint x: 757, endPoint y: 671, distance: 21.8
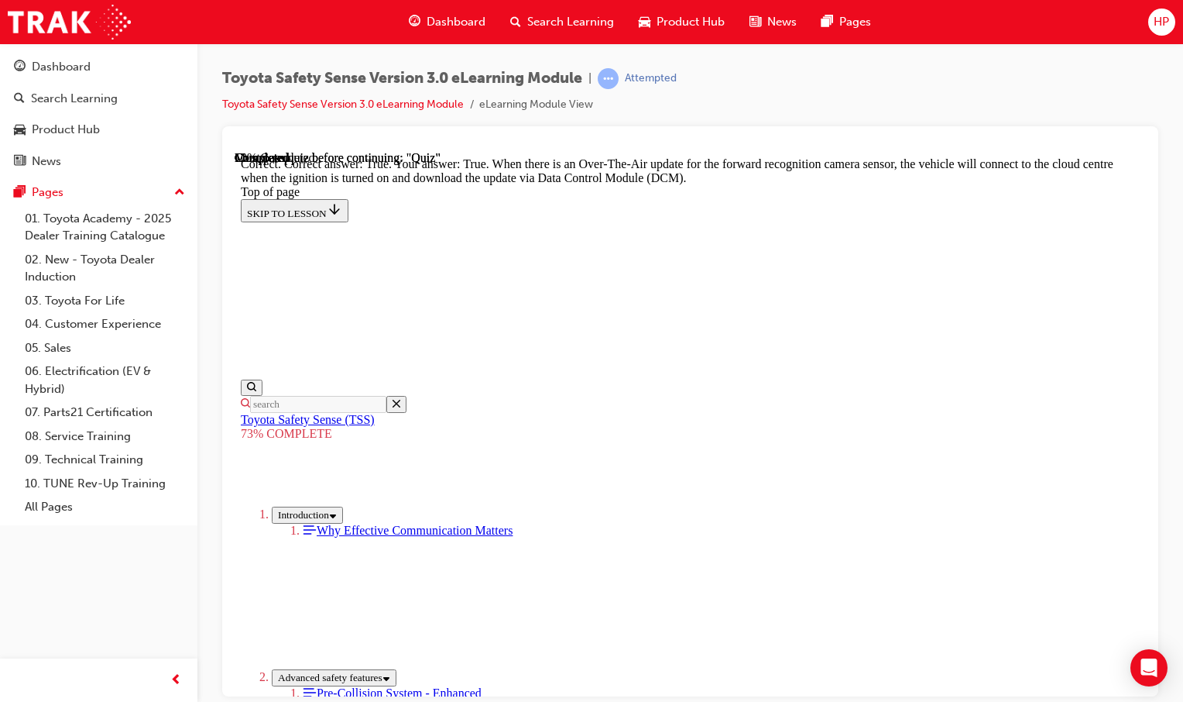
drag, startPoint x: 773, startPoint y: 442, endPoint x: 785, endPoint y: 602, distance: 160.0
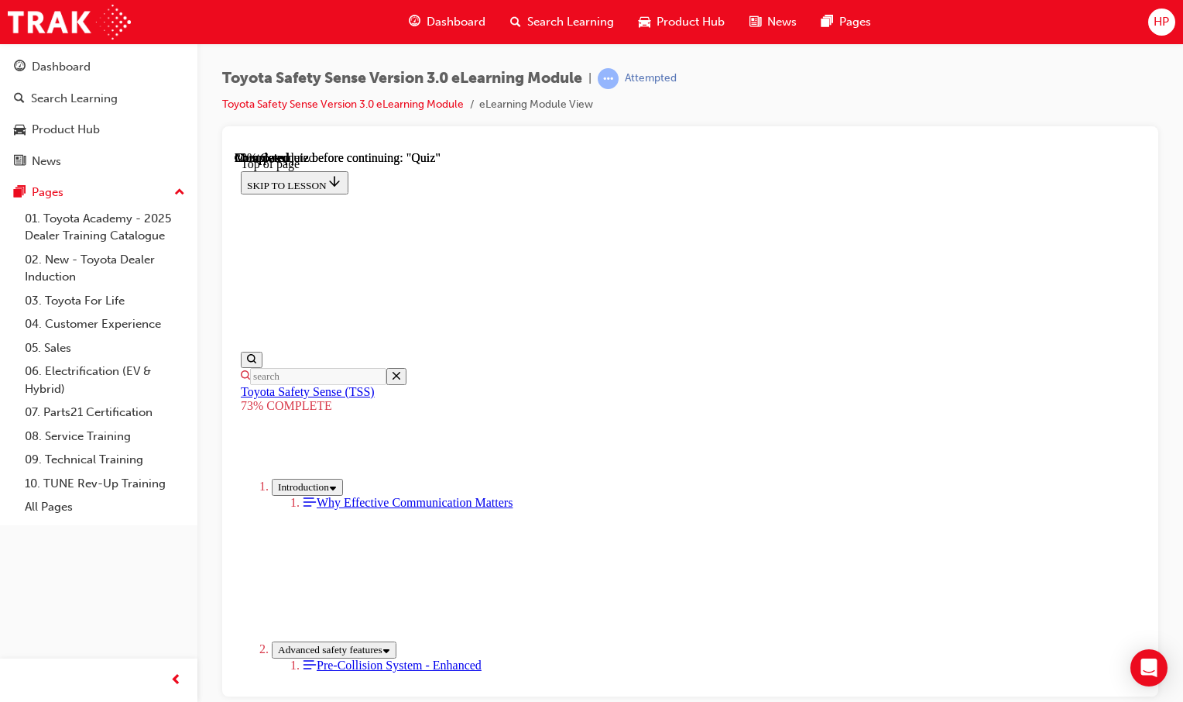
scroll to position [289, 0]
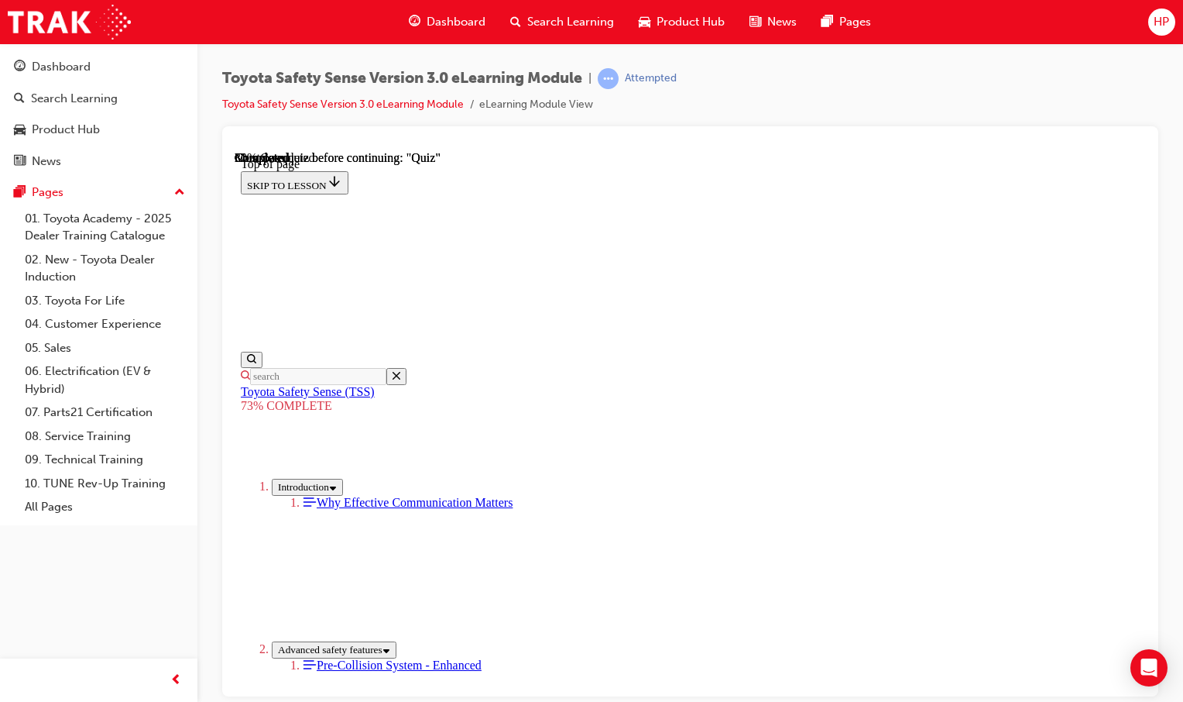
click at [791, 698] on div "Toyota Safety Sense Version 3.0 eLearning Module | Attempted Toyota Safety Sens…" at bounding box center [591, 351] width 1183 height 702
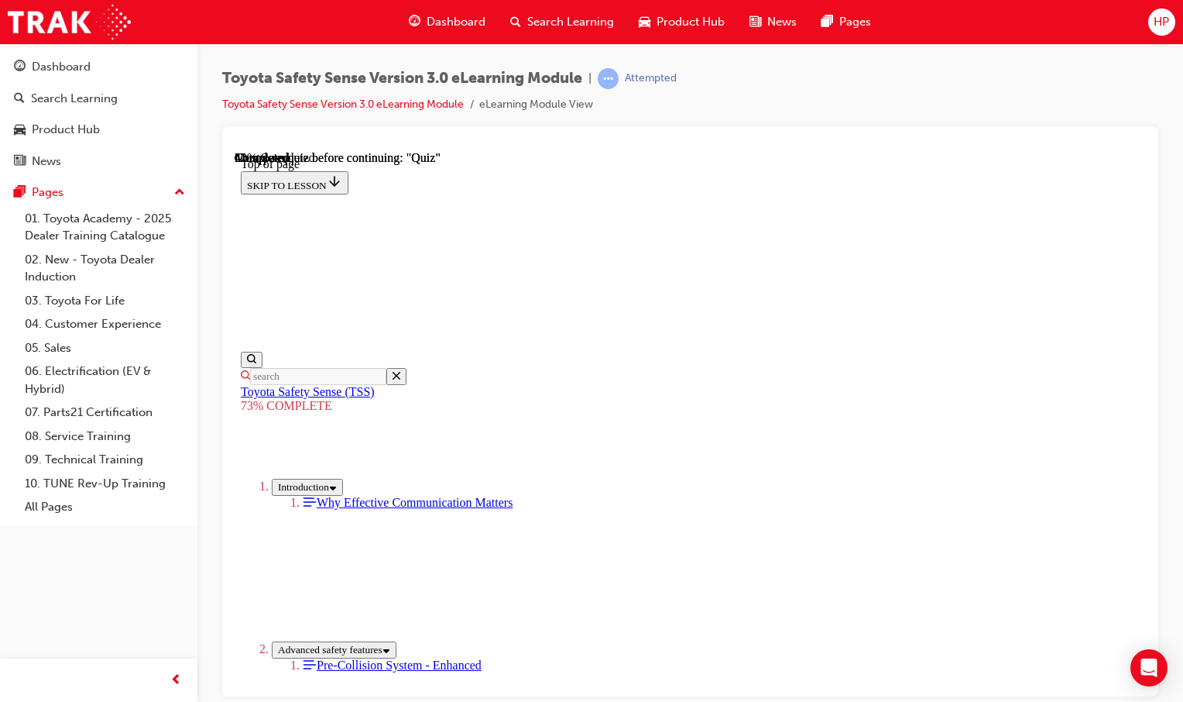
scroll to position [288, 0]
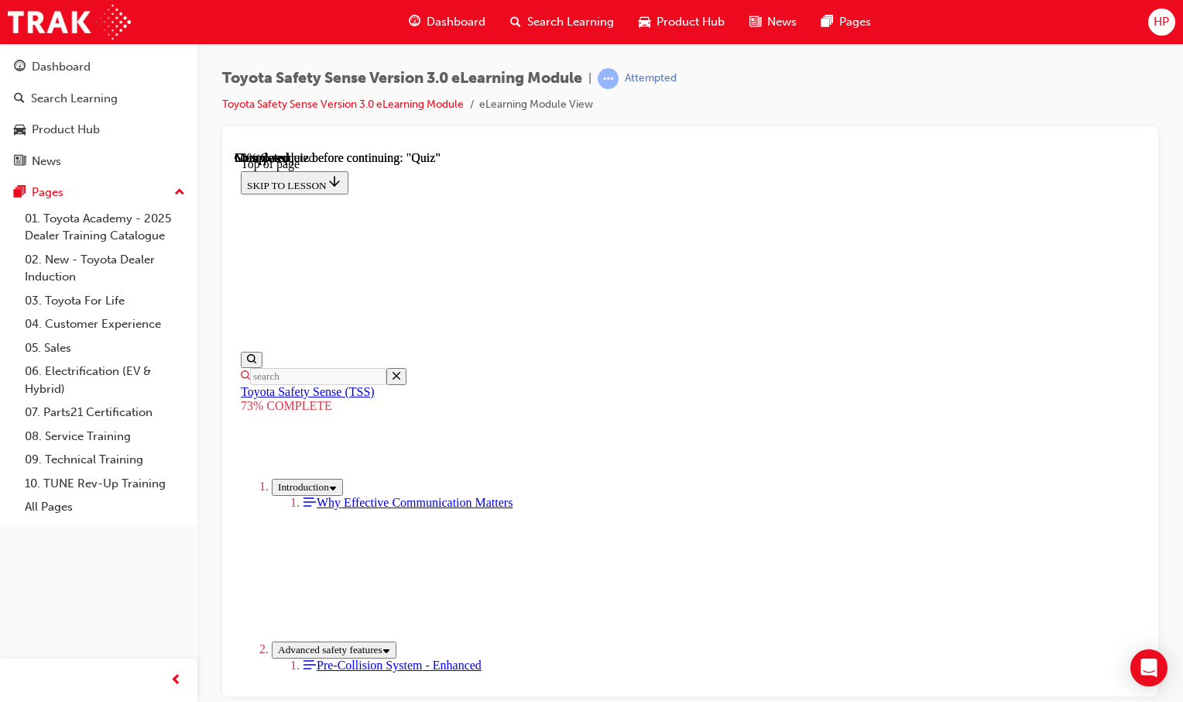
scroll to position [211, 0]
drag, startPoint x: 754, startPoint y: 448, endPoint x: 755, endPoint y: 482, distance: 34.1
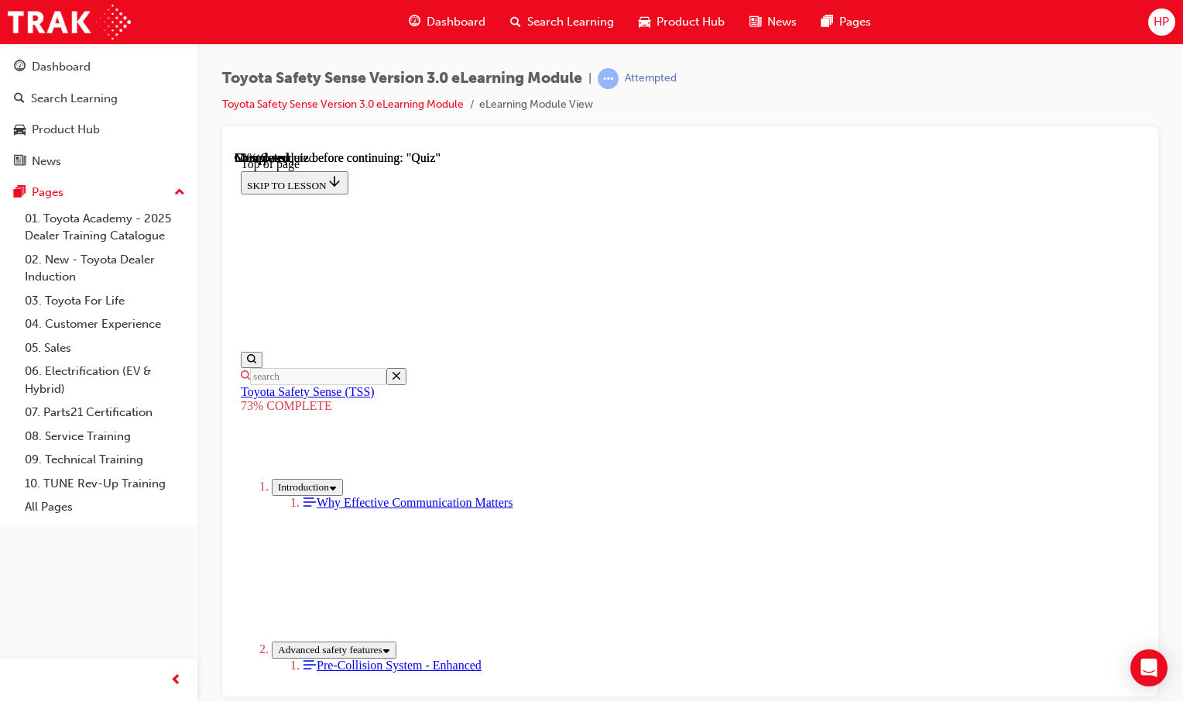
scroll to position [366, 0]
drag, startPoint x: 723, startPoint y: 390, endPoint x: 617, endPoint y: 387, distance: 106.1
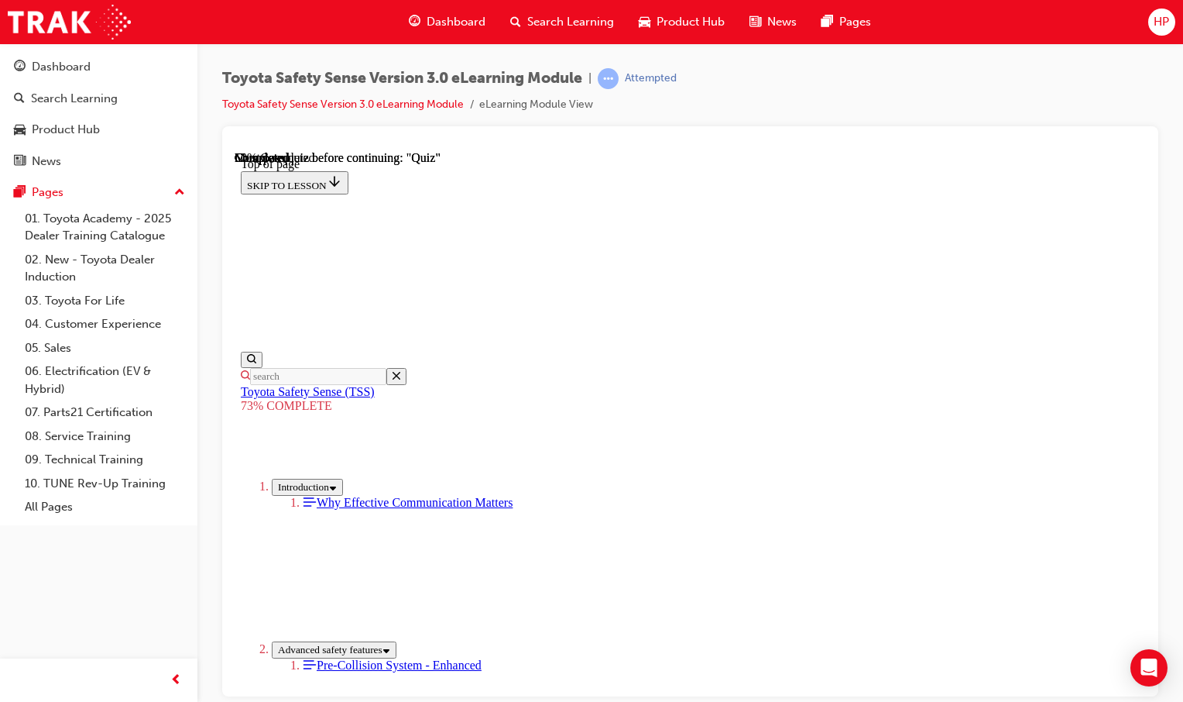
drag, startPoint x: 618, startPoint y: 493, endPoint x: 692, endPoint y: 547, distance: 91.6
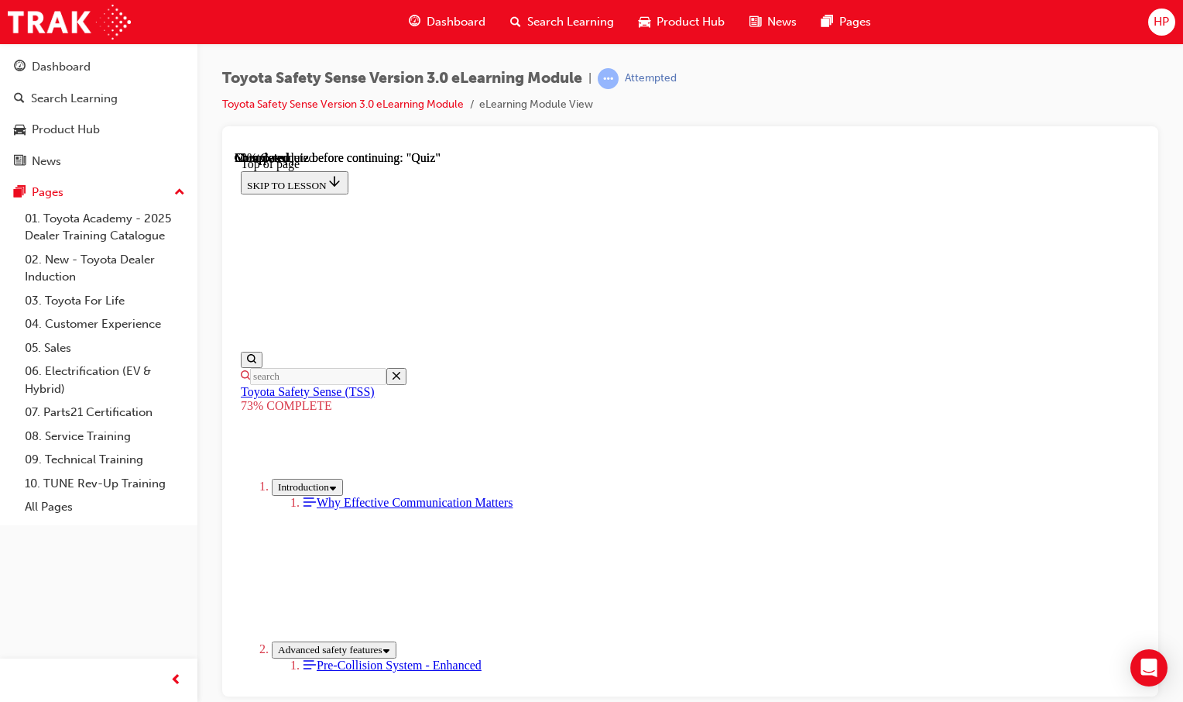
scroll to position [199, 0]
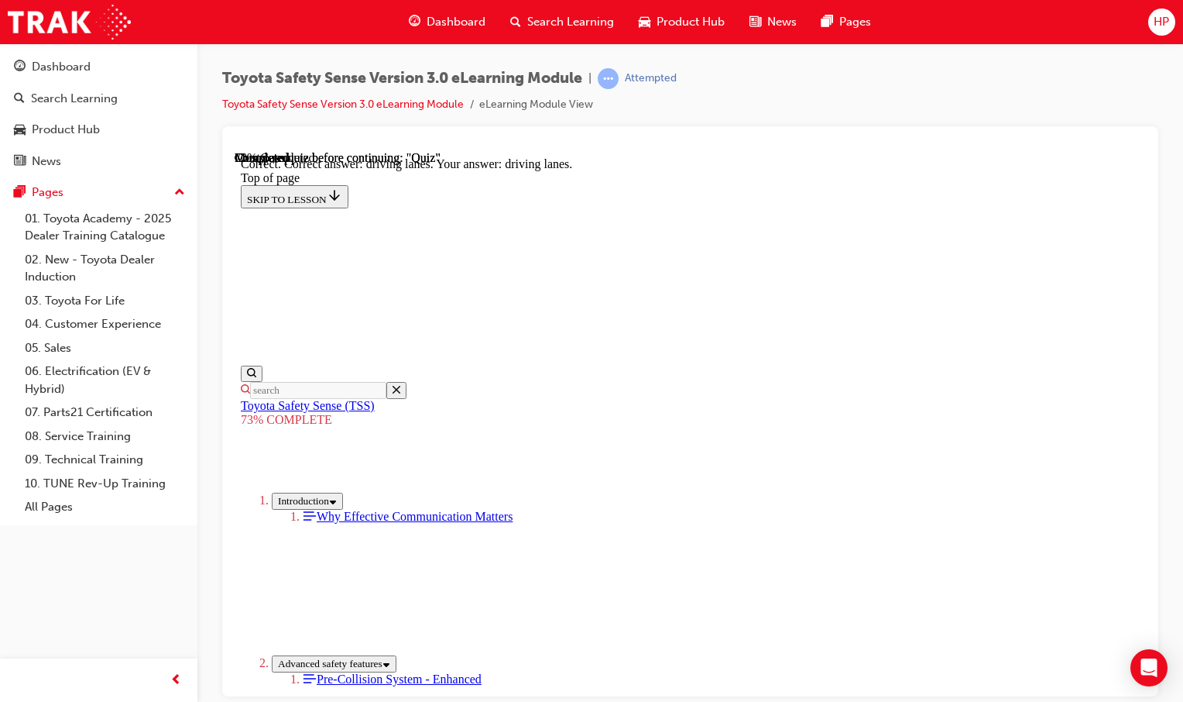
scroll to position [403, 0]
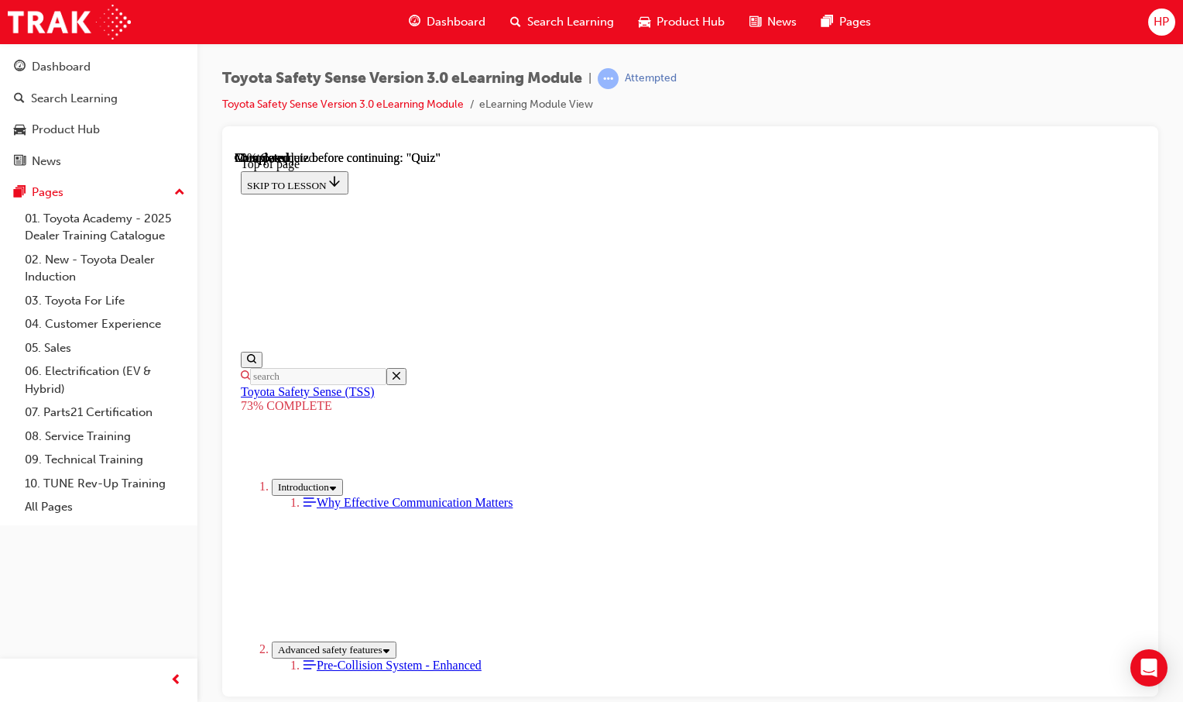
scroll to position [438, 0]
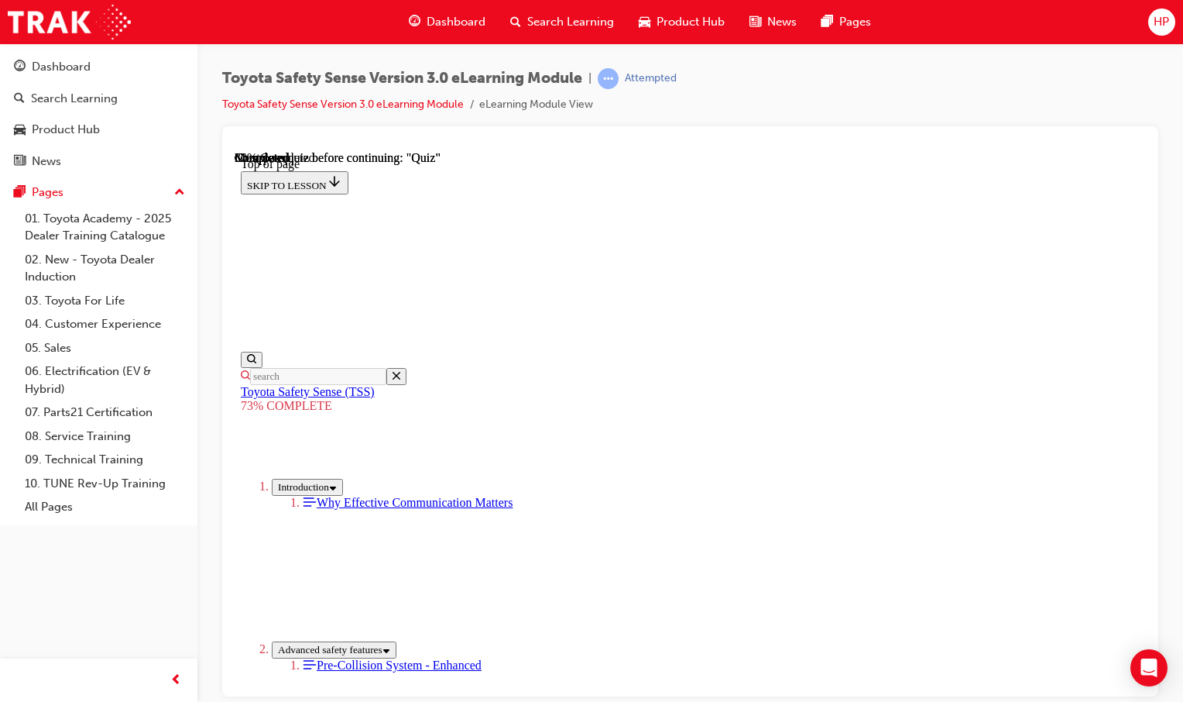
scroll to position [303, 0]
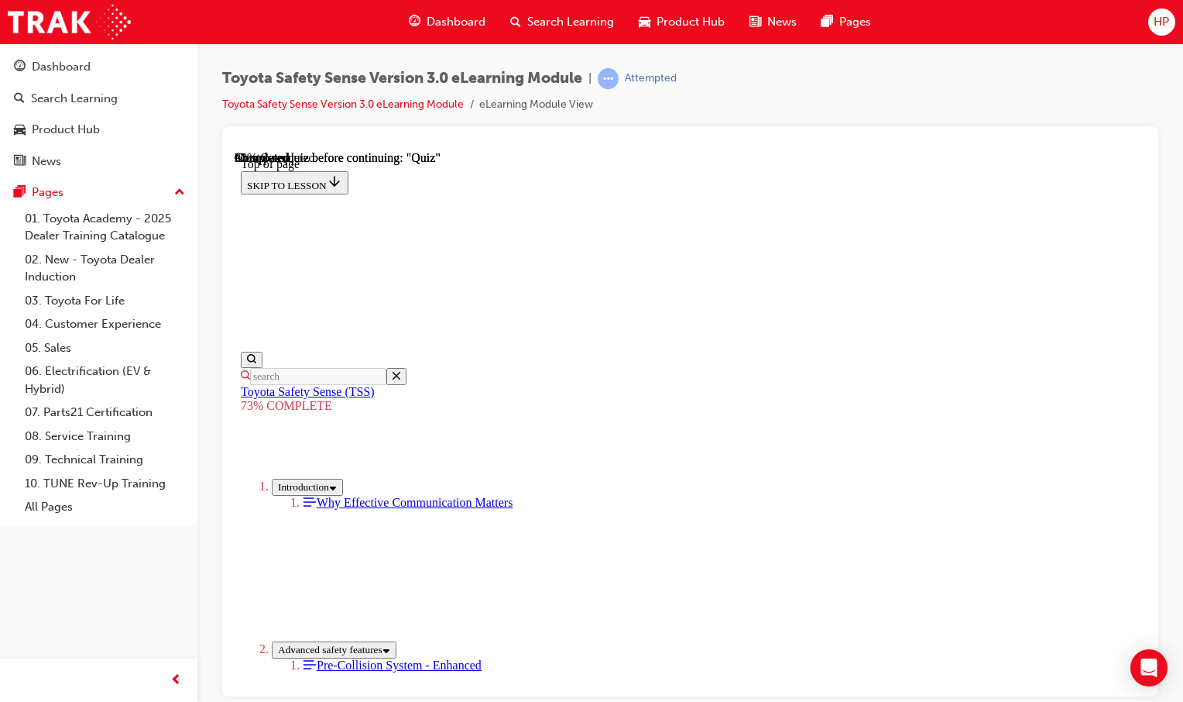
scroll to position [427, 0]
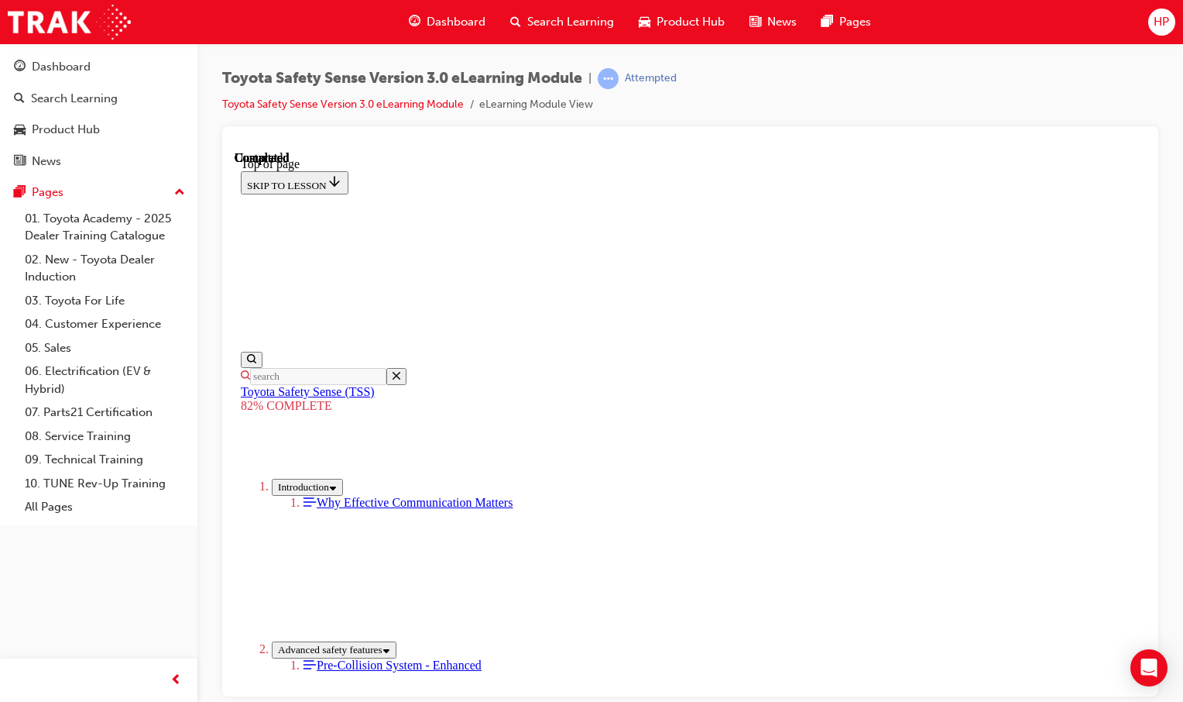
scroll to position [249, 0]
drag, startPoint x: 493, startPoint y: 436, endPoint x: 1134, endPoint y: 470, distance: 642.2
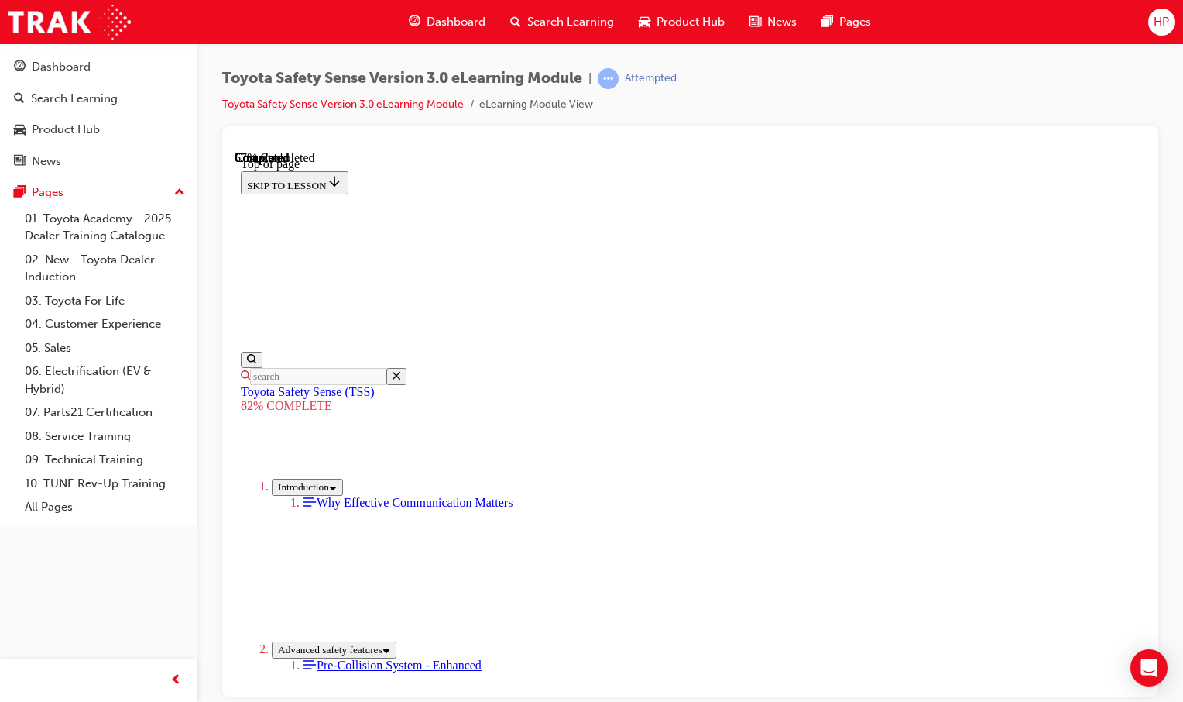
drag, startPoint x: 671, startPoint y: 492, endPoint x: 702, endPoint y: 497, distance: 31.4
drag, startPoint x: 699, startPoint y: 492, endPoint x: 726, endPoint y: 496, distance: 27.5
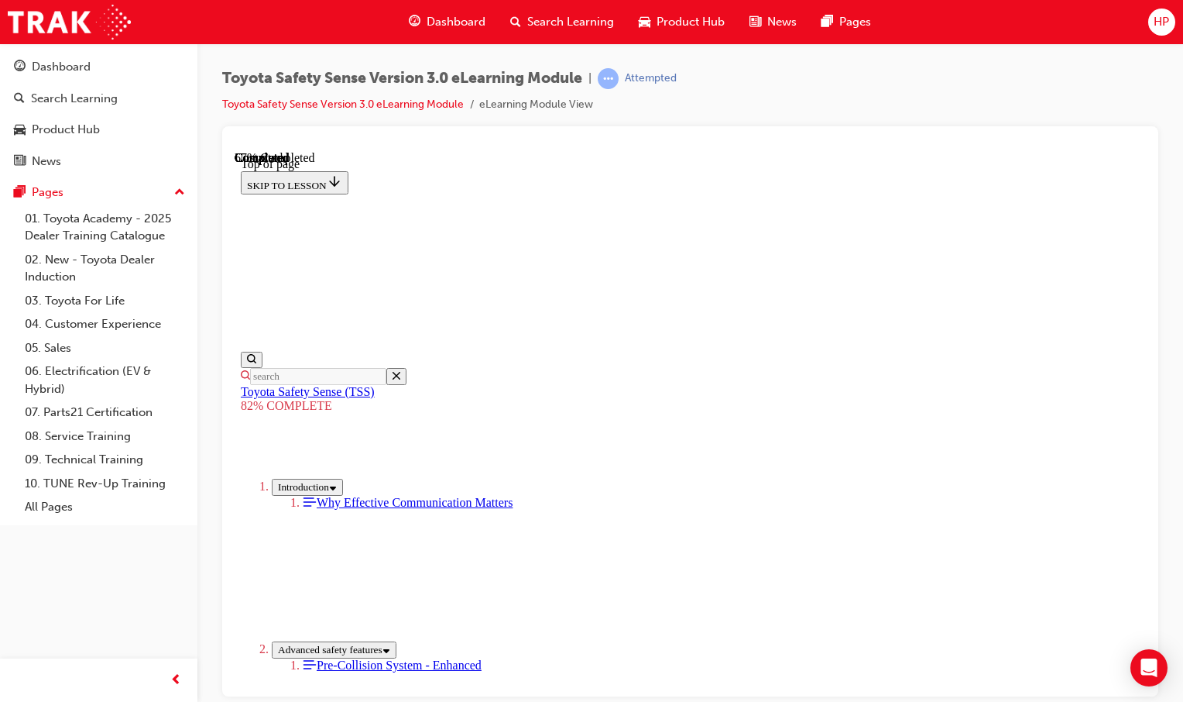
drag, startPoint x: 741, startPoint y: 493, endPoint x: 826, endPoint y: 493, distance: 85.2
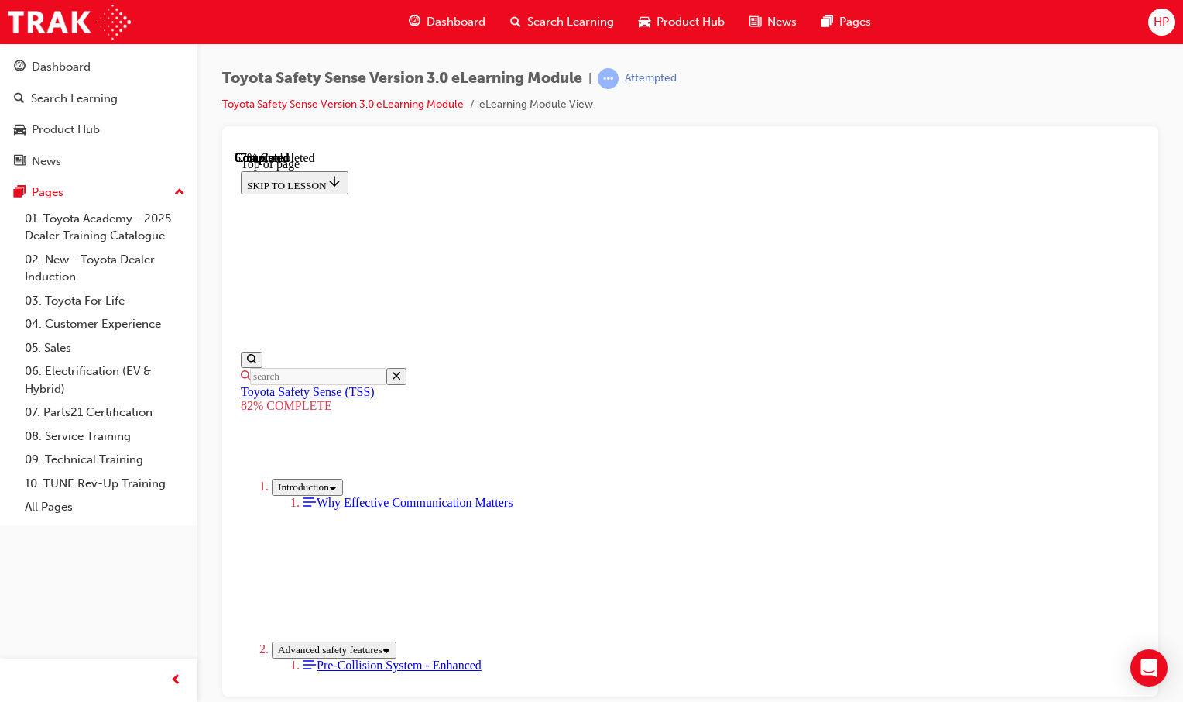
drag, startPoint x: 824, startPoint y: 493, endPoint x: 840, endPoint y: 497, distance: 16.0
drag, startPoint x: 840, startPoint y: 497, endPoint x: 847, endPoint y: 491, distance: 9.3
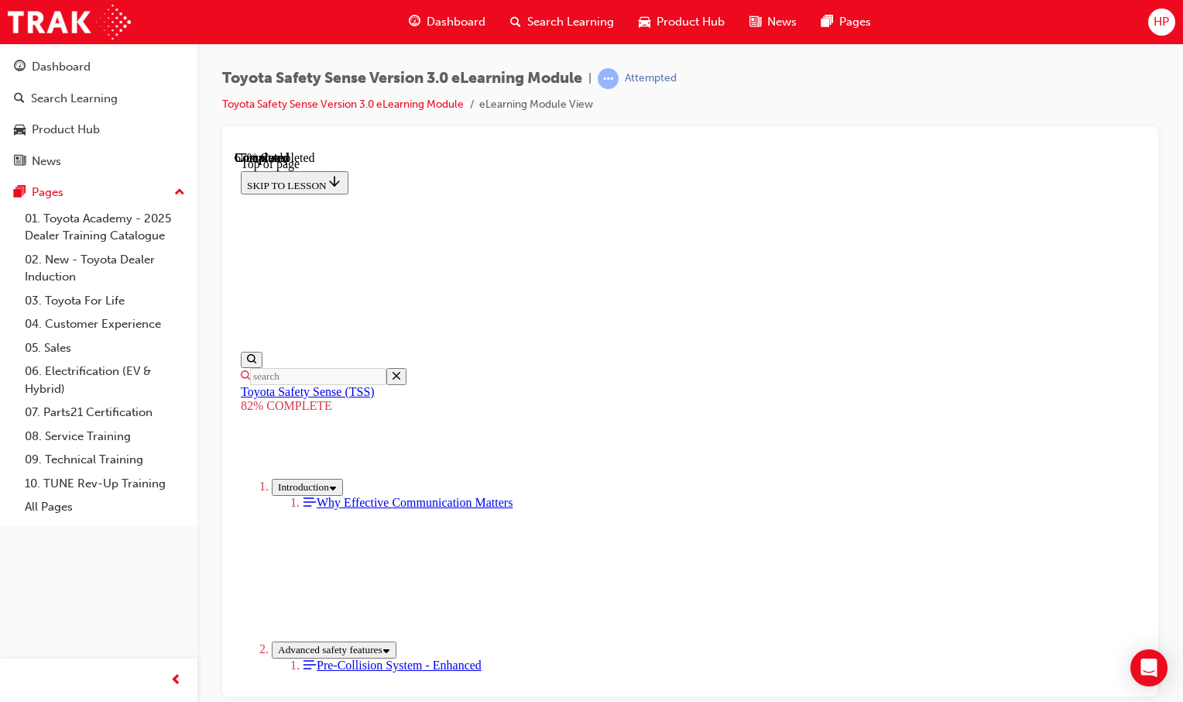
drag, startPoint x: 847, startPoint y: 491, endPoint x: 857, endPoint y: 491, distance: 10.8
drag, startPoint x: 857, startPoint y: 491, endPoint x: 877, endPoint y: 496, distance: 19.9
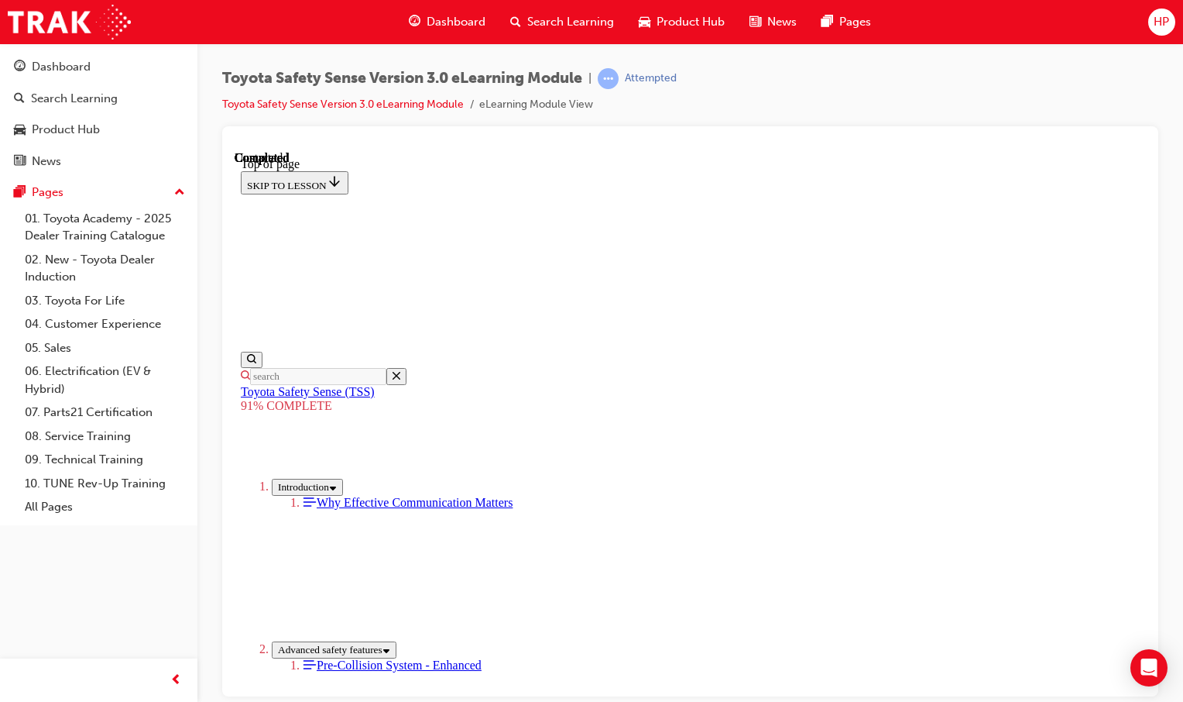
scroll to position [716, 0]
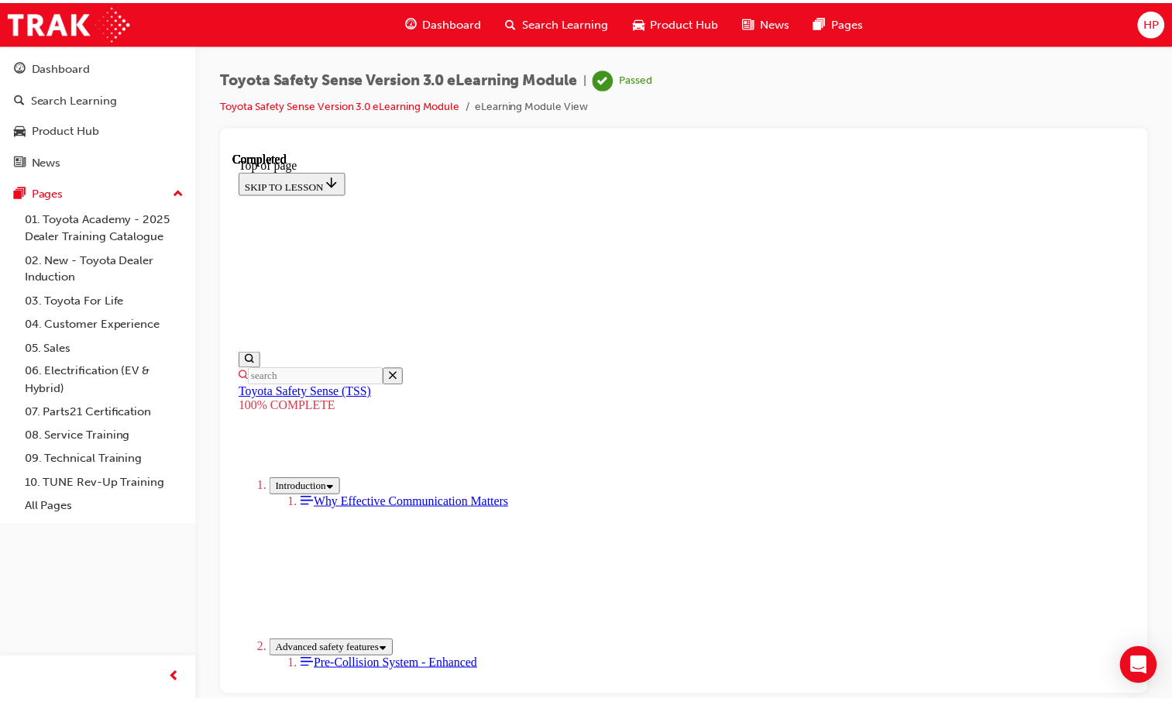
scroll to position [0, 0]
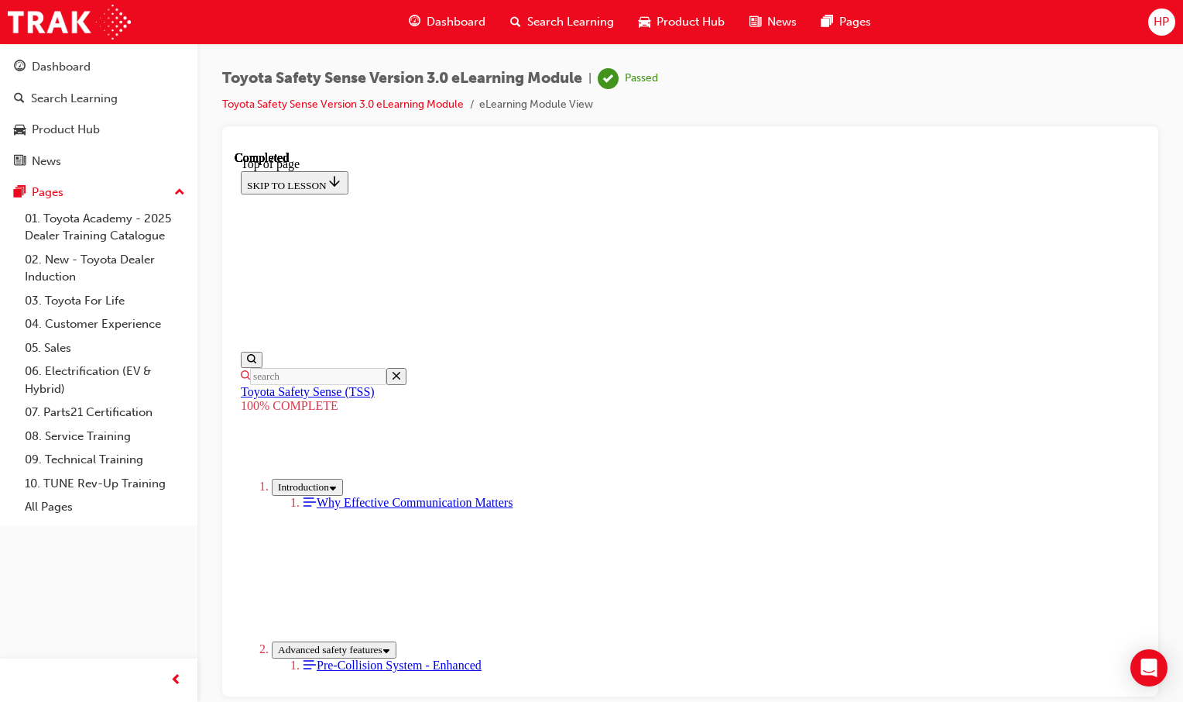
click at [461, 9] on div "Dashboard" at bounding box center [447, 22] width 101 height 32
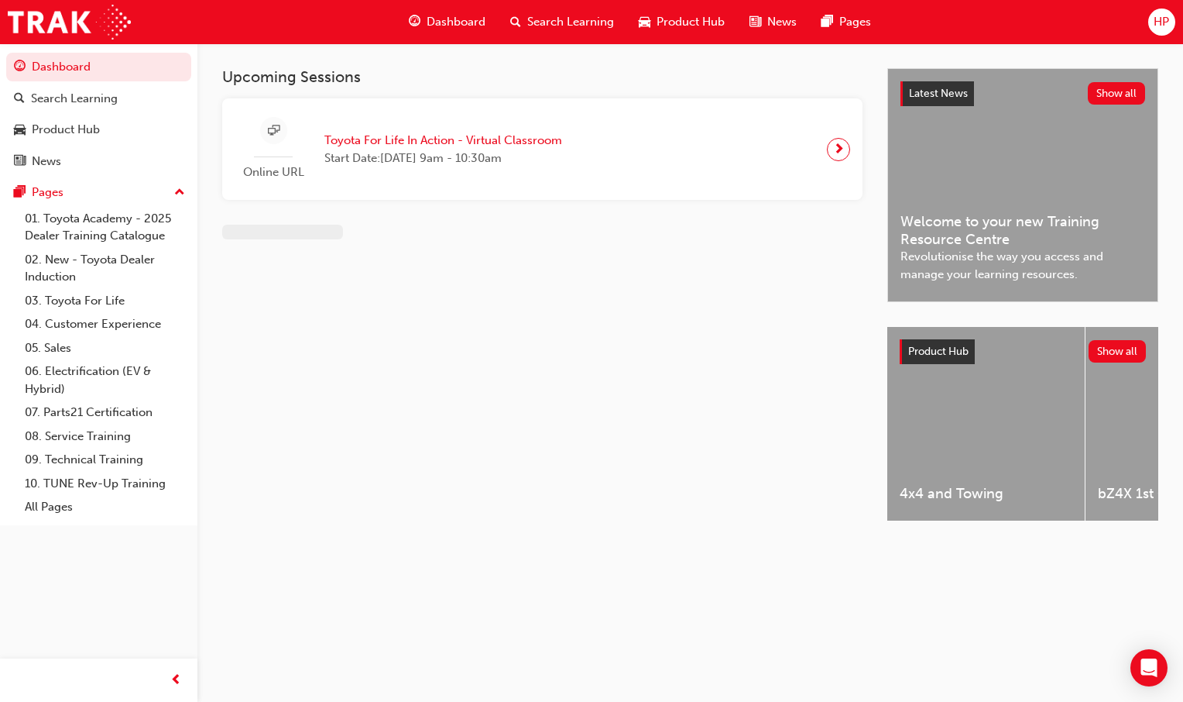
click at [475, 7] on div "Dashboard" at bounding box center [447, 22] width 101 height 32
click at [448, 16] on span "Dashboard" at bounding box center [456, 22] width 59 height 18
click at [412, 19] on span "guage-icon" at bounding box center [415, 21] width 12 height 19
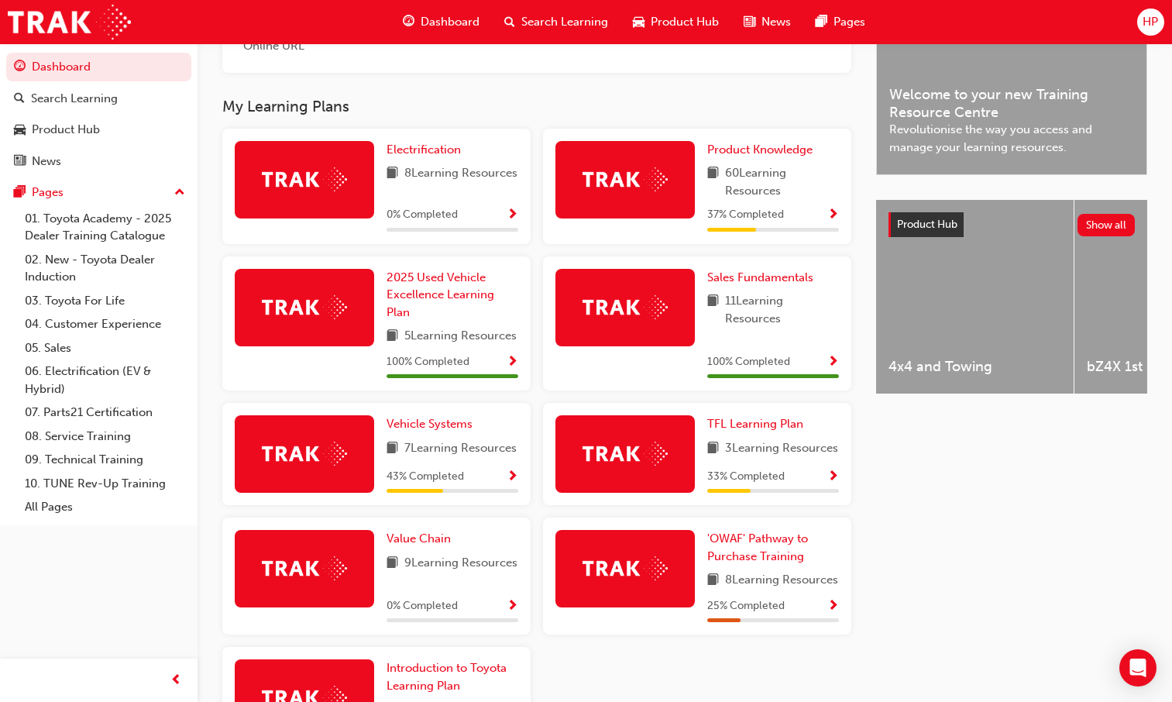
scroll to position [658, 0]
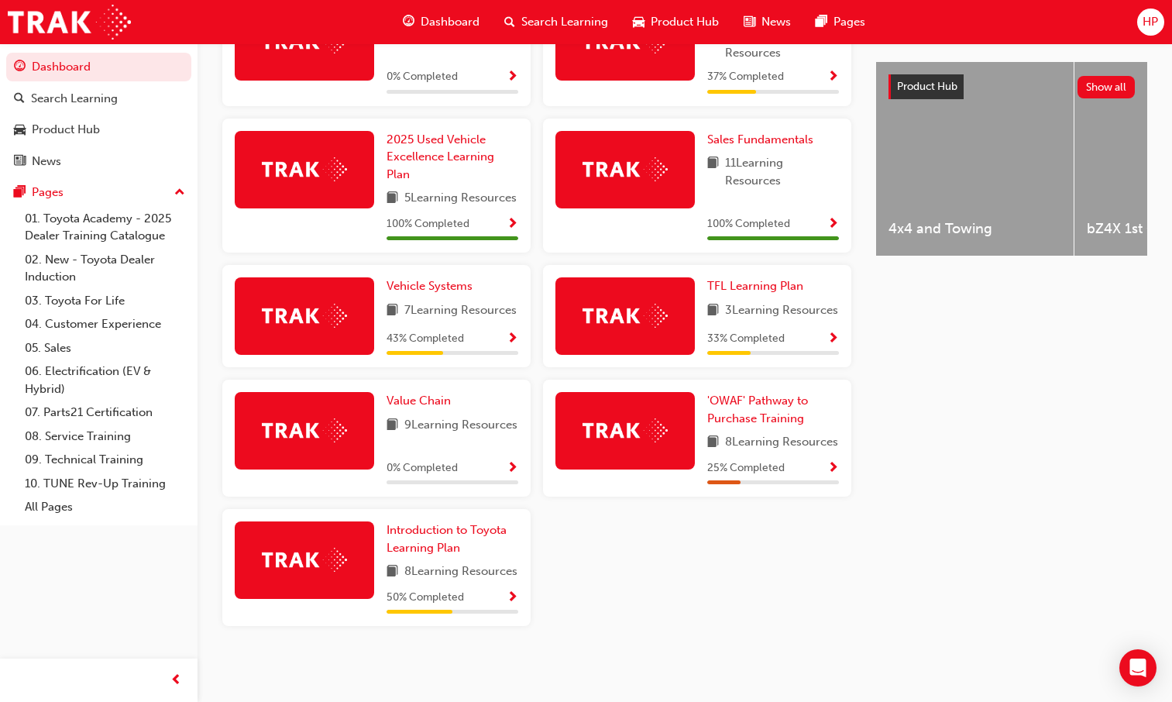
click at [514, 597] on span "Show Progress" at bounding box center [513, 598] width 12 height 14
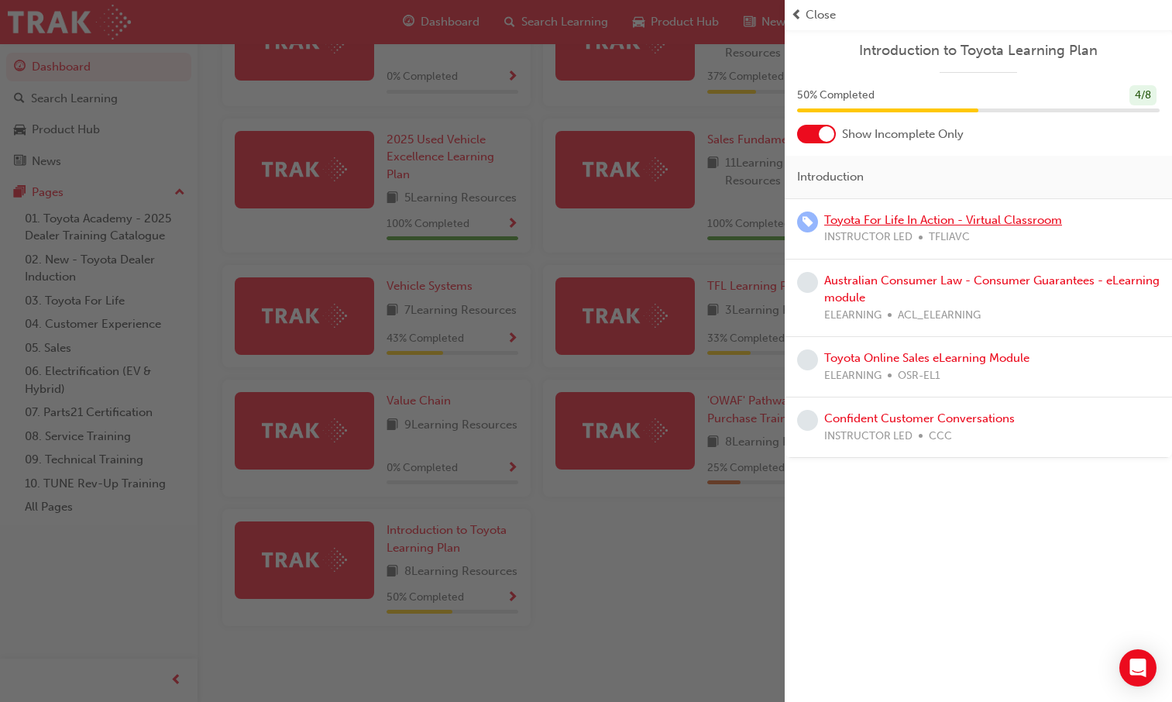
click at [990, 226] on link "Toyota For Life In Action - Virtual Classroom" at bounding box center [943, 220] width 238 height 14
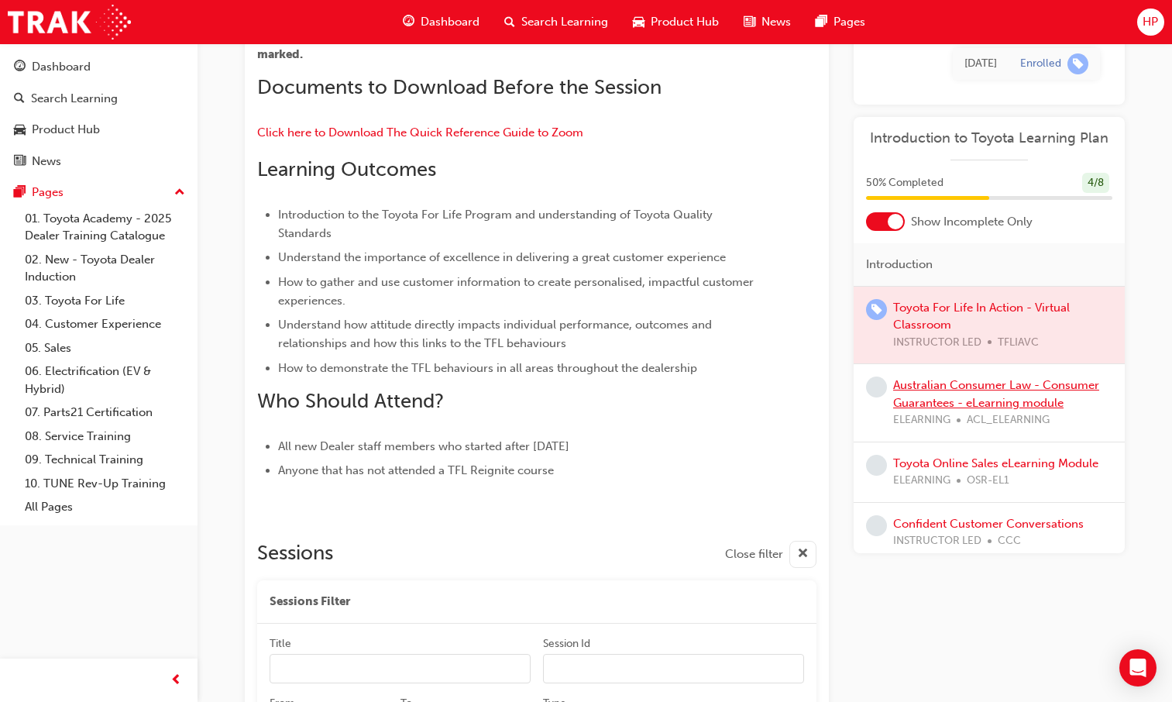
click at [939, 383] on link "Australian Consumer Law - Consumer Guarantees - eLearning module" at bounding box center [996, 394] width 206 height 32
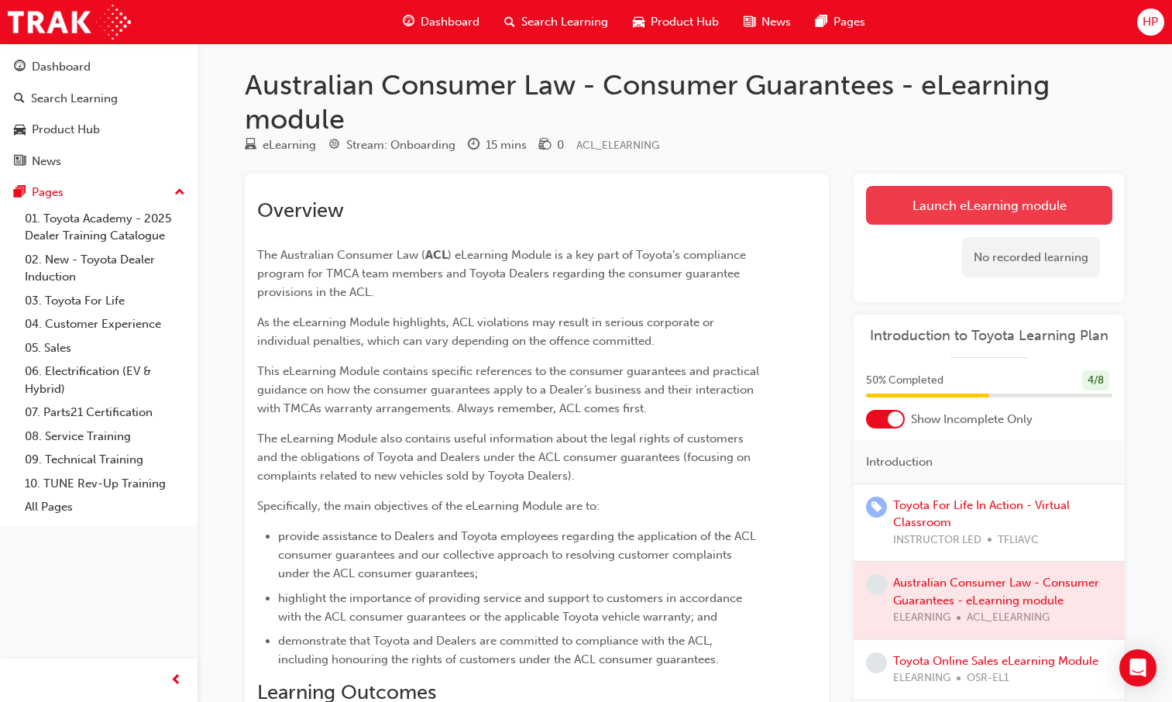
click at [990, 192] on link "Launch eLearning module" at bounding box center [989, 205] width 246 height 39
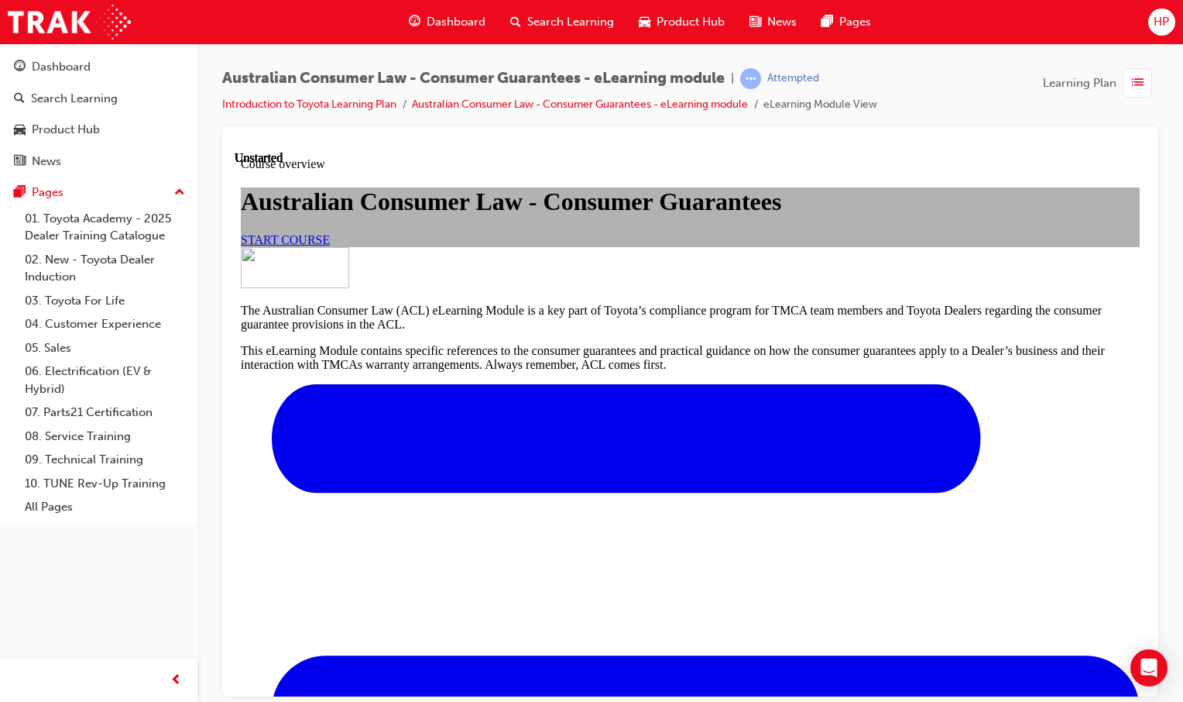
scroll to position [155, 0]
click at [330, 246] on span "START COURSE" at bounding box center [285, 238] width 89 height 13
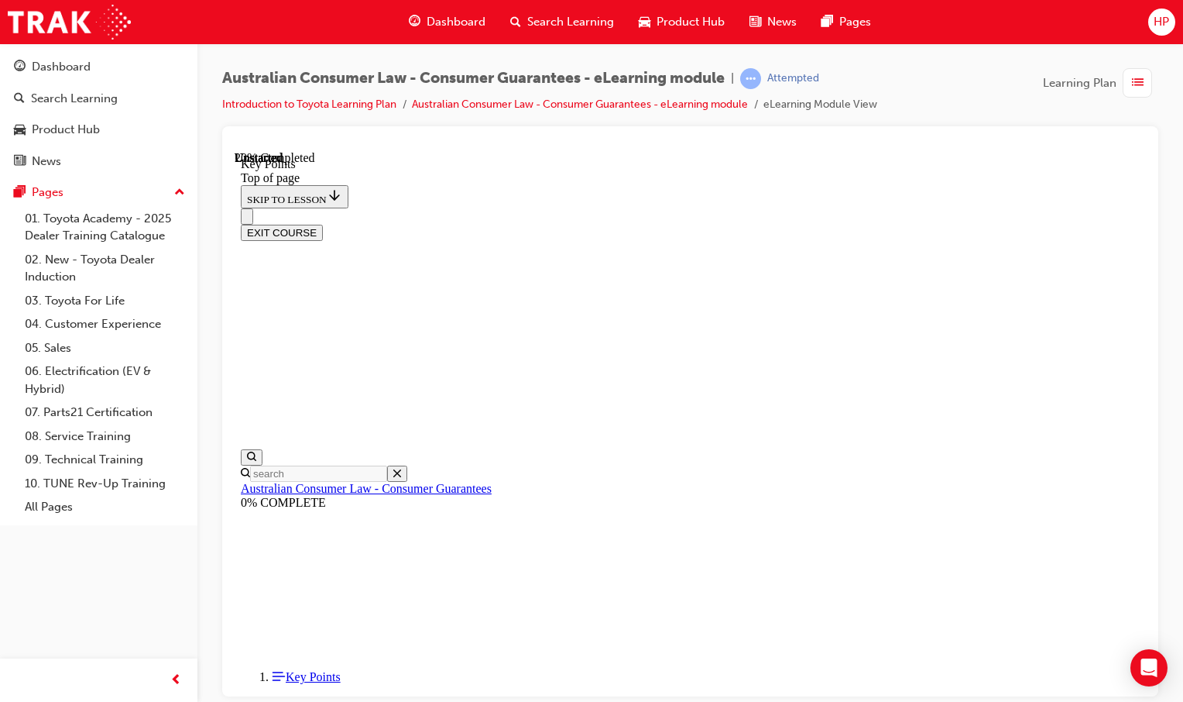
scroll to position [125, 0]
drag, startPoint x: 565, startPoint y: 310, endPoint x: 550, endPoint y: 312, distance: 15.7
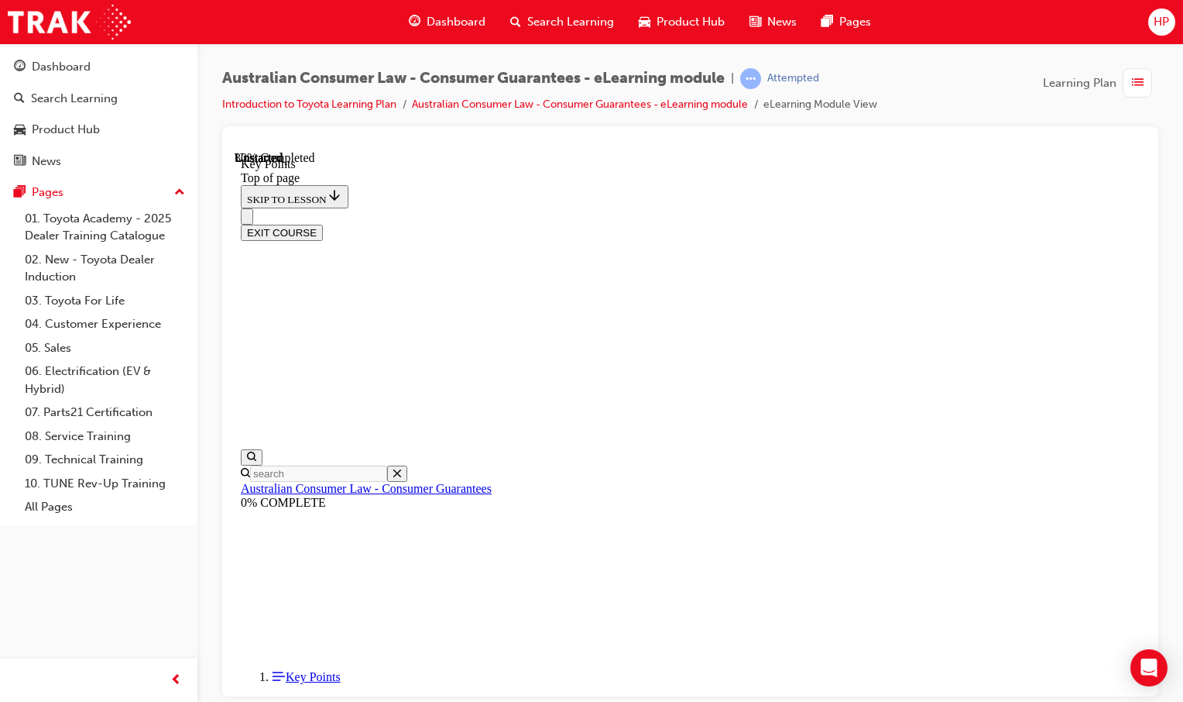
scroll to position [232, 0]
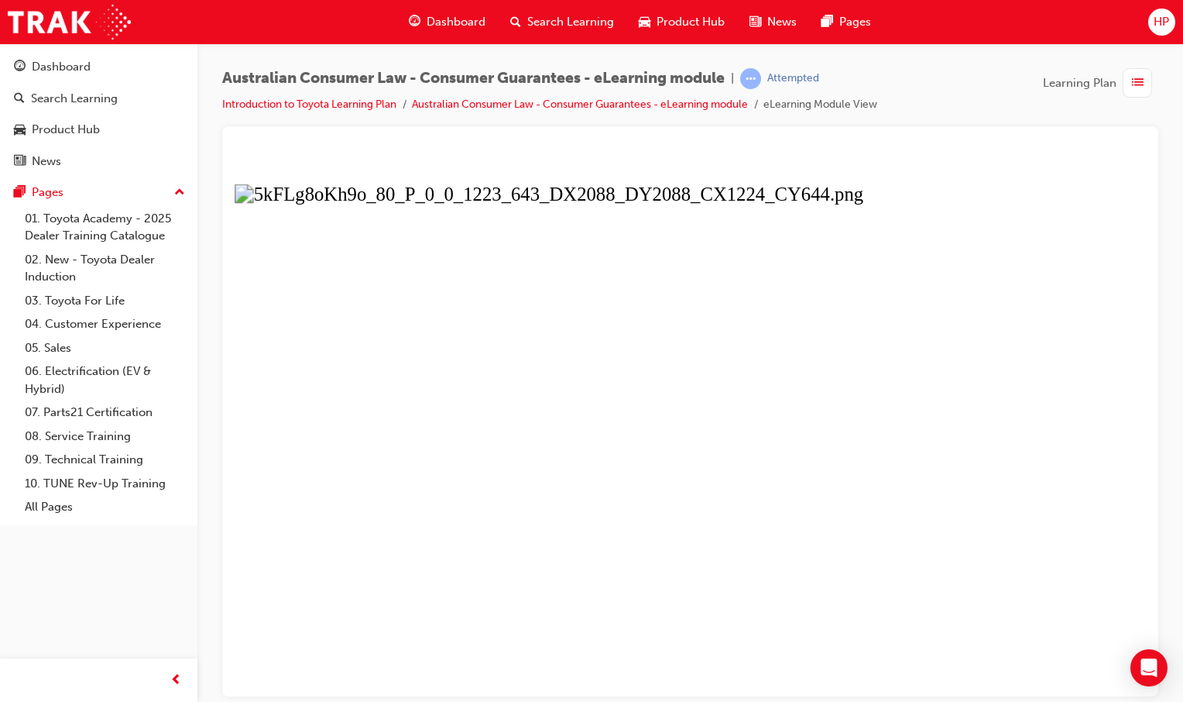
drag, startPoint x: 291, startPoint y: 297, endPoint x: 555, endPoint y: 342, distance: 267.1
click at [561, 339] on button "Unzoom image" at bounding box center [691, 422] width 912 height 545
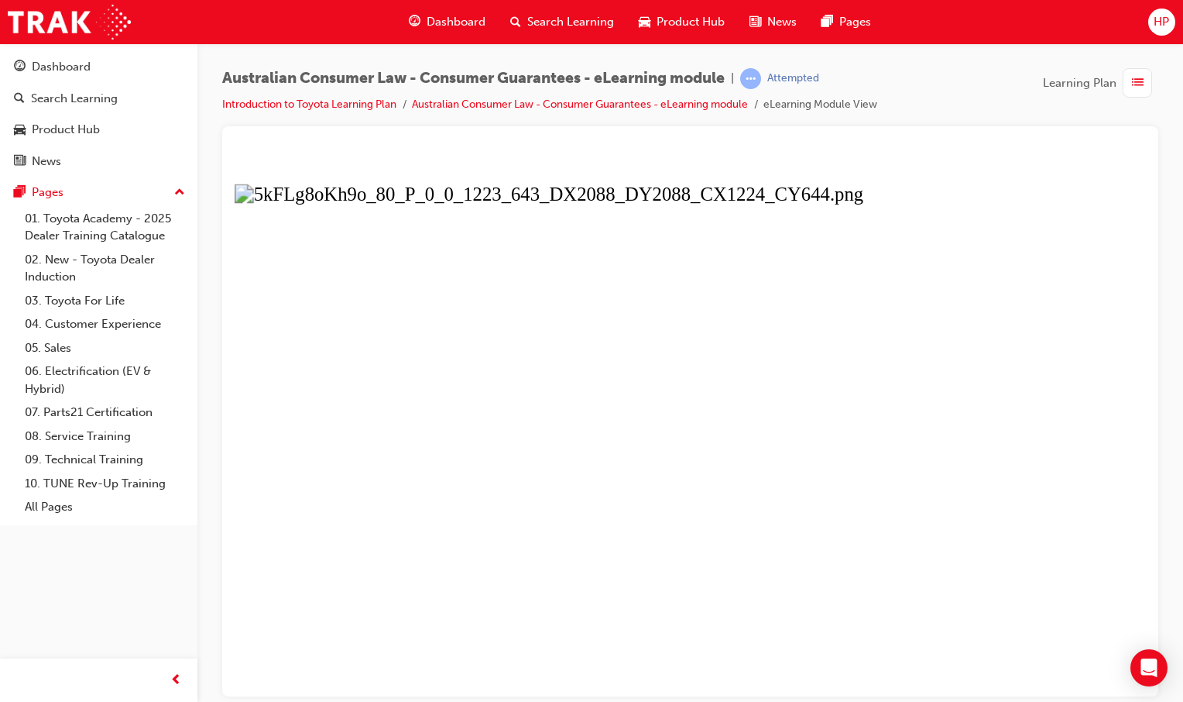
drag, startPoint x: 562, startPoint y: 310, endPoint x: 383, endPoint y: 373, distance: 189.6
click at [385, 372] on button "Unzoom image" at bounding box center [691, 422] width 912 height 545
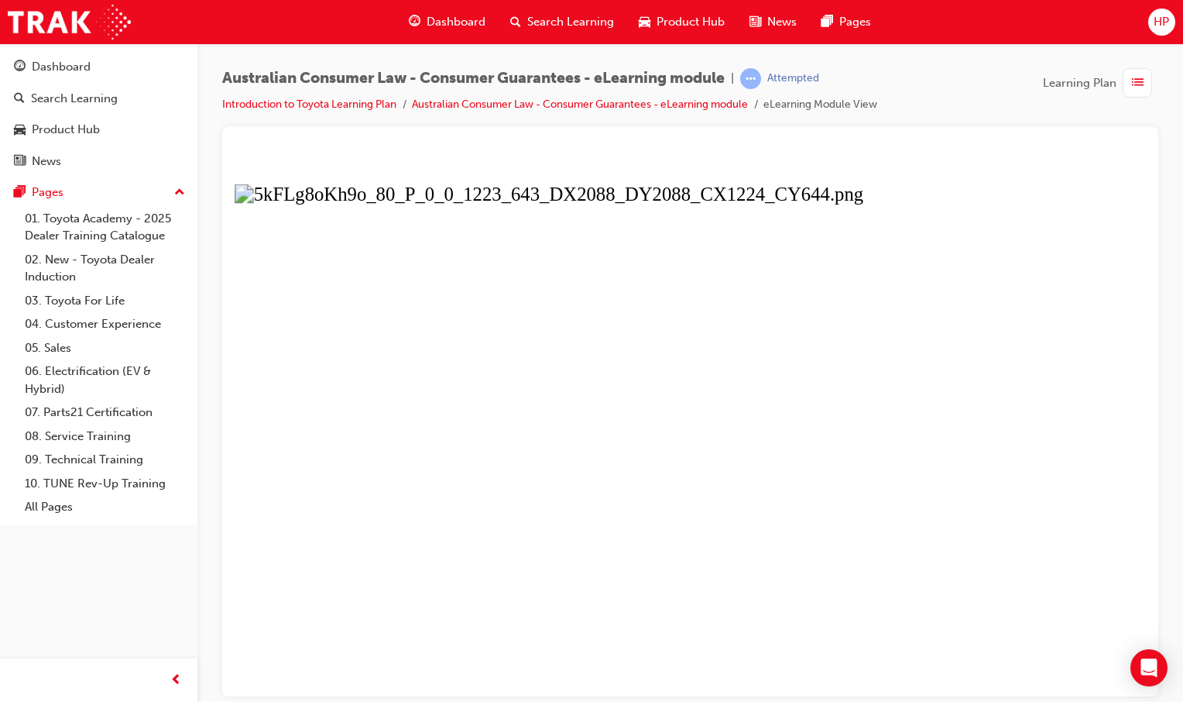
click at [627, 356] on button "Unzoom image" at bounding box center [691, 422] width 912 height 545
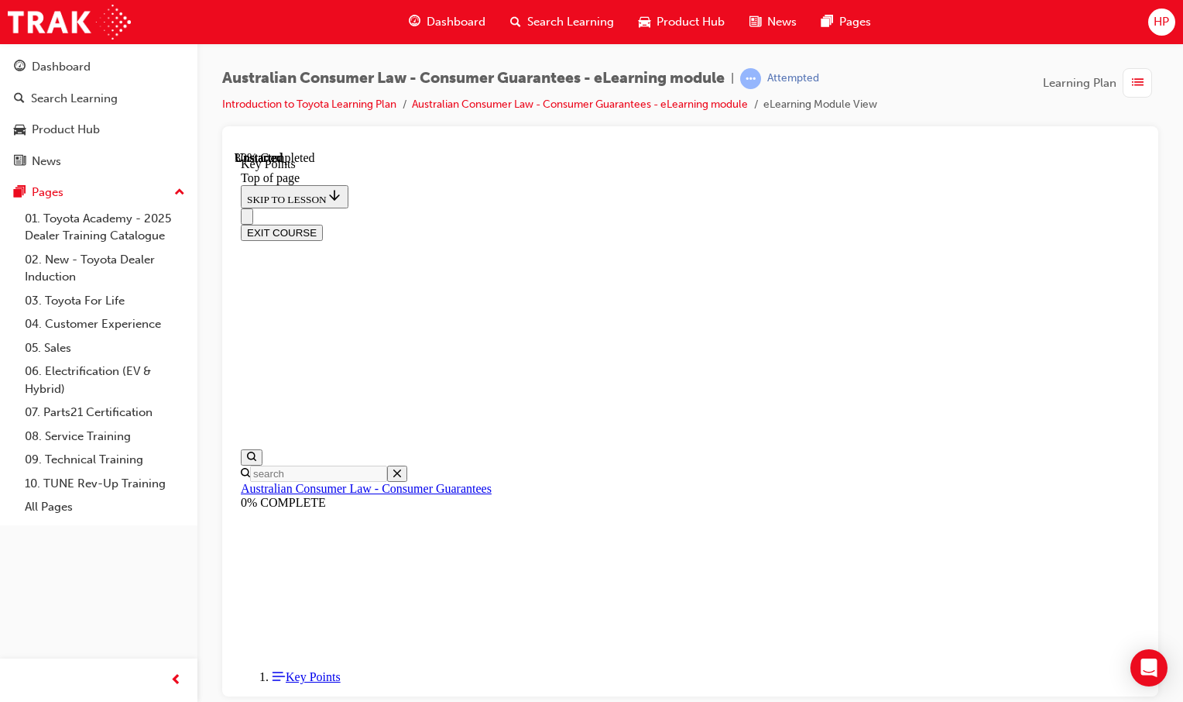
scroll to position [685, 0]
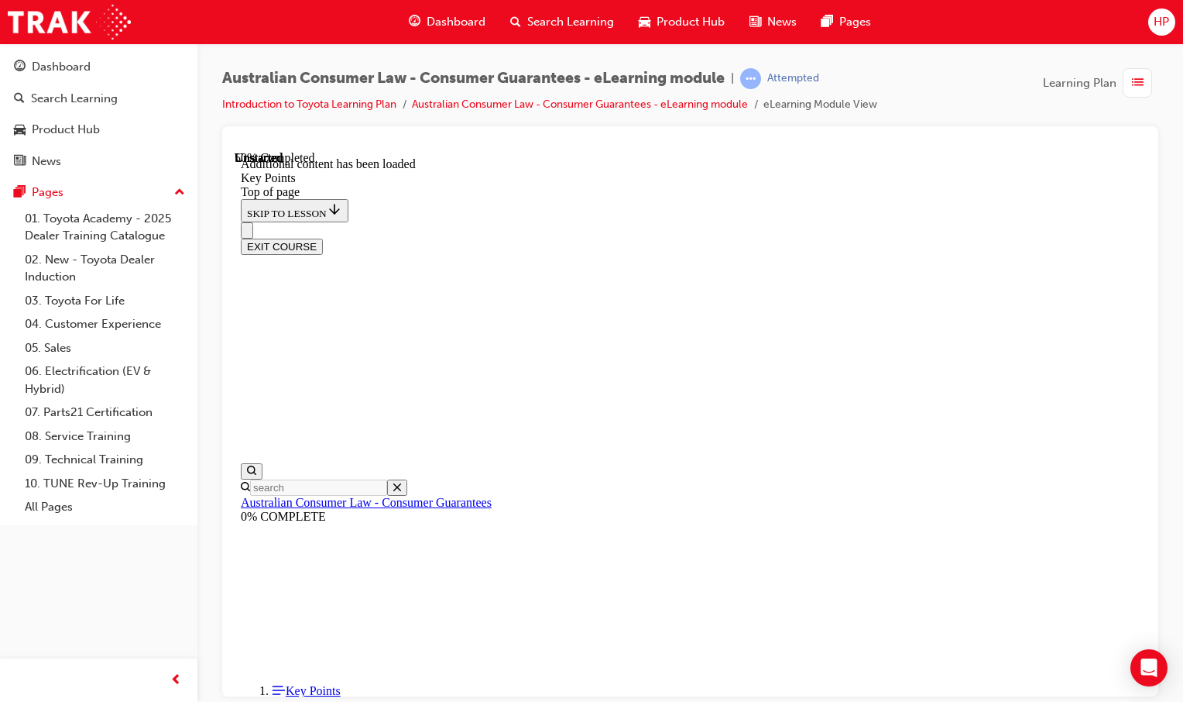
scroll to position [1066, 0]
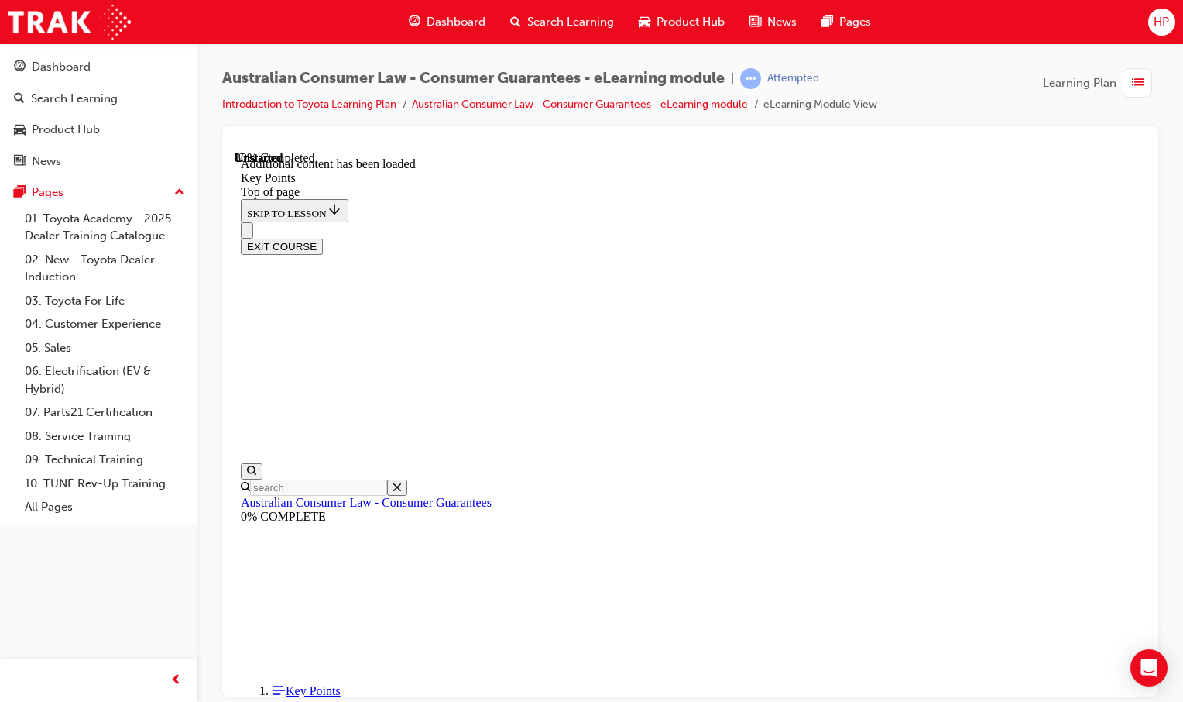
drag, startPoint x: 619, startPoint y: 439, endPoint x: 736, endPoint y: 456, distance: 118.2
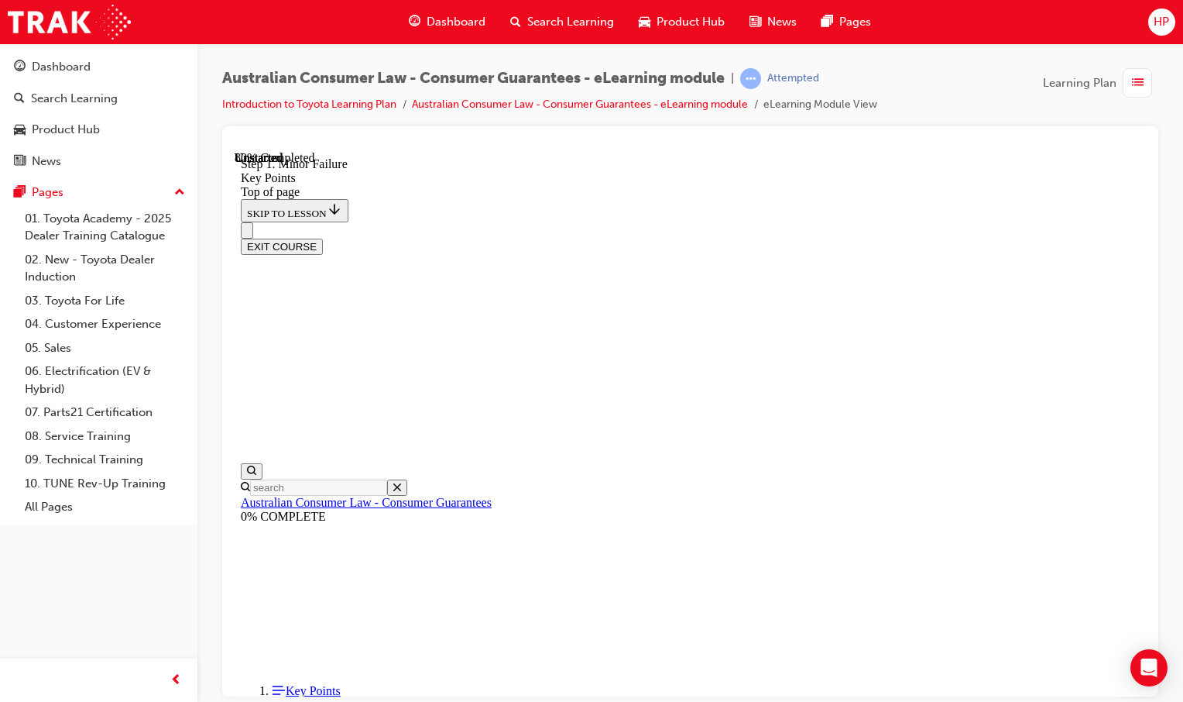
drag, startPoint x: 589, startPoint y: 431, endPoint x: 595, endPoint y: 465, distance: 33.9
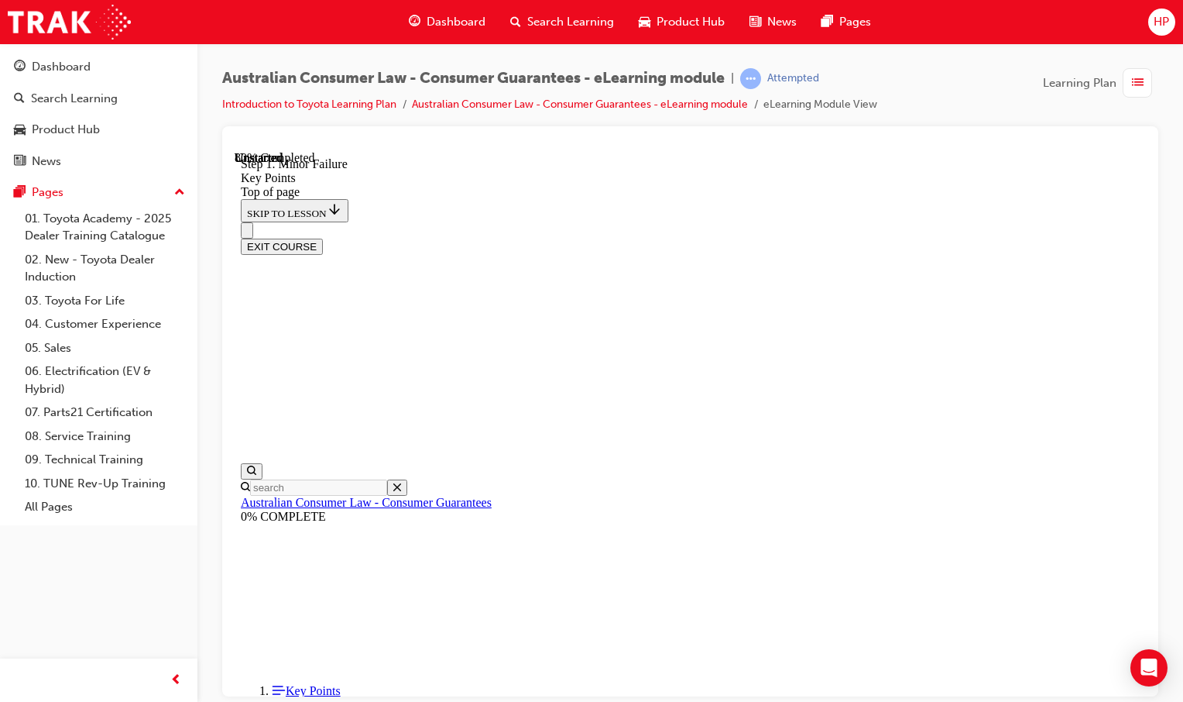
drag, startPoint x: 689, startPoint y: 454, endPoint x: 684, endPoint y: 462, distance: 9.5
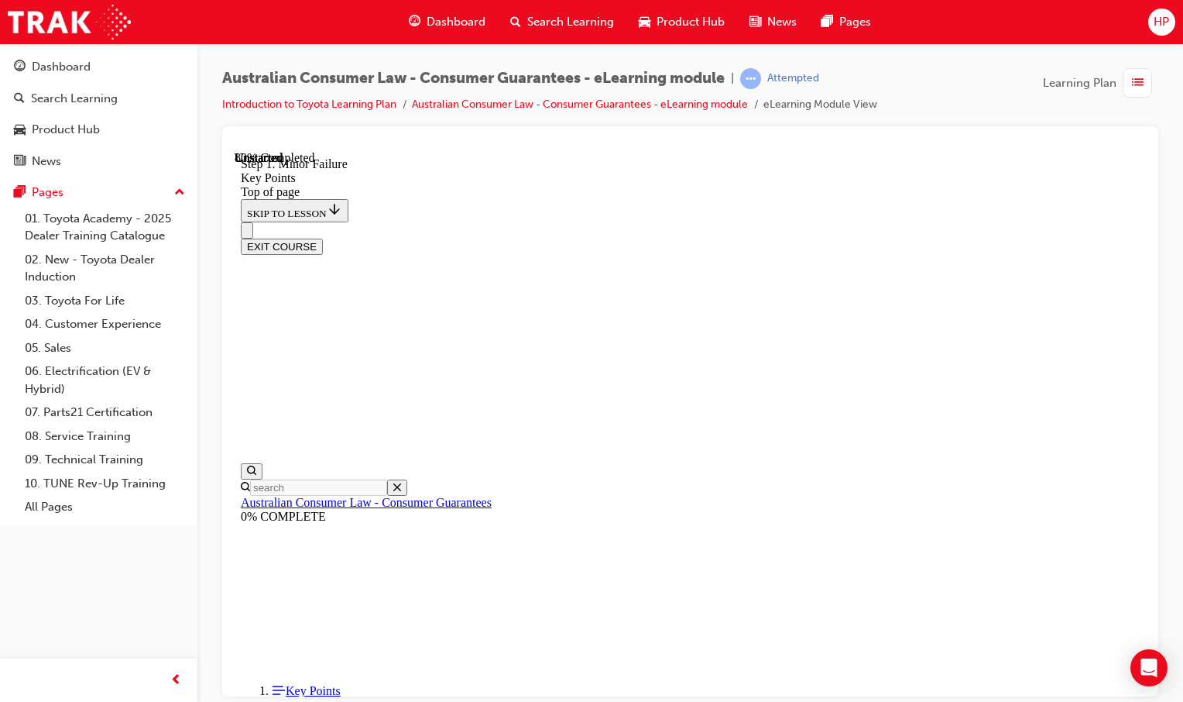
drag, startPoint x: 684, startPoint y: 462, endPoint x: 685, endPoint y: 486, distance: 24.8
drag, startPoint x: 685, startPoint y: 486, endPoint x: 675, endPoint y: 487, distance: 10.1
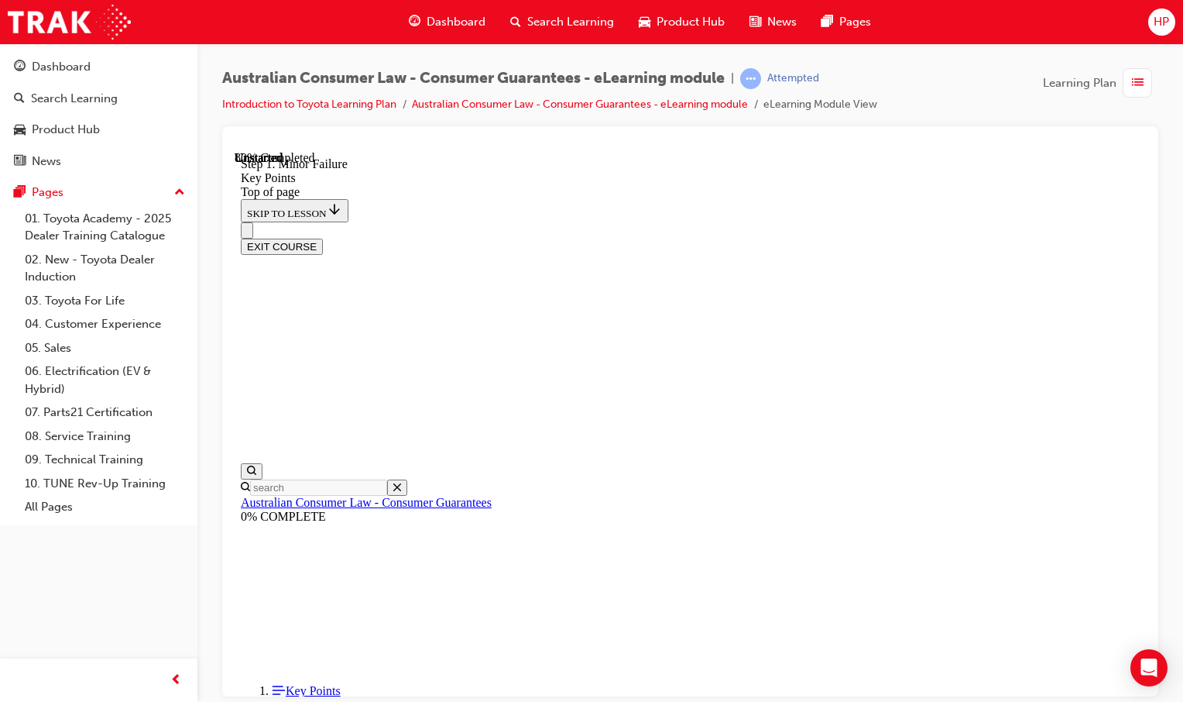
scroll to position [3090, 0]
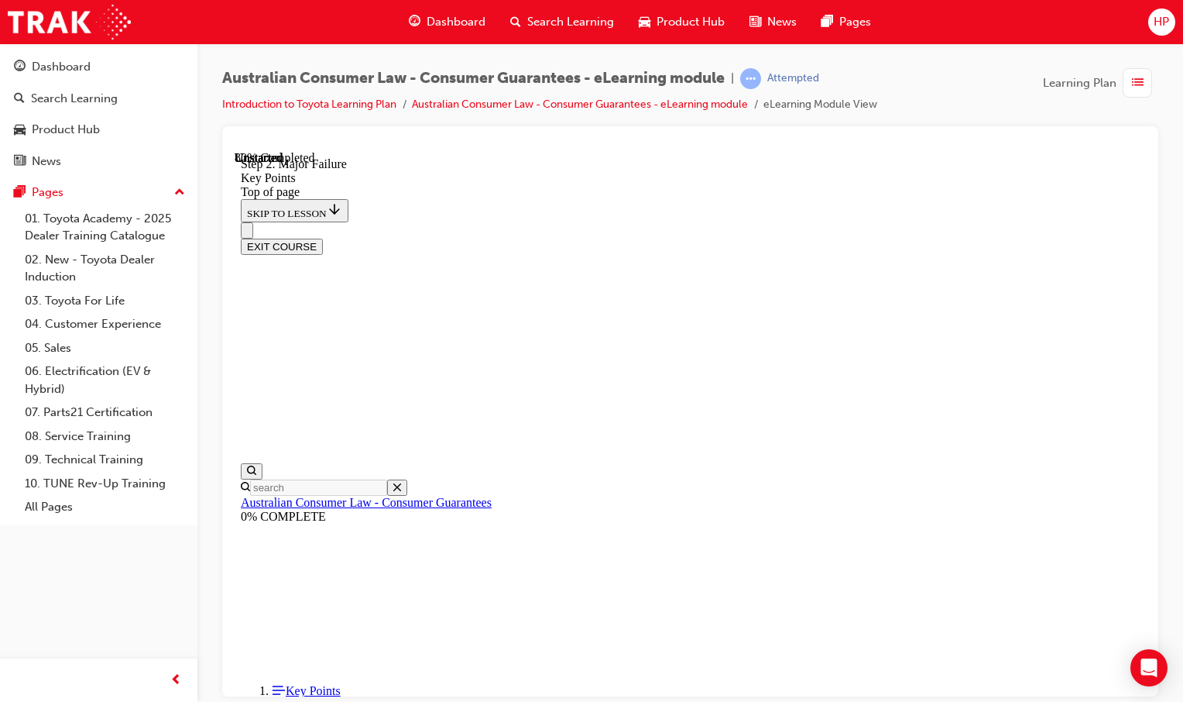
drag, startPoint x: 743, startPoint y: 586, endPoint x: 622, endPoint y: 577, distance: 121.1
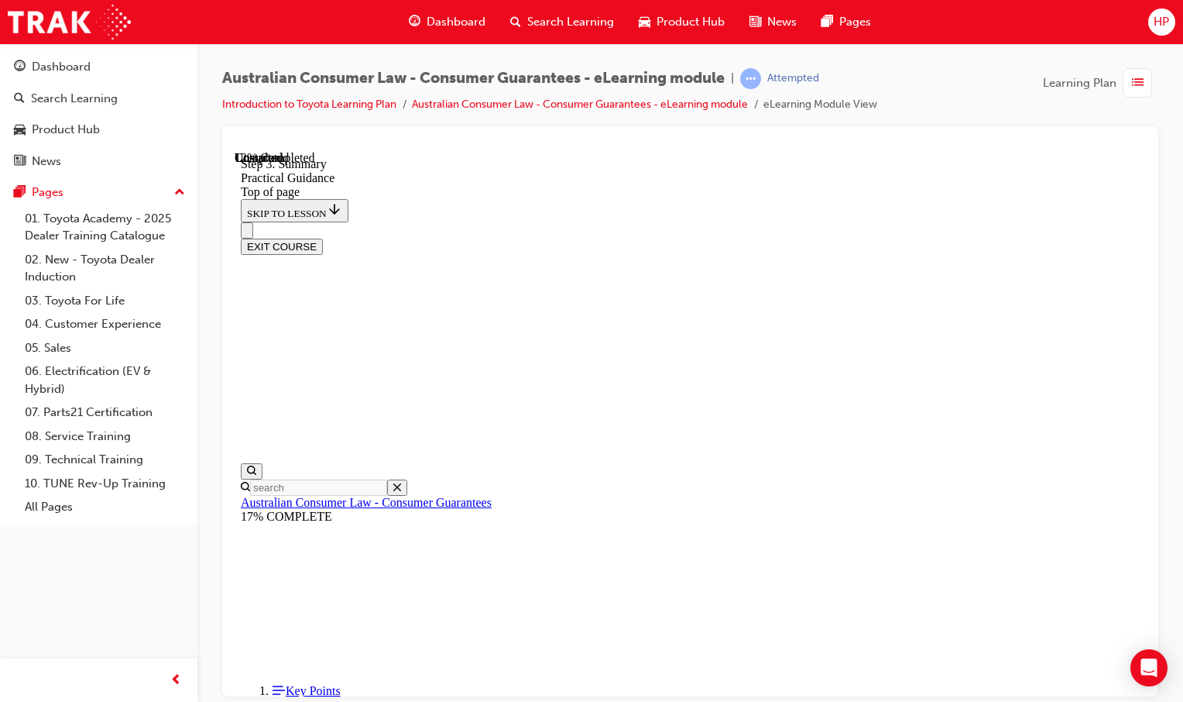
drag, startPoint x: 560, startPoint y: 575, endPoint x: 617, endPoint y: 572, distance: 57.4
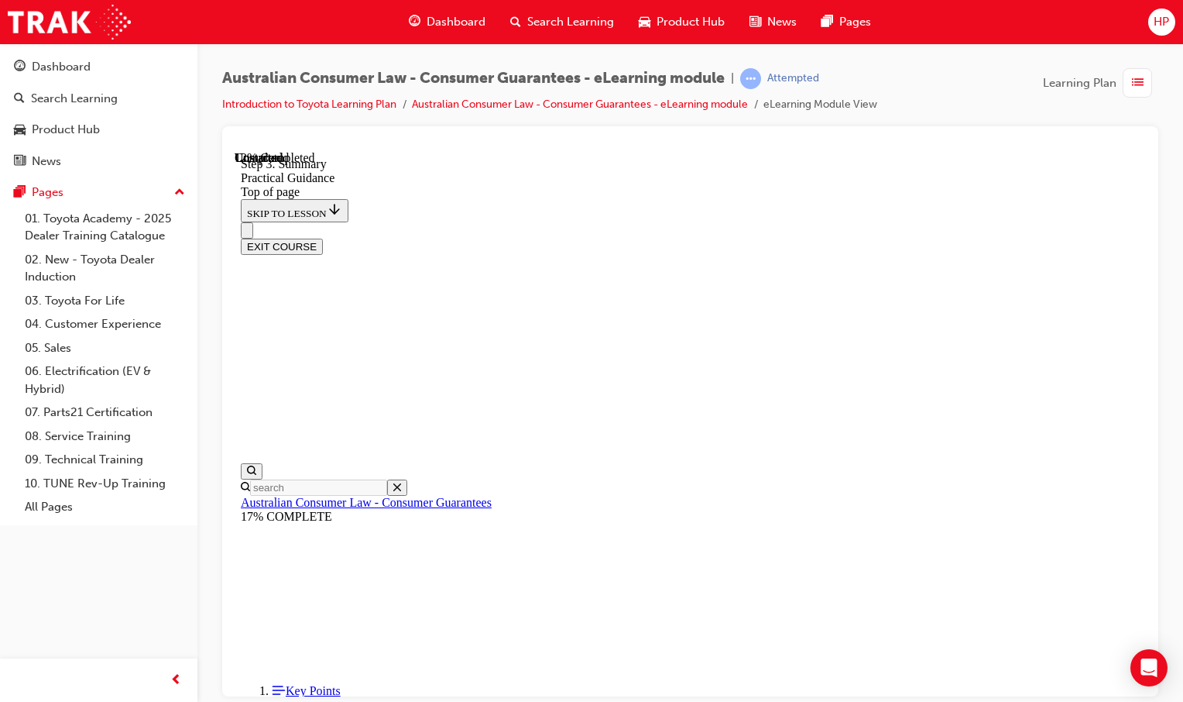
scroll to position [172, 0]
drag, startPoint x: 528, startPoint y: 345, endPoint x: 1002, endPoint y: 401, distance: 477.3
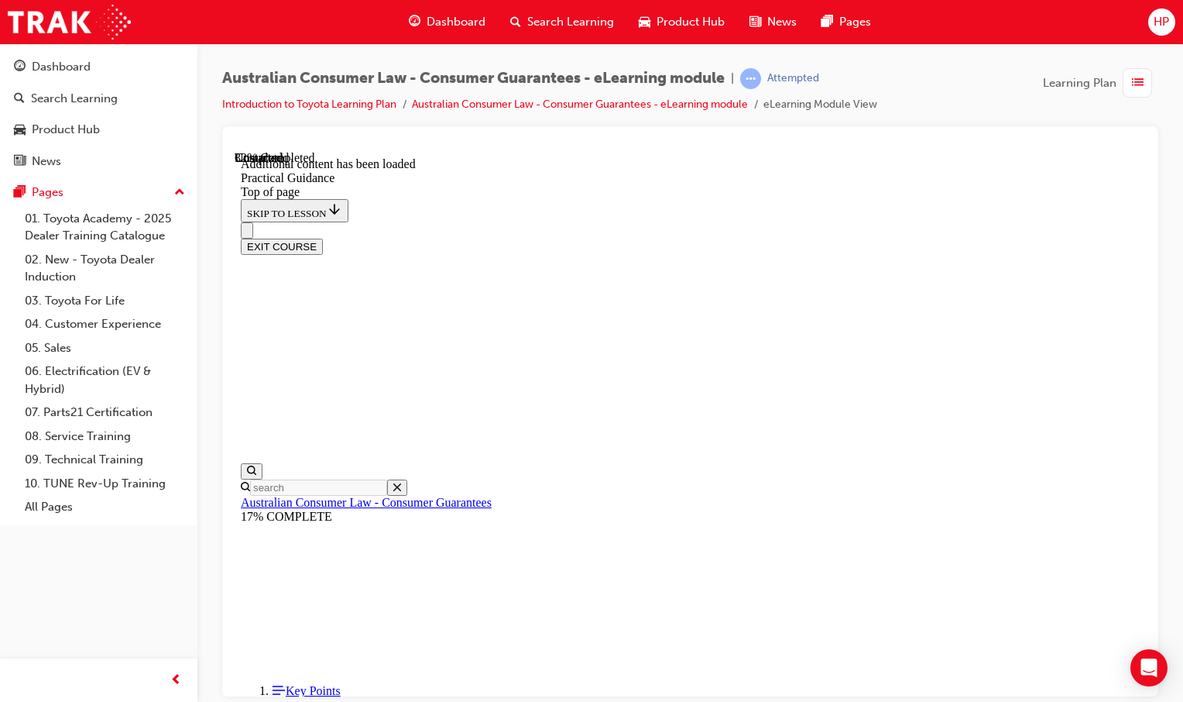
scroll to position [1089, 0]
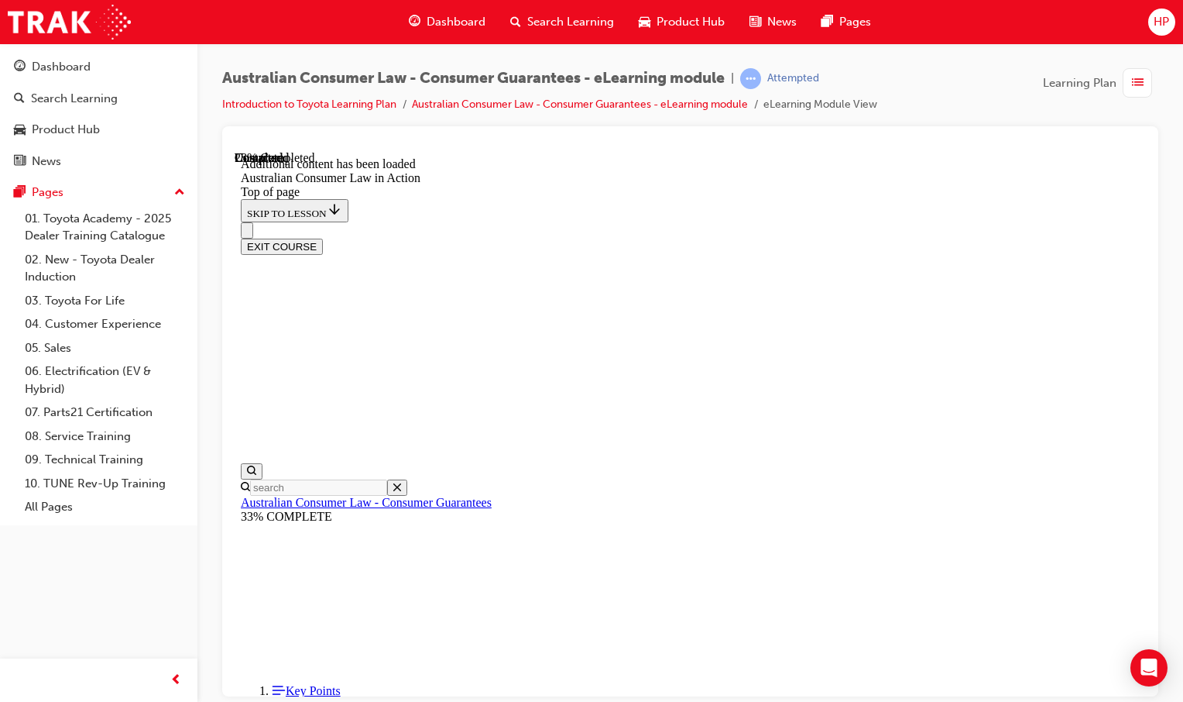
drag, startPoint x: 566, startPoint y: 407, endPoint x: 577, endPoint y: 366, distance: 42.5
drag, startPoint x: 577, startPoint y: 366, endPoint x: 757, endPoint y: 270, distance: 203.7
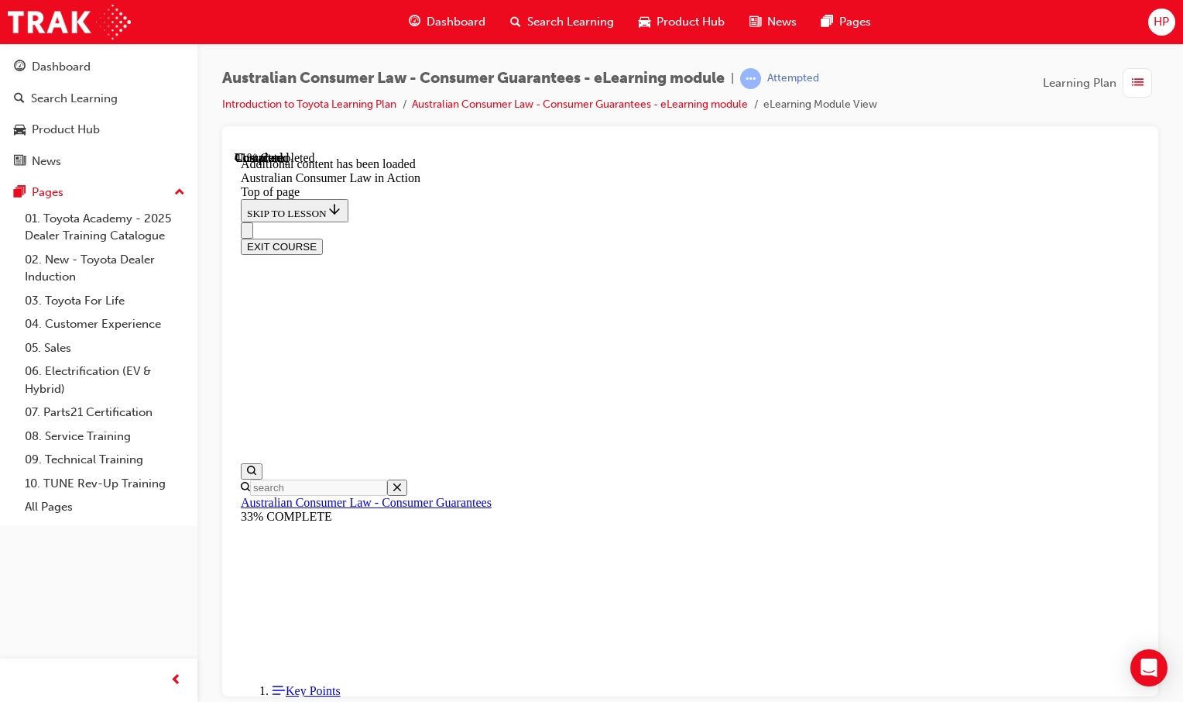
drag, startPoint x: 578, startPoint y: 246, endPoint x: 810, endPoint y: 242, distance: 232.4
drag, startPoint x: 810, startPoint y: 242, endPoint x: 665, endPoint y: 276, distance: 149.4
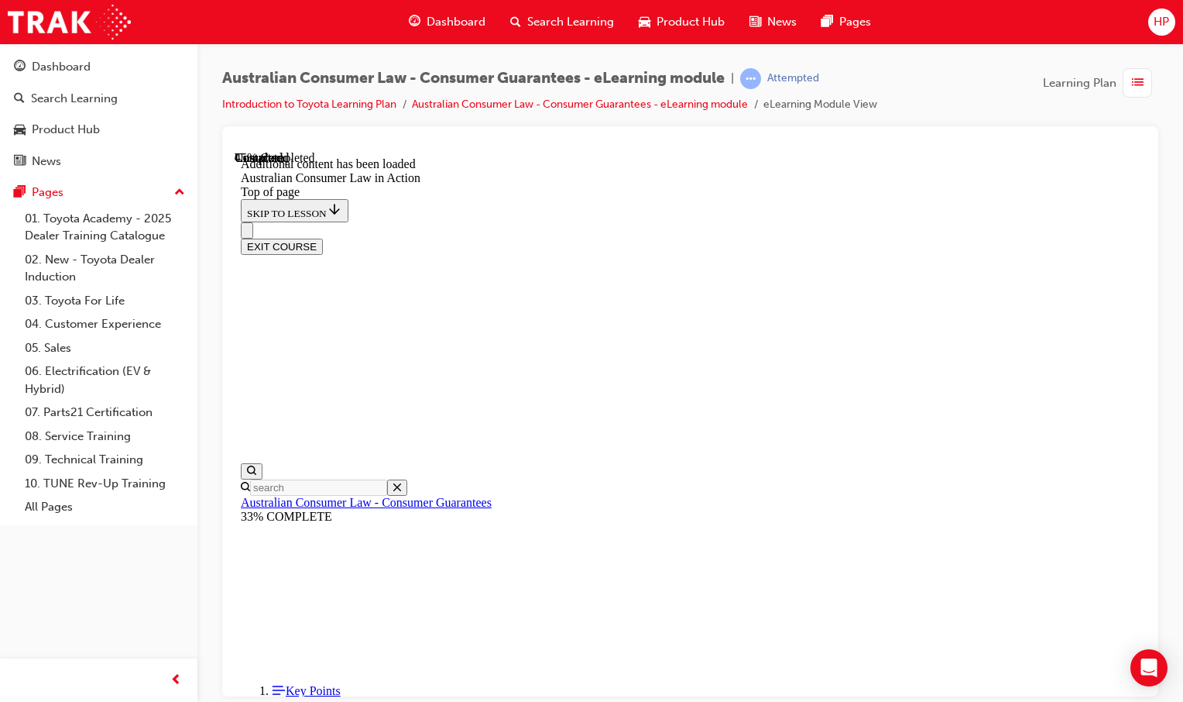
scroll to position [1410, 0]
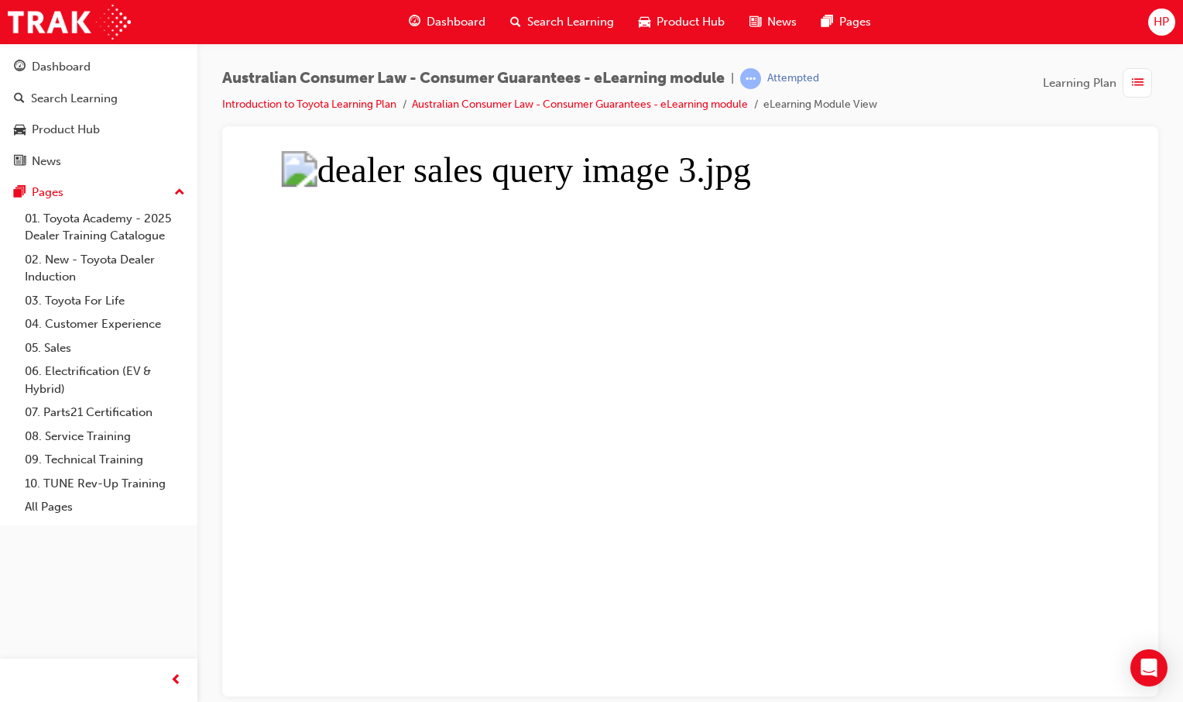
click at [579, 478] on button "Unzoom image" at bounding box center [691, 422] width 912 height 545
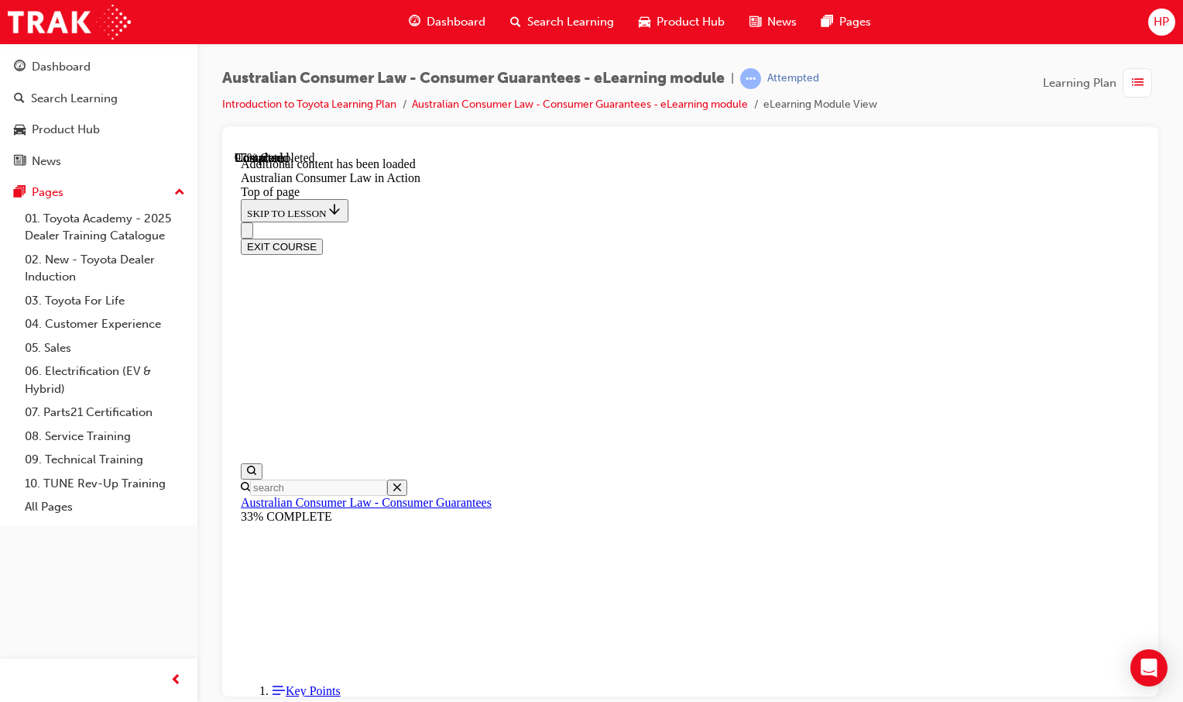
scroll to position [3135, 0]
drag, startPoint x: 573, startPoint y: 438, endPoint x: 699, endPoint y: 424, distance: 126.2
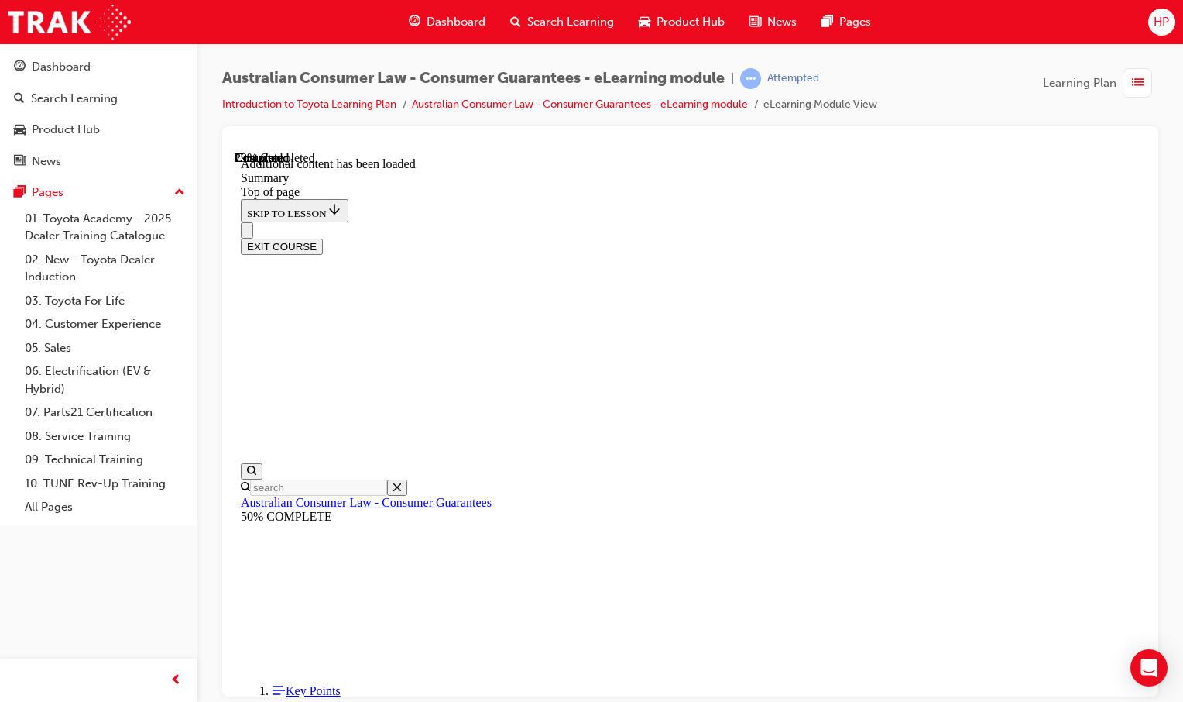
drag, startPoint x: 699, startPoint y: 424, endPoint x: 667, endPoint y: 448, distance: 40.3
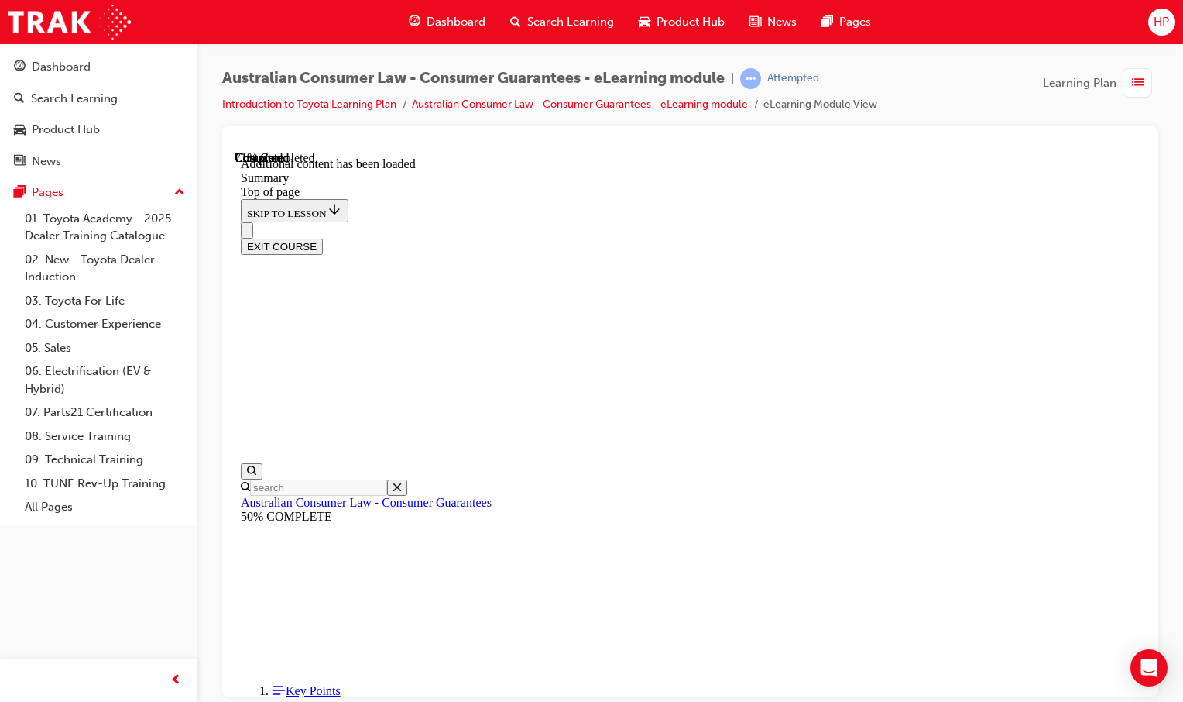
scroll to position [1195, 0]
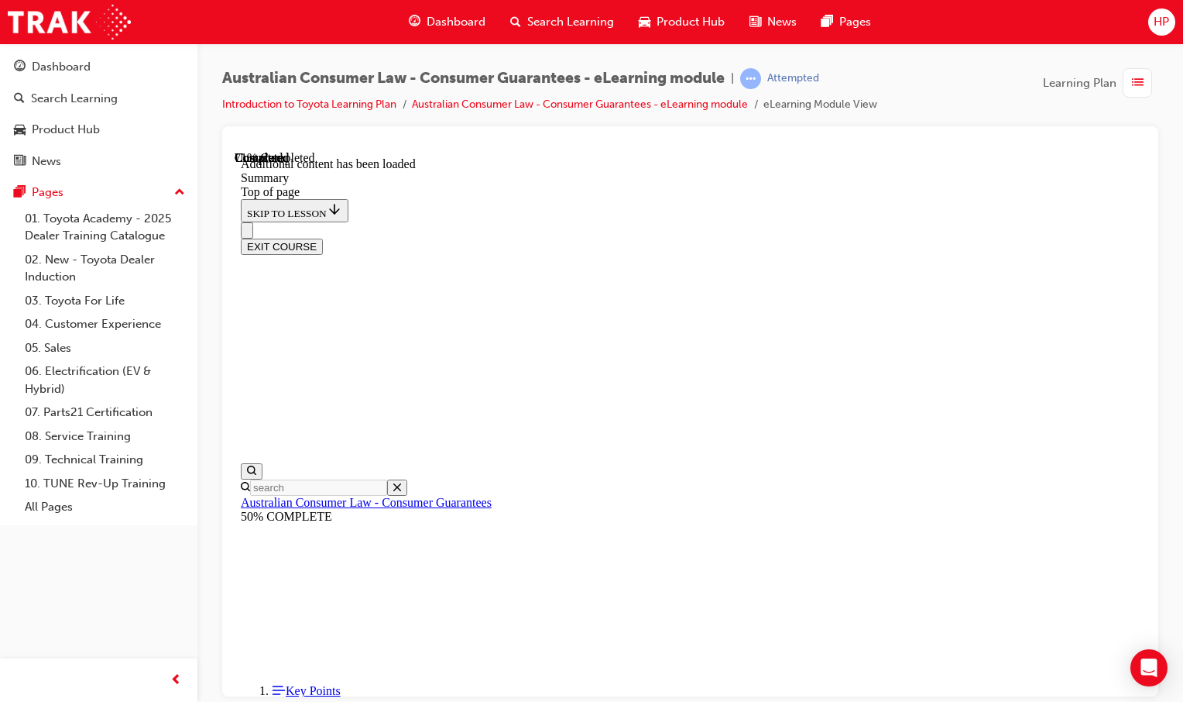
drag, startPoint x: 833, startPoint y: 564, endPoint x: 833, endPoint y: 543, distance: 20.9
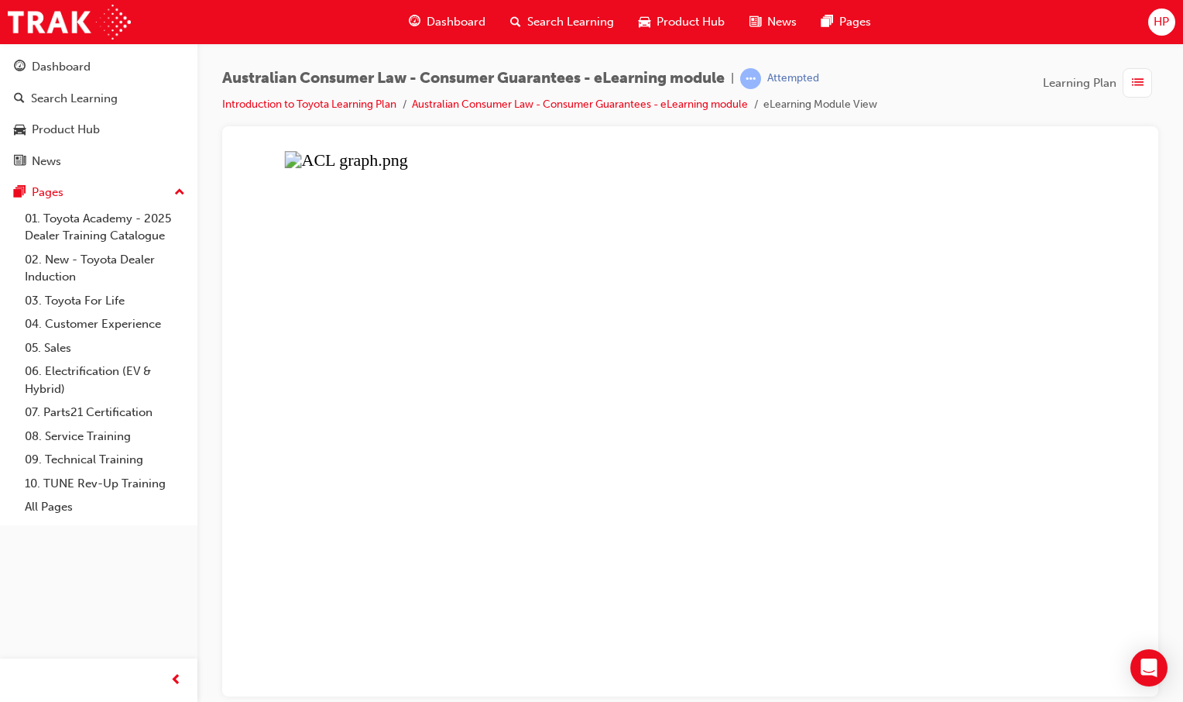
click at [607, 527] on button "Unzoom image" at bounding box center [691, 422] width 912 height 545
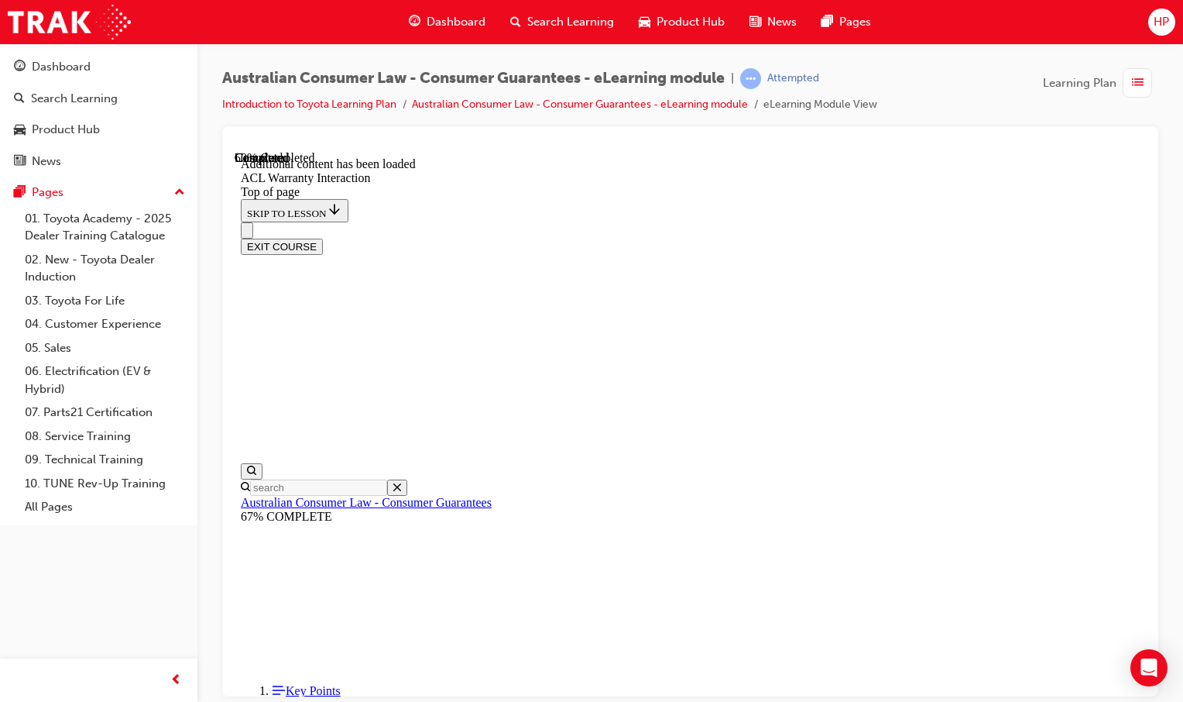
scroll to position [939, 0]
